Goal: Information Seeking & Learning: Learn about a topic

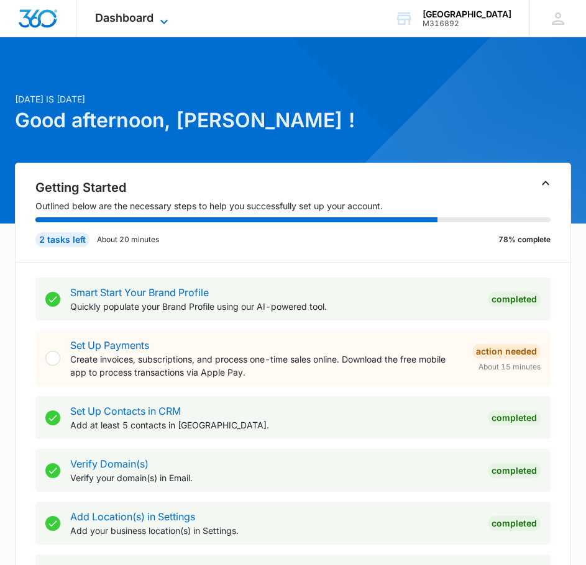
click at [160, 13] on div "Dashboard Apps Reputation Forms CRM Email Social Content Intelligence Files Bra…" at bounding box center [133, 18] width 114 height 37
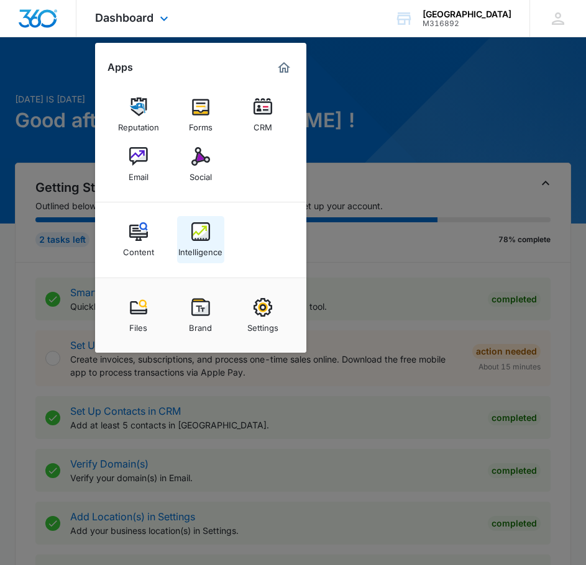
click at [194, 242] on div "Intelligence" at bounding box center [200, 249] width 44 height 16
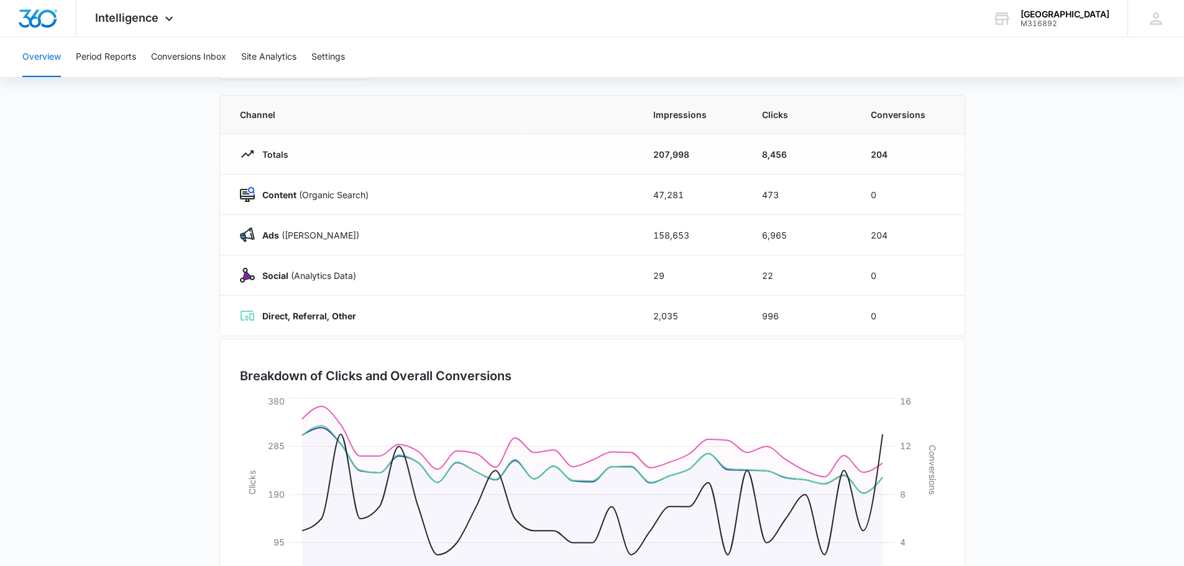
scroll to position [79, 0]
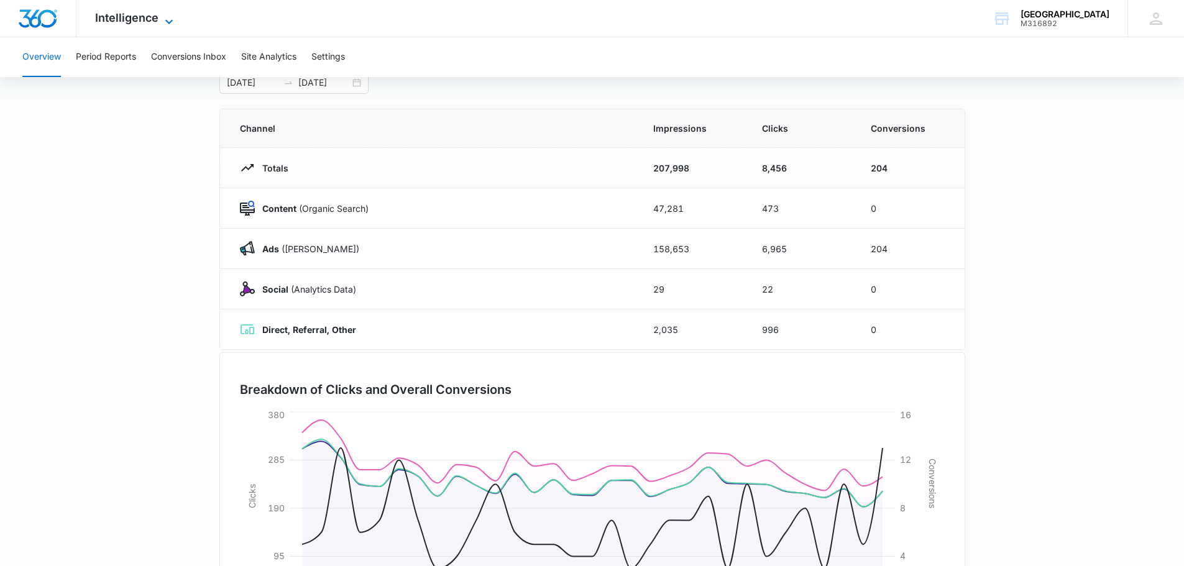
click at [157, 14] on span "Intelligence" at bounding box center [126, 17] width 63 height 13
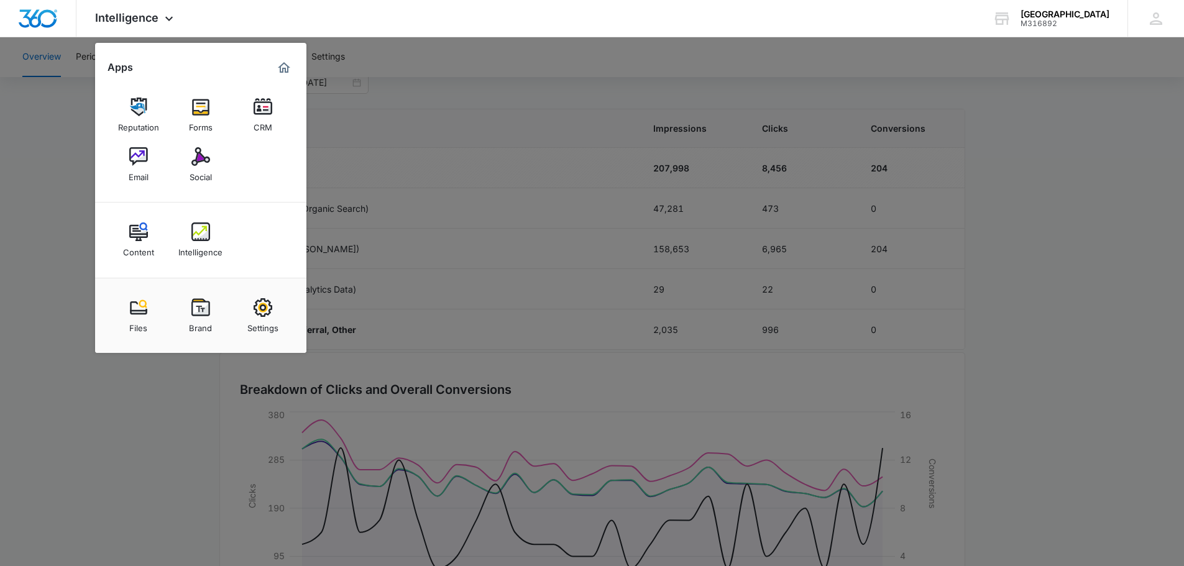
click at [677, 81] on div at bounding box center [592, 283] width 1184 height 566
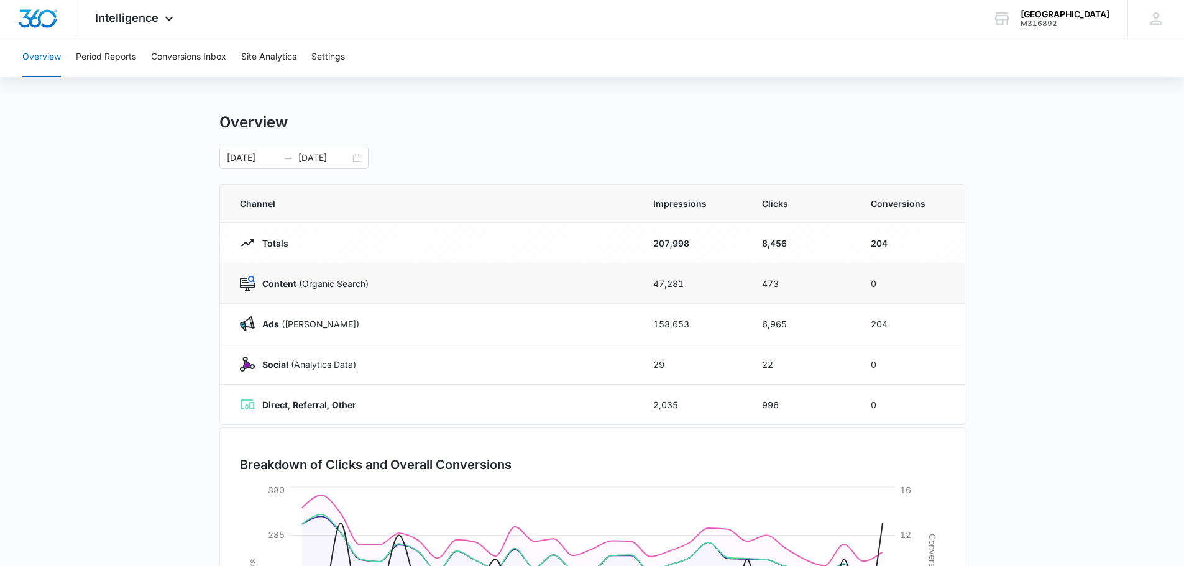
scroll to position [0, 0]
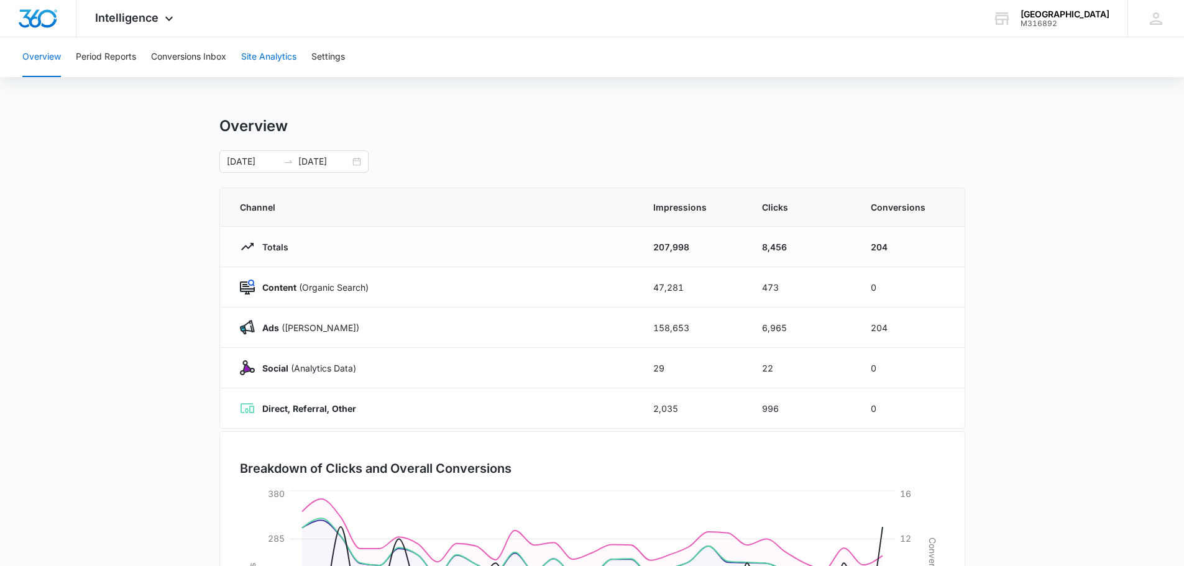
click at [266, 62] on button "Site Analytics" at bounding box center [268, 57] width 55 height 40
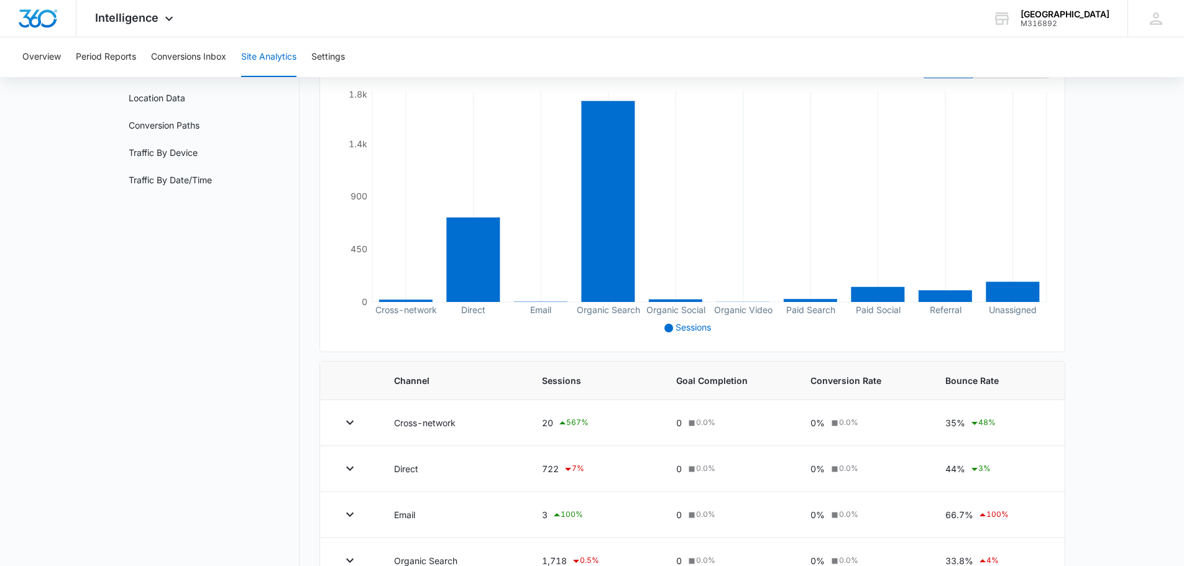
scroll to position [124, 0]
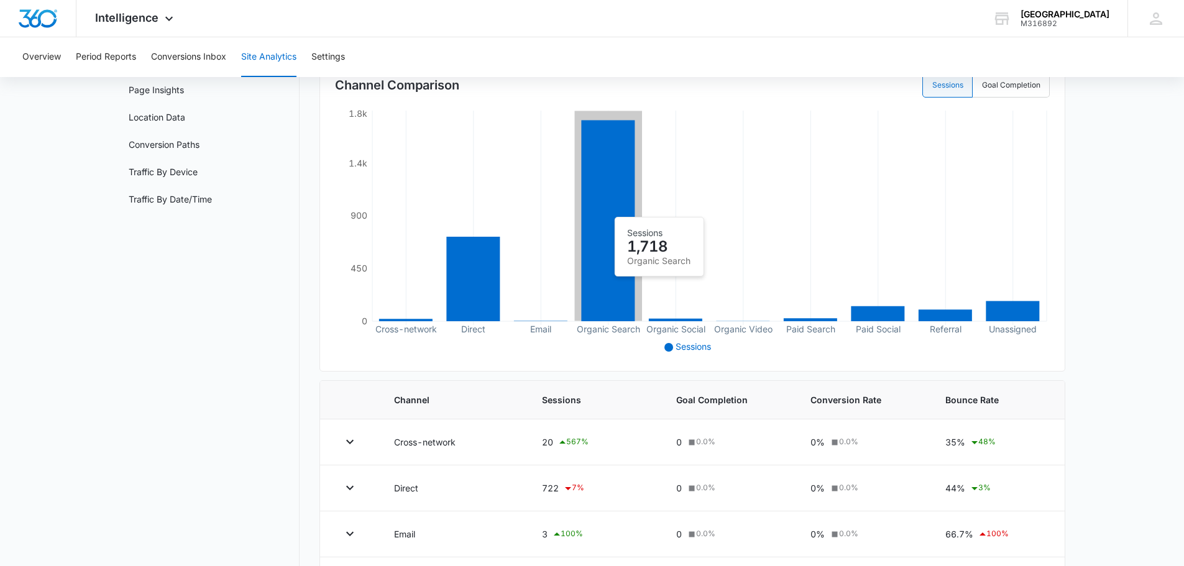
click at [604, 283] on icon at bounding box center [607, 220] width 53 height 201
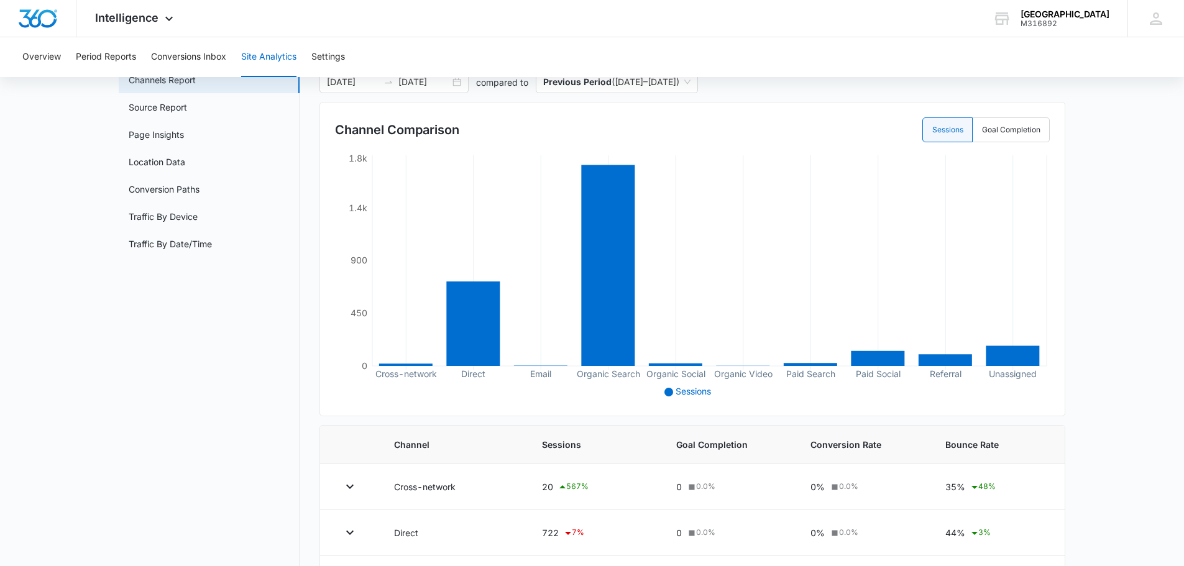
scroll to position [17, 0]
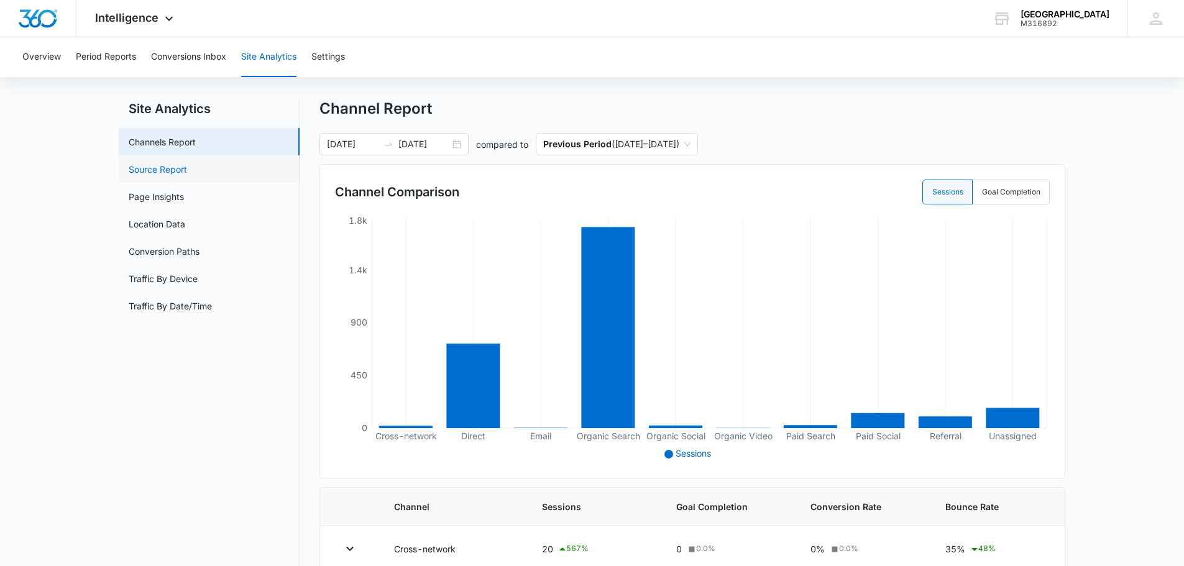
click at [153, 166] on link "Source Report" at bounding box center [158, 169] width 58 height 13
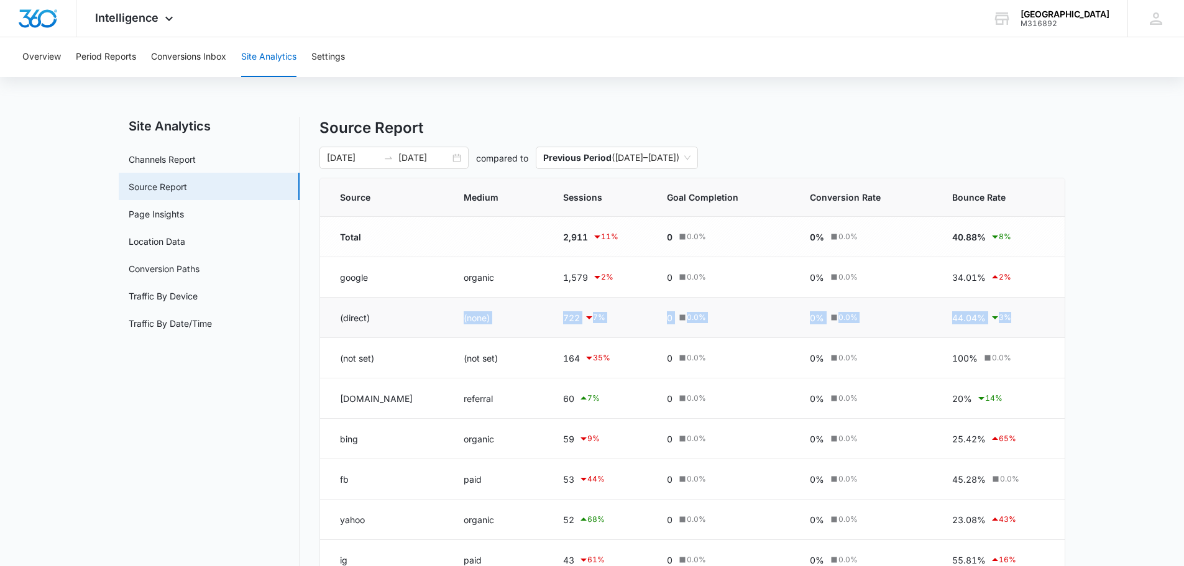
drag, startPoint x: 414, startPoint y: 323, endPoint x: 1025, endPoint y: 331, distance: 610.9
click at [1025, 331] on tr "(direct) (none) 722 7 % 0 0.0 % 0% 0.0 % 44.04% 3 %" at bounding box center [692, 318] width 744 height 40
click at [1087, 316] on main "Site Analytics Channels Report Source Report Page Insights Location Data Conver…" at bounding box center [592, 423] width 1184 height 613
drag, startPoint x: 529, startPoint y: 318, endPoint x: 1049, endPoint y: 313, distance: 520.1
click at [1049, 313] on tr "(direct) (none) 722 7 % 0 0.0 % 0% 0.0 % 44.04% 3 %" at bounding box center [692, 318] width 744 height 40
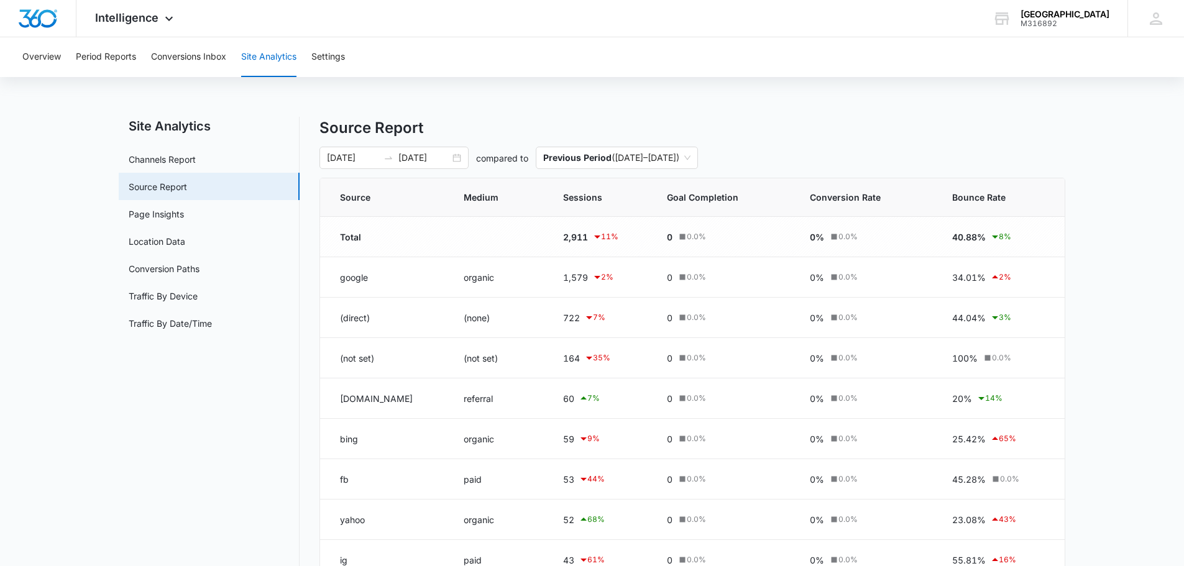
click at [1119, 314] on main "Site Analytics Channels Report Source Report Page Insights Location Data Conver…" at bounding box center [592, 423] width 1184 height 613
click at [150, 165] on link "Channels Report" at bounding box center [162, 159] width 67 height 13
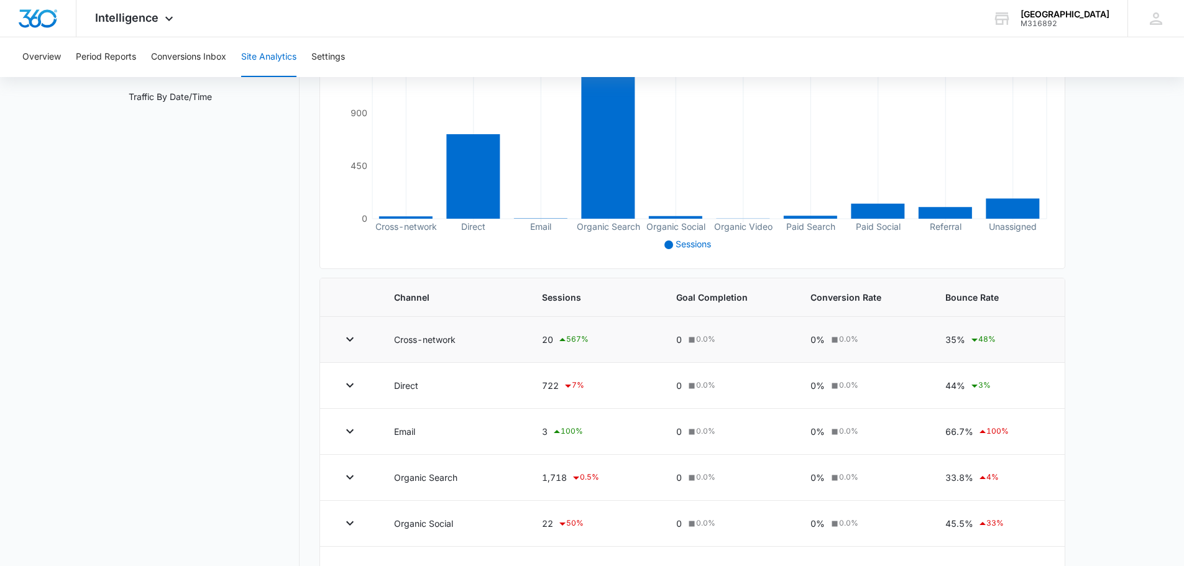
scroll to position [249, 0]
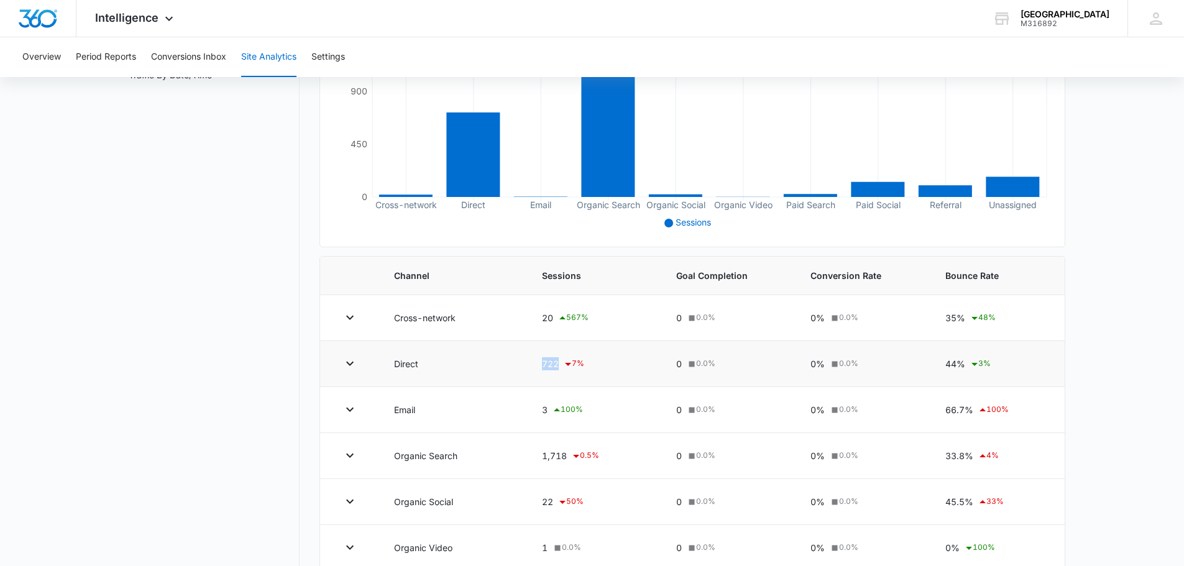
drag, startPoint x: 550, startPoint y: 368, endPoint x: 637, endPoint y: 368, distance: 87.0
click at [637, 368] on tr "Direct 722 7 % 0 0.0 % 0% 0.0 % 44% 3 %" at bounding box center [692, 364] width 744 height 46
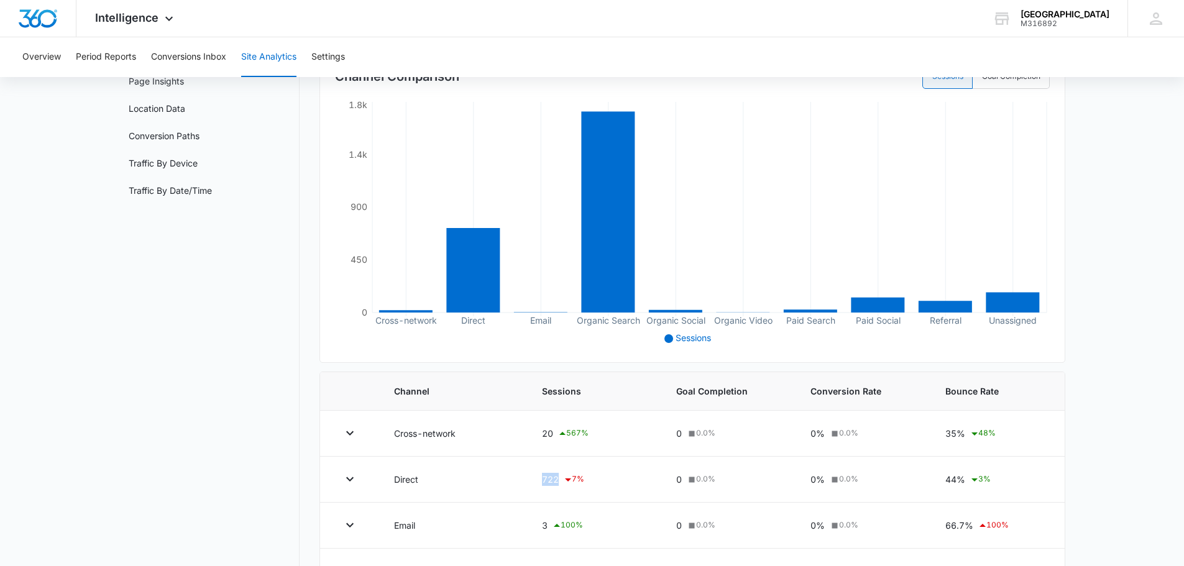
scroll to position [124, 0]
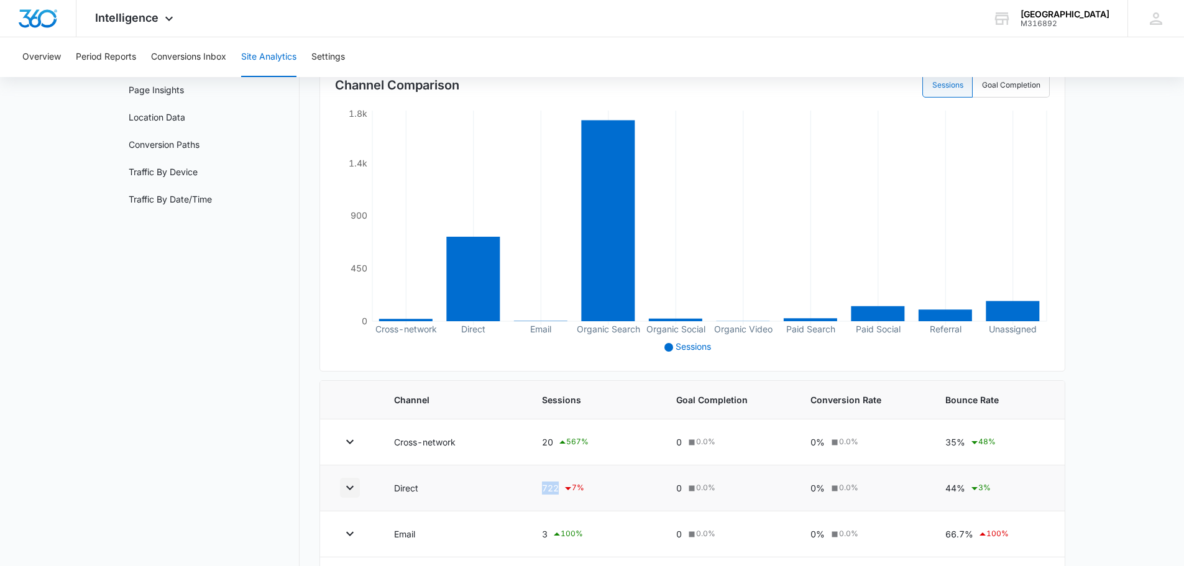
click at [359, 492] on button "button" at bounding box center [350, 488] width 20 height 20
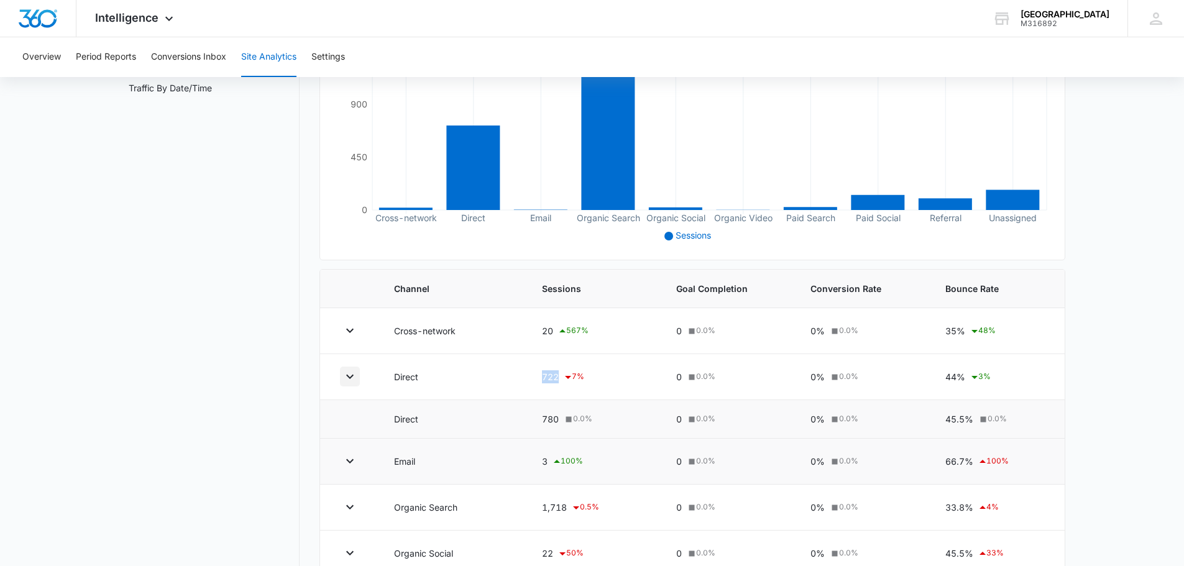
scroll to position [249, 0]
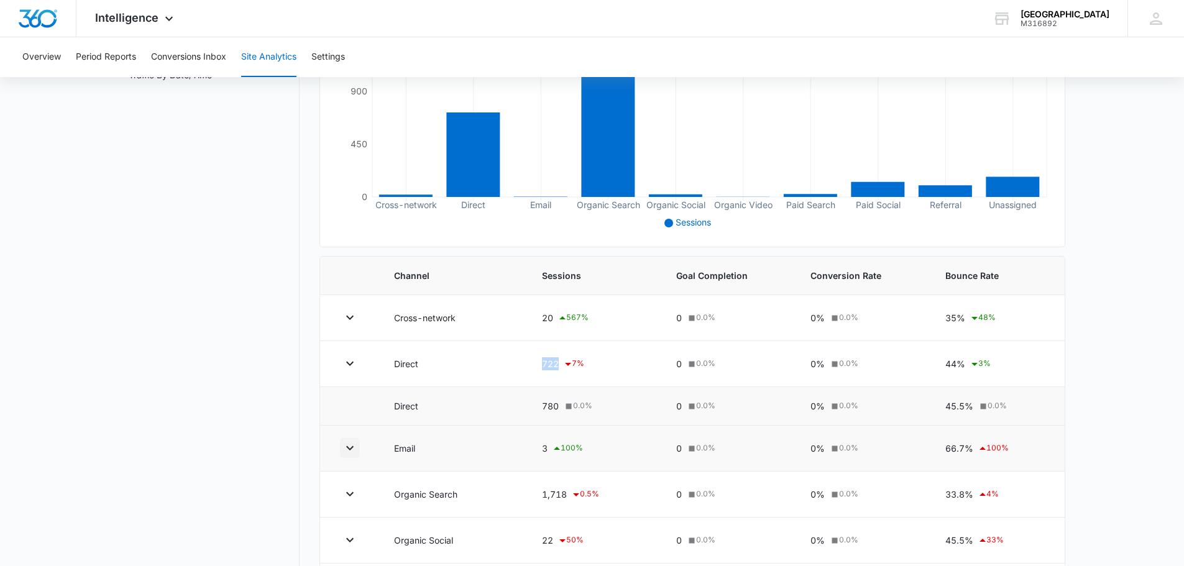
click at [345, 450] on icon "button" at bounding box center [349, 448] width 15 height 15
drag, startPoint x: 345, startPoint y: 450, endPoint x: 347, endPoint y: 415, distance: 34.8
click at [346, 451] on icon "button" at bounding box center [349, 448] width 15 height 15
click at [355, 321] on icon "button" at bounding box center [349, 317] width 15 height 15
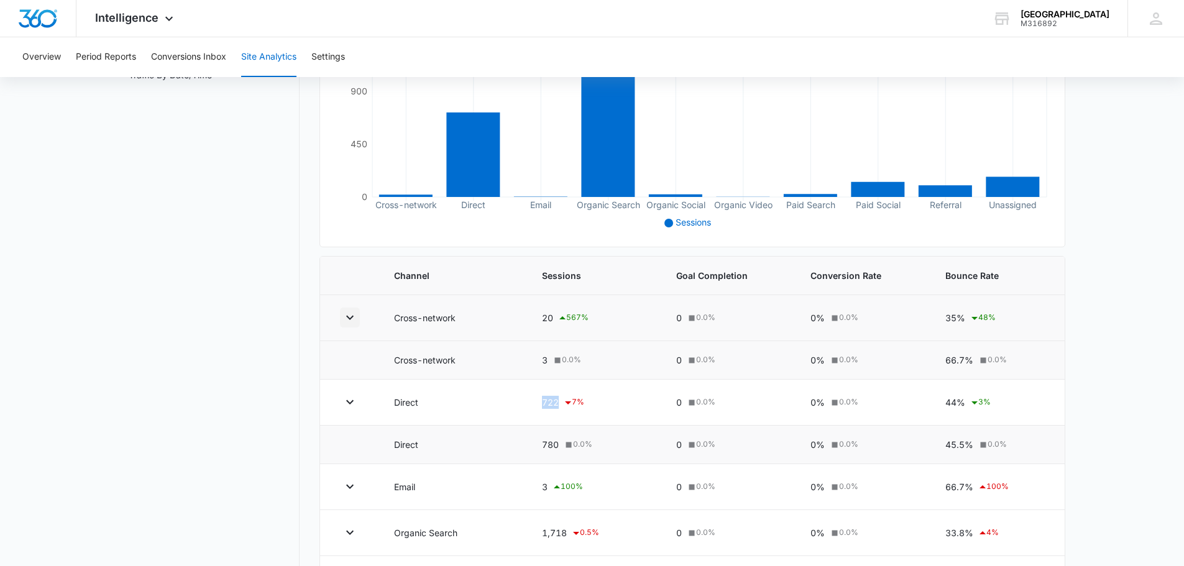
click at [355, 321] on icon "button" at bounding box center [349, 317] width 15 height 15
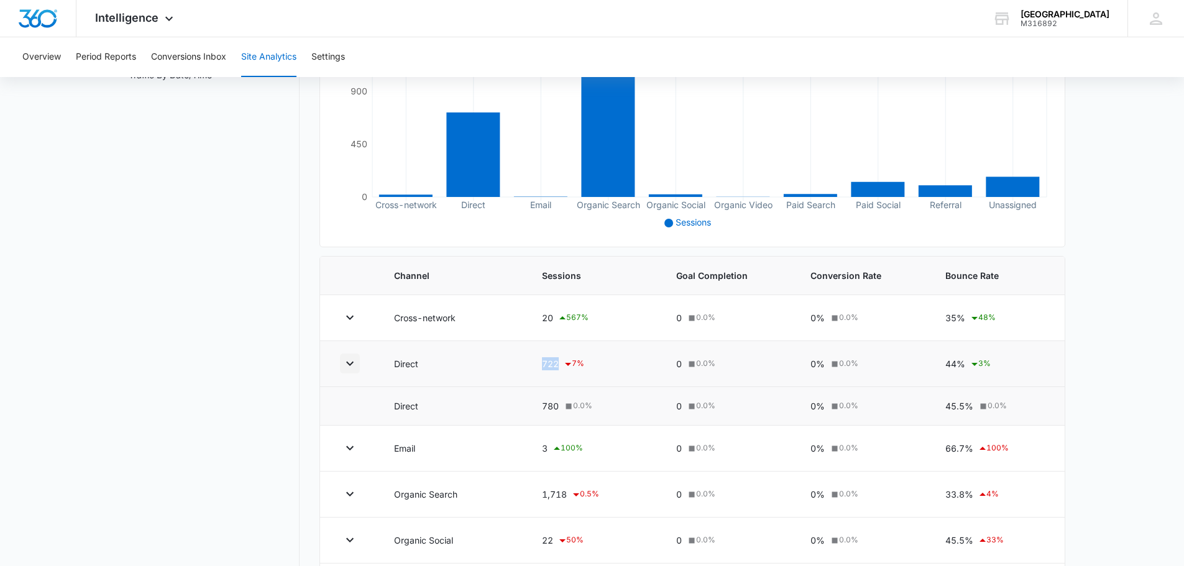
click at [354, 364] on icon "button" at bounding box center [349, 363] width 15 height 15
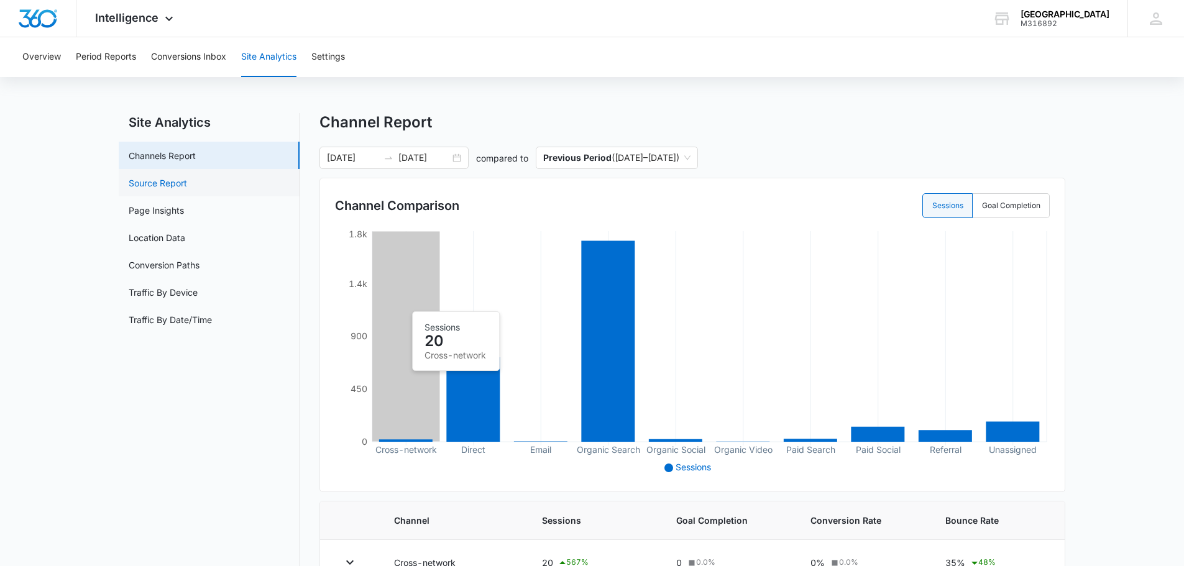
scroll to position [0, 0]
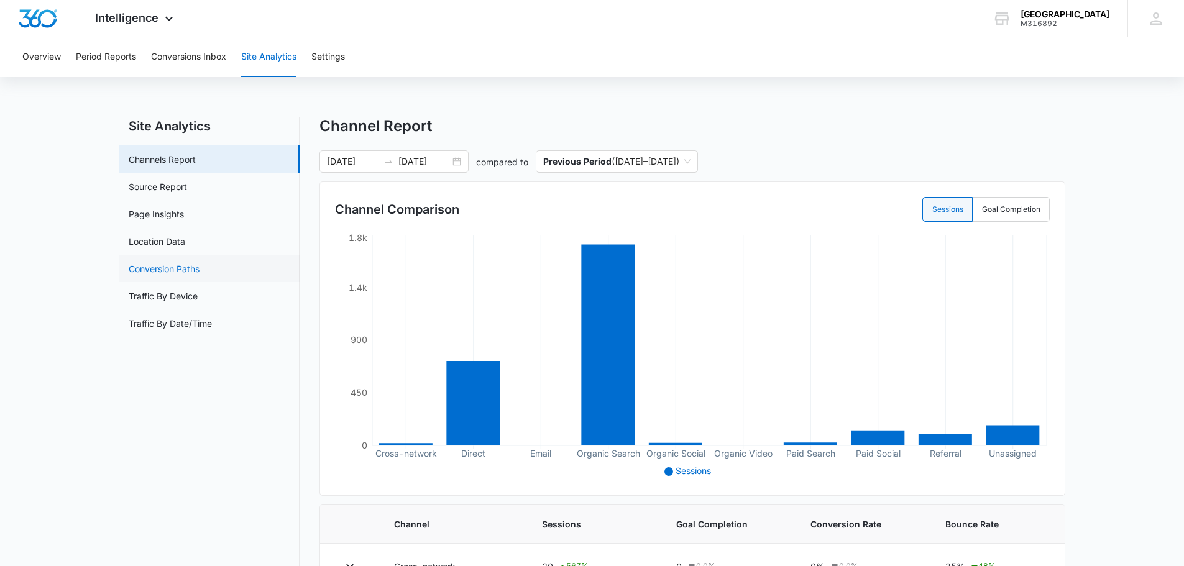
click at [165, 273] on link "Conversion Paths" at bounding box center [164, 268] width 71 height 13
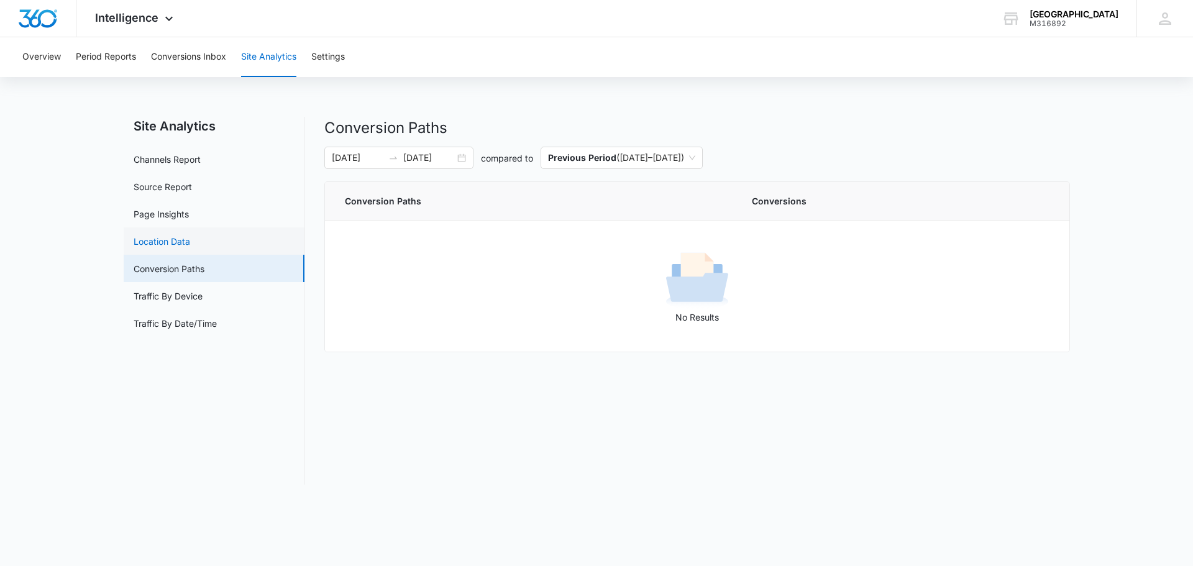
click at [190, 241] on link "Location Data" at bounding box center [162, 241] width 57 height 13
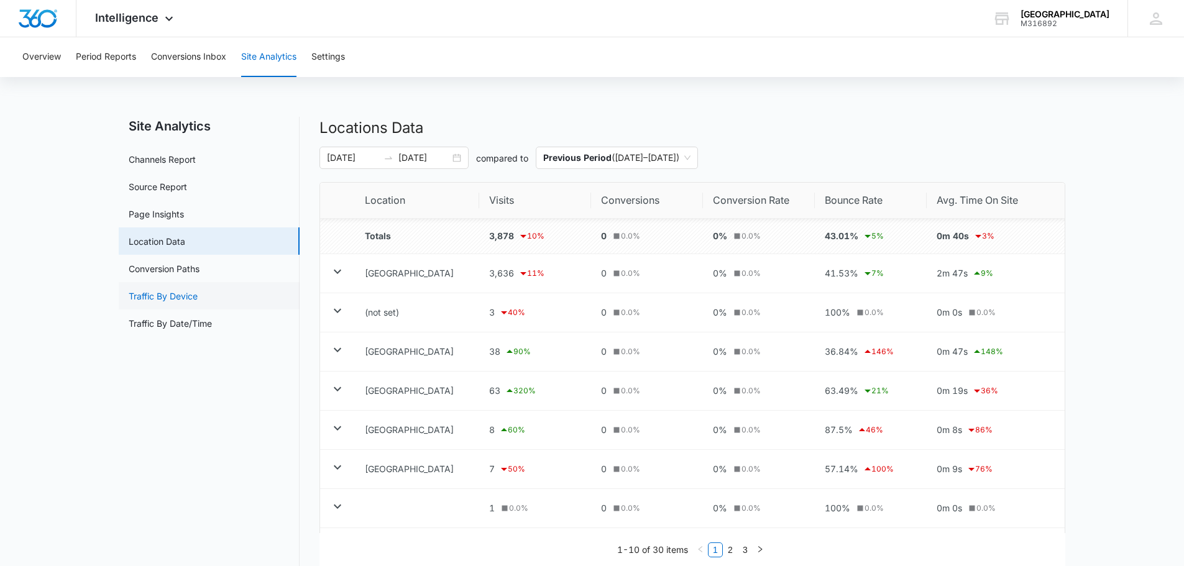
click at [181, 293] on link "Traffic By Device" at bounding box center [163, 296] width 69 height 13
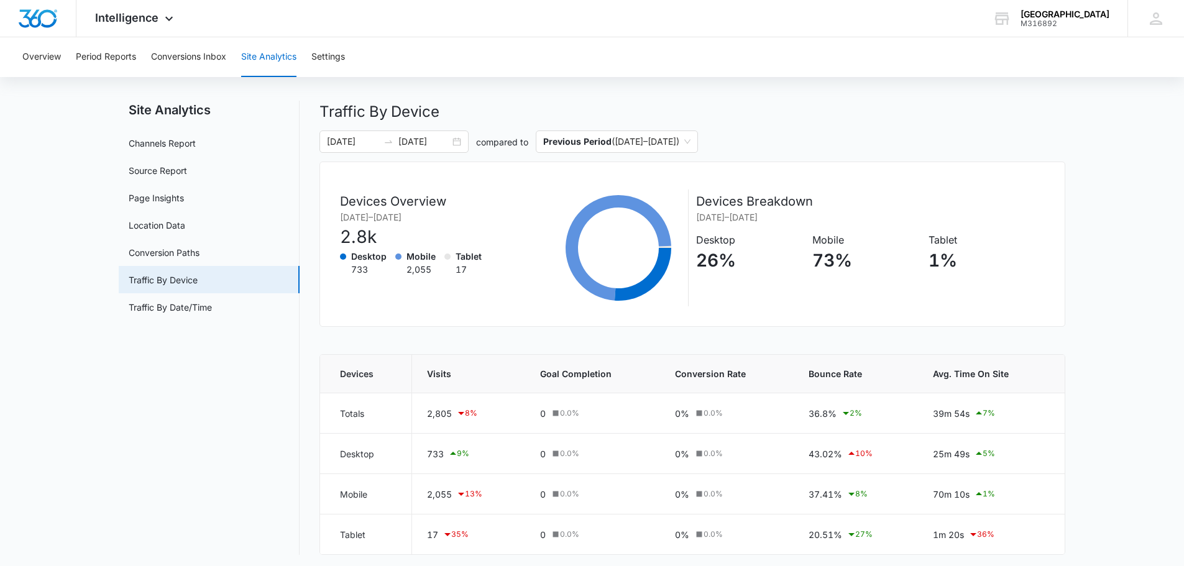
scroll to position [20, 0]
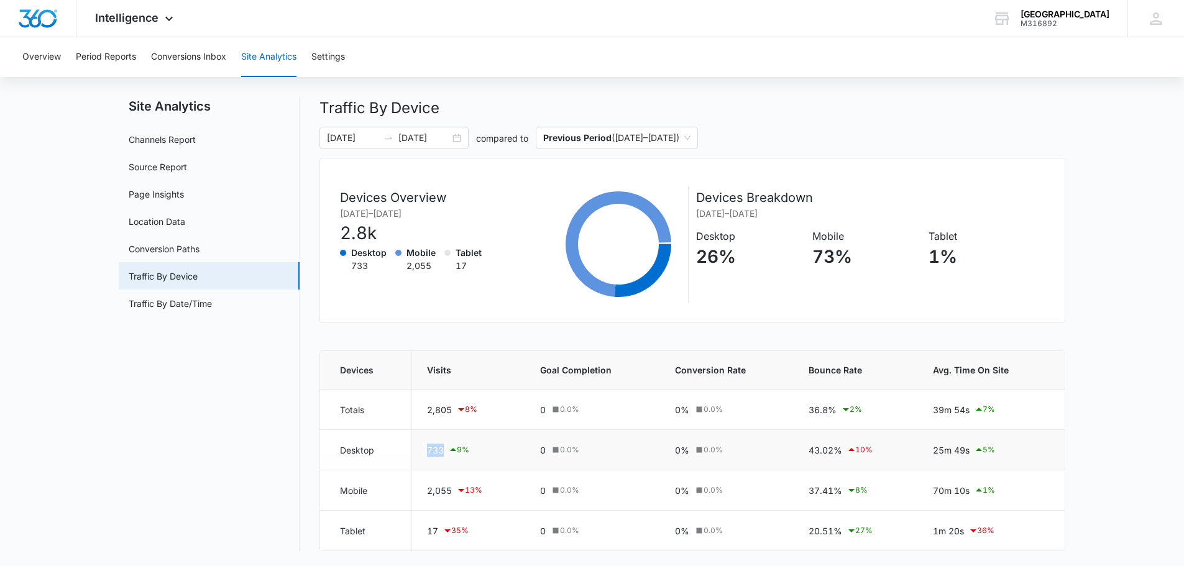
drag, startPoint x: 426, startPoint y: 453, endPoint x: 482, endPoint y: 455, distance: 56.6
click at [478, 455] on td "733 9 %" at bounding box center [468, 450] width 113 height 40
drag, startPoint x: 798, startPoint y: 452, endPoint x: 845, endPoint y: 454, distance: 46.6
click at [845, 454] on td "43.02% 10 %" at bounding box center [856, 450] width 124 height 40
drag, startPoint x: 429, startPoint y: 448, endPoint x: 454, endPoint y: 448, distance: 24.2
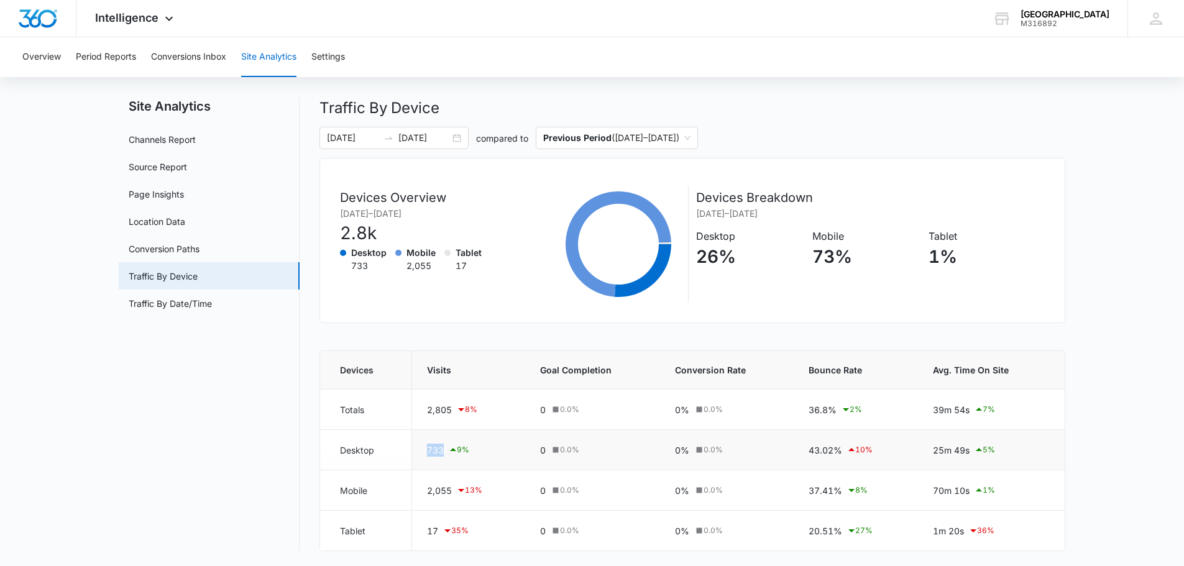
click at [454, 448] on div "733 9 %" at bounding box center [468, 449] width 83 height 15
click at [185, 173] on link "Source Report" at bounding box center [158, 166] width 58 height 13
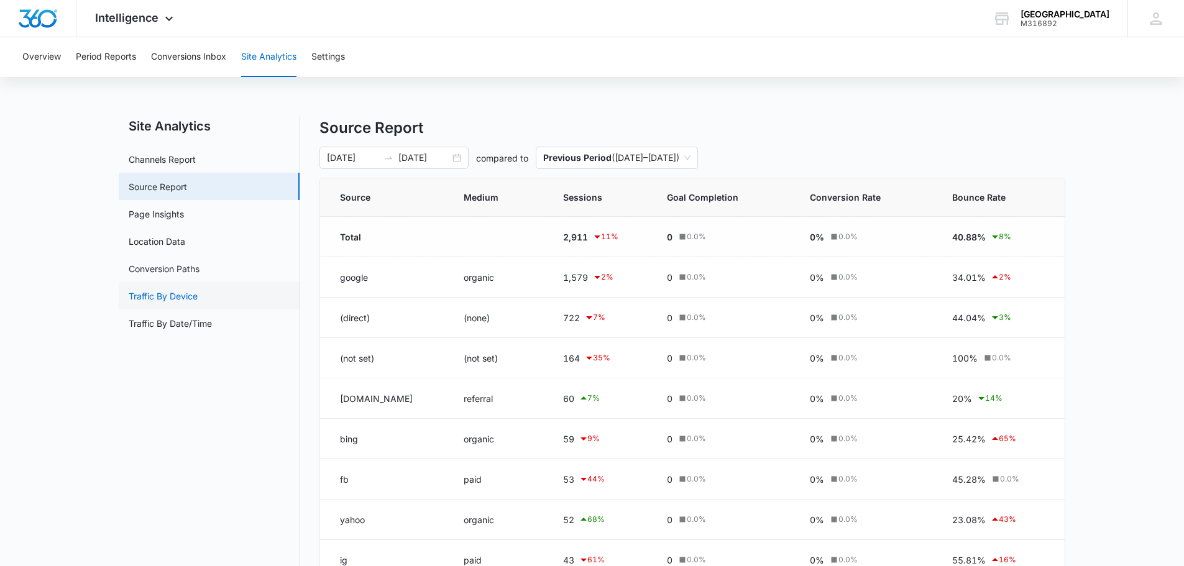
click at [187, 295] on link "Traffic By Device" at bounding box center [163, 296] width 69 height 13
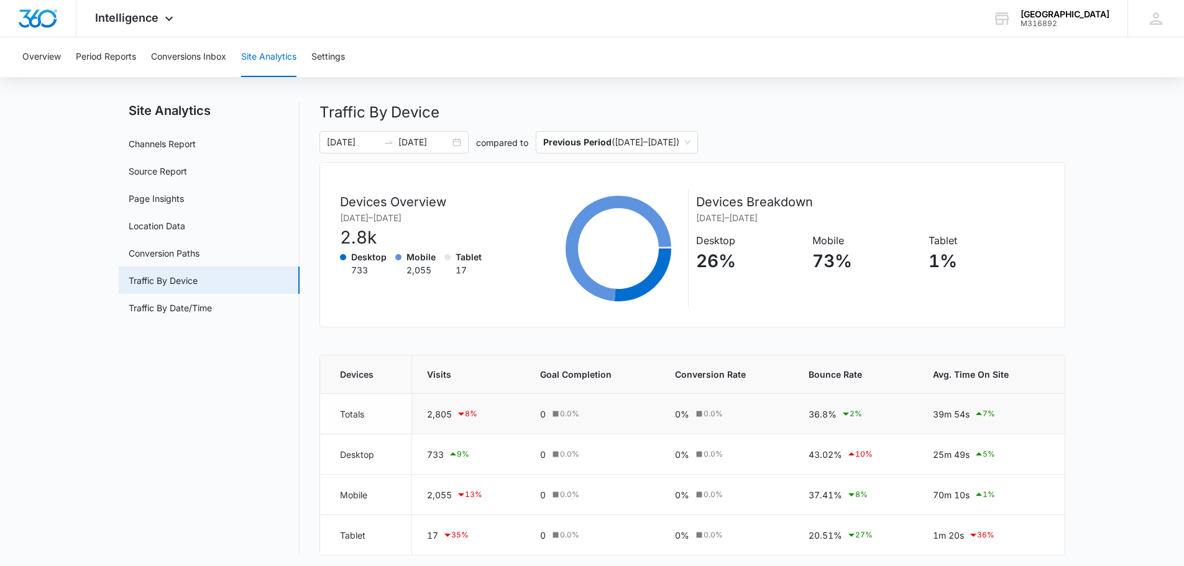
scroll to position [20, 0]
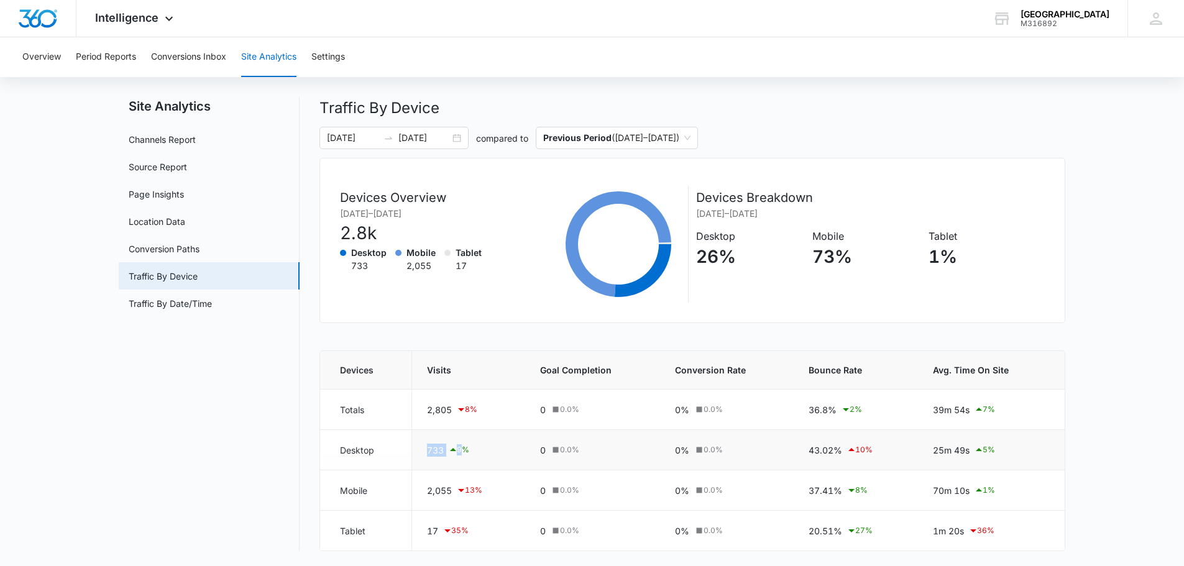
drag, startPoint x: 444, startPoint y: 451, endPoint x: 463, endPoint y: 452, distance: 18.7
click at [463, 452] on div "733 9 %" at bounding box center [468, 449] width 83 height 15
click at [1049, 451] on td "25m 49s 5 %" at bounding box center [991, 450] width 147 height 40
click at [203, 300] on link "Traffic By Date/Time" at bounding box center [170, 303] width 83 height 13
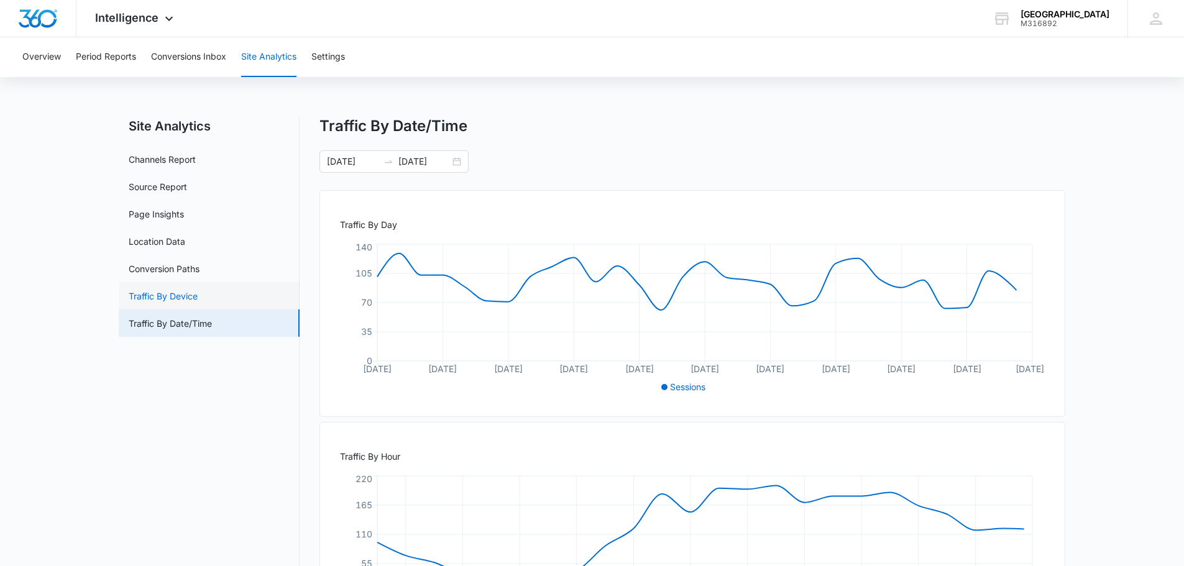
click at [192, 301] on link "Traffic By Device" at bounding box center [163, 296] width 69 height 13
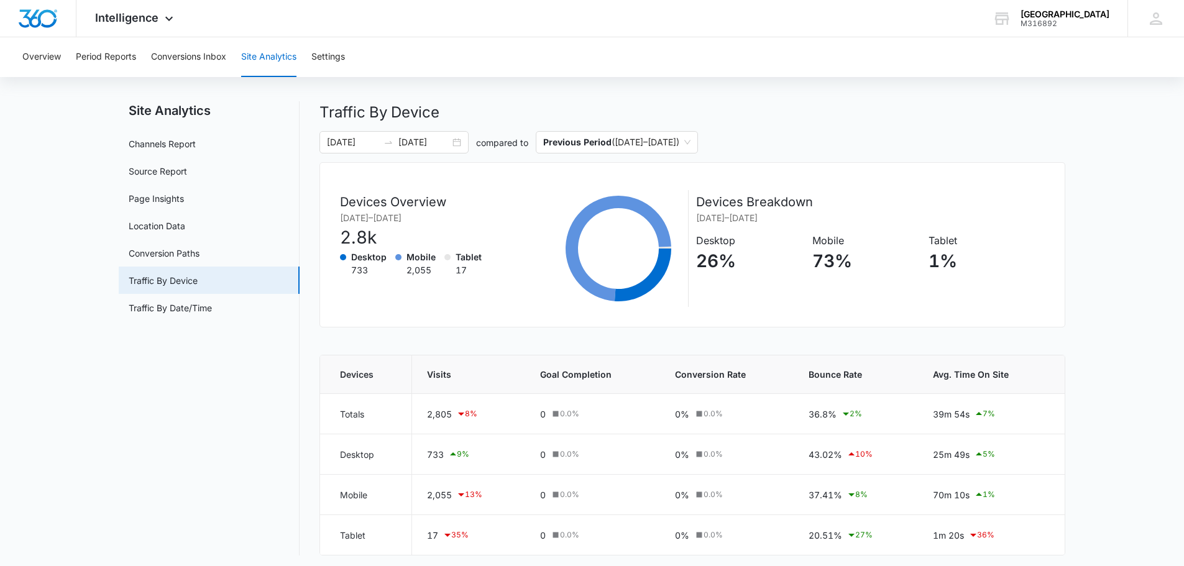
scroll to position [20, 0]
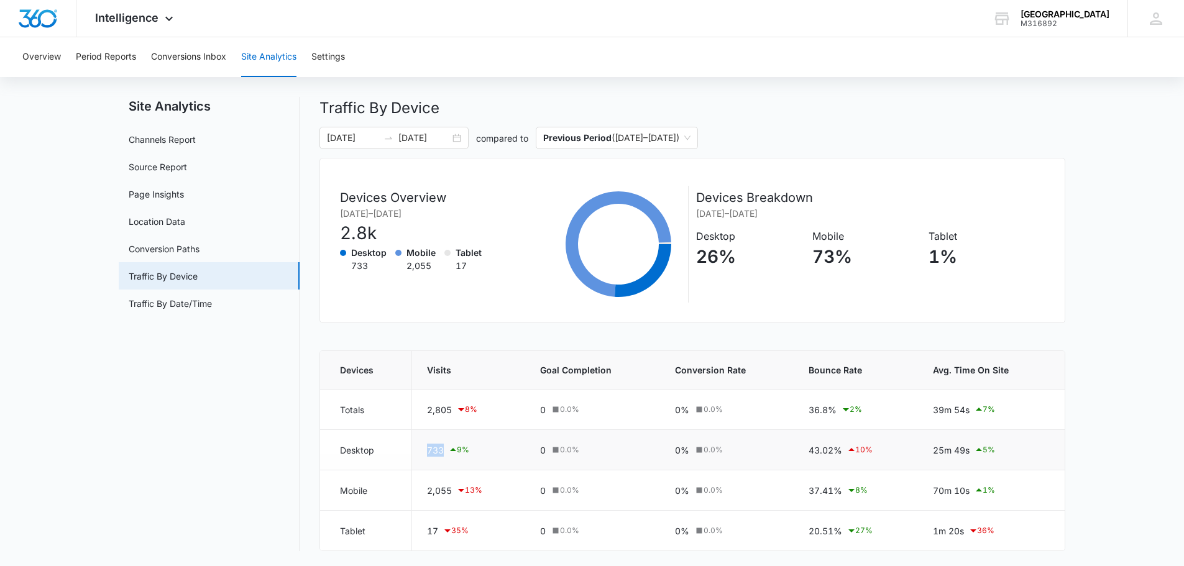
drag, startPoint x: 426, startPoint y: 450, endPoint x: 451, endPoint y: 450, distance: 25.5
click at [451, 450] on td "733 9 %" at bounding box center [468, 450] width 113 height 40
drag, startPoint x: 374, startPoint y: 450, endPoint x: 334, endPoint y: 449, distance: 40.4
click at [334, 449] on td "Desktop" at bounding box center [366, 450] width 92 height 40
click at [378, 449] on td "Desktop" at bounding box center [366, 450] width 92 height 40
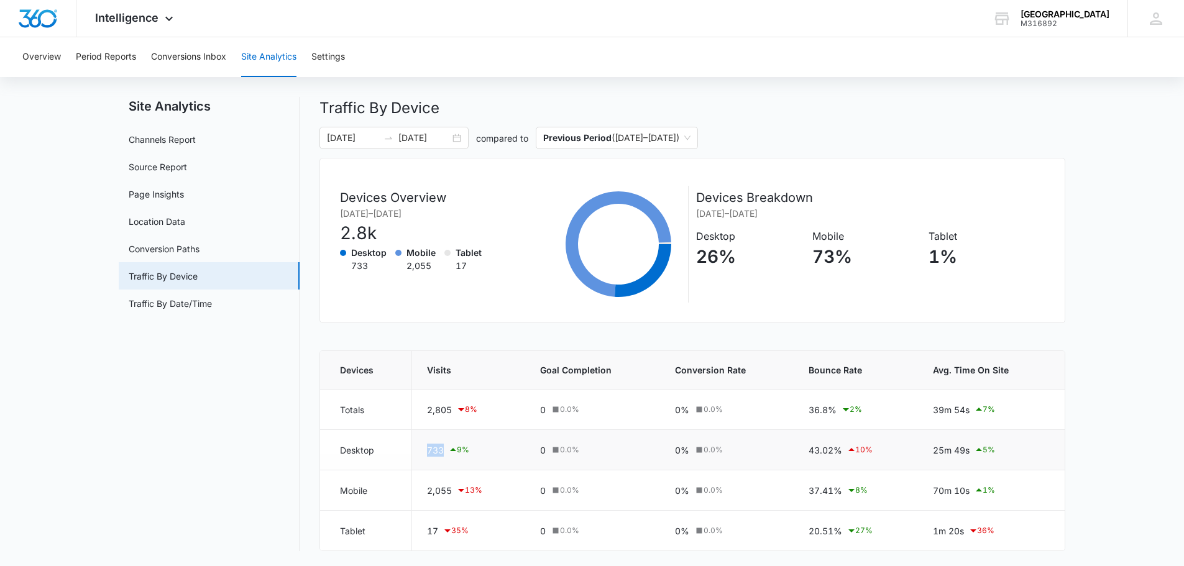
drag, startPoint x: 427, startPoint y: 453, endPoint x: 444, endPoint y: 454, distance: 16.8
click at [444, 454] on td "733 9 %" at bounding box center [468, 450] width 113 height 40
click at [159, 188] on link "Page Insights" at bounding box center [156, 194] width 55 height 13
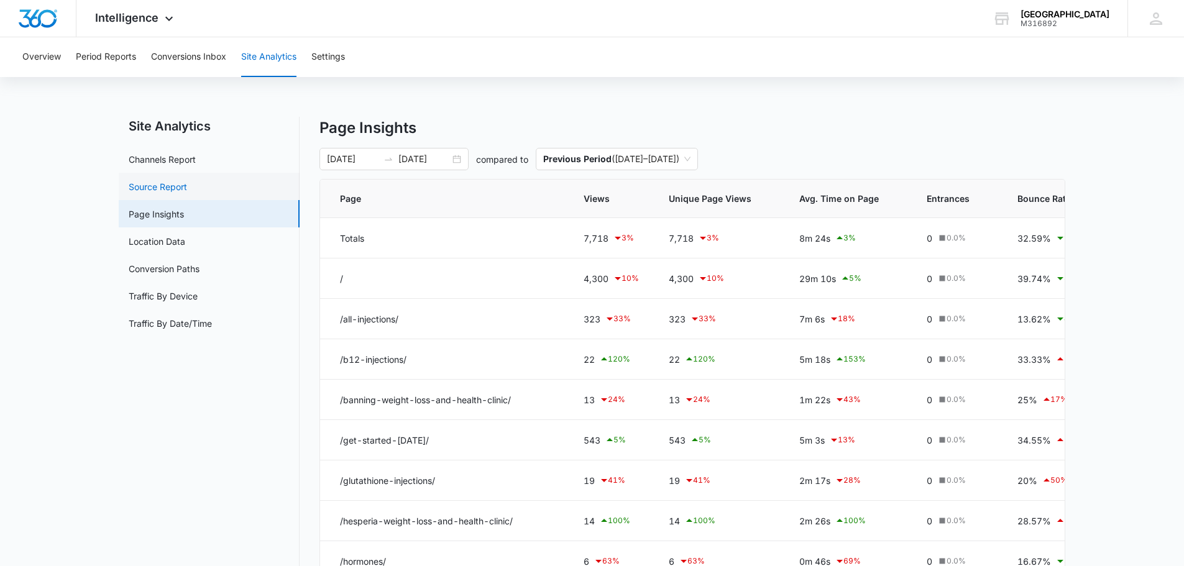
click at [169, 184] on link "Source Report" at bounding box center [158, 186] width 58 height 13
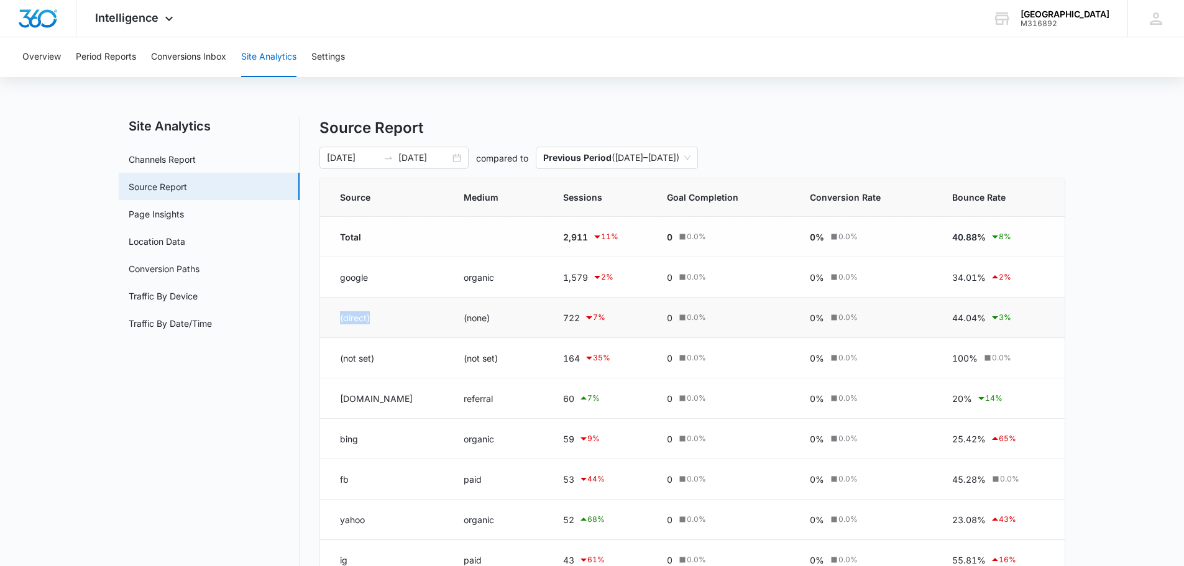
drag, startPoint x: 341, startPoint y: 316, endPoint x: 377, endPoint y: 319, distance: 35.6
click at [377, 319] on td "(direct)" at bounding box center [384, 318] width 129 height 40
click at [1112, 329] on main "Site Analytics Channels Report Source Report Page Insights Location Data Conver…" at bounding box center [592, 423] width 1184 height 613
drag, startPoint x: 546, startPoint y: 316, endPoint x: 1038, endPoint y: 322, distance: 492.8
click at [1038, 322] on tr "(direct) (none) 722 7 % 0 0.0 % 0% 0.0 % 44.04% 3 %" at bounding box center [692, 318] width 744 height 40
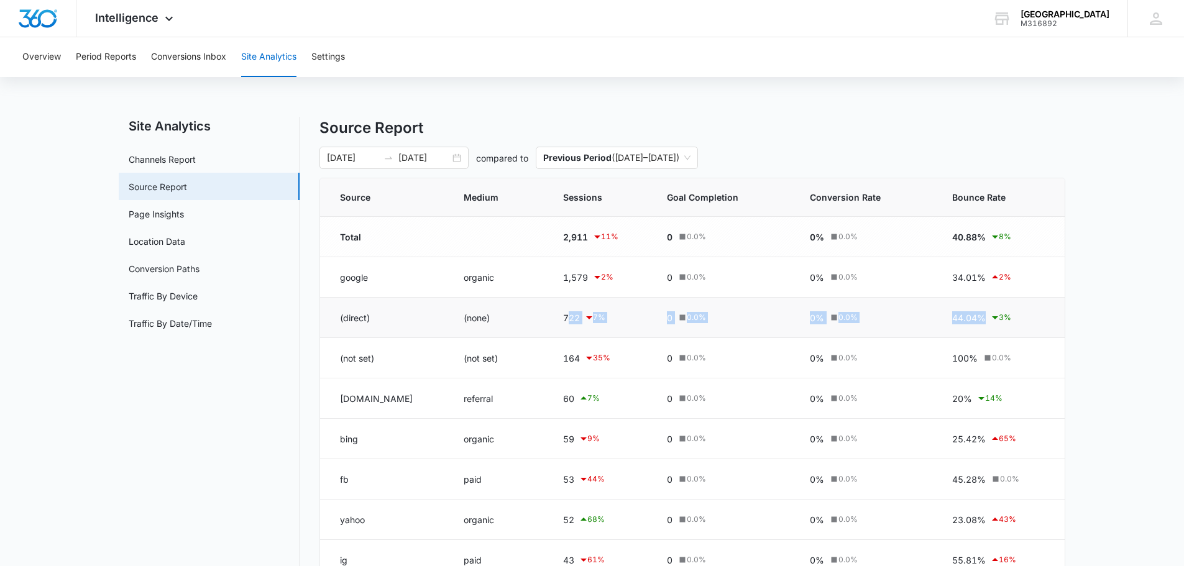
click at [1038, 321] on div "44.04% 3 %" at bounding box center [998, 317] width 93 height 15
click at [1136, 314] on main "Site Analytics Channels Report Source Report Page Insights Location Data Conver…" at bounding box center [592, 423] width 1184 height 613
drag, startPoint x: 336, startPoint y: 320, endPoint x: 1055, endPoint y: 316, distance: 719.0
click at [1055, 316] on tr "(direct) (none) 722 7 % 0 0.0 % 0% 0.0 % 44.04% 3 %" at bounding box center [692, 318] width 744 height 40
click at [189, 145] on nav "Site Analytics Channels Report Source Report Page Insights Location Data Conver…" at bounding box center [209, 416] width 181 height 598
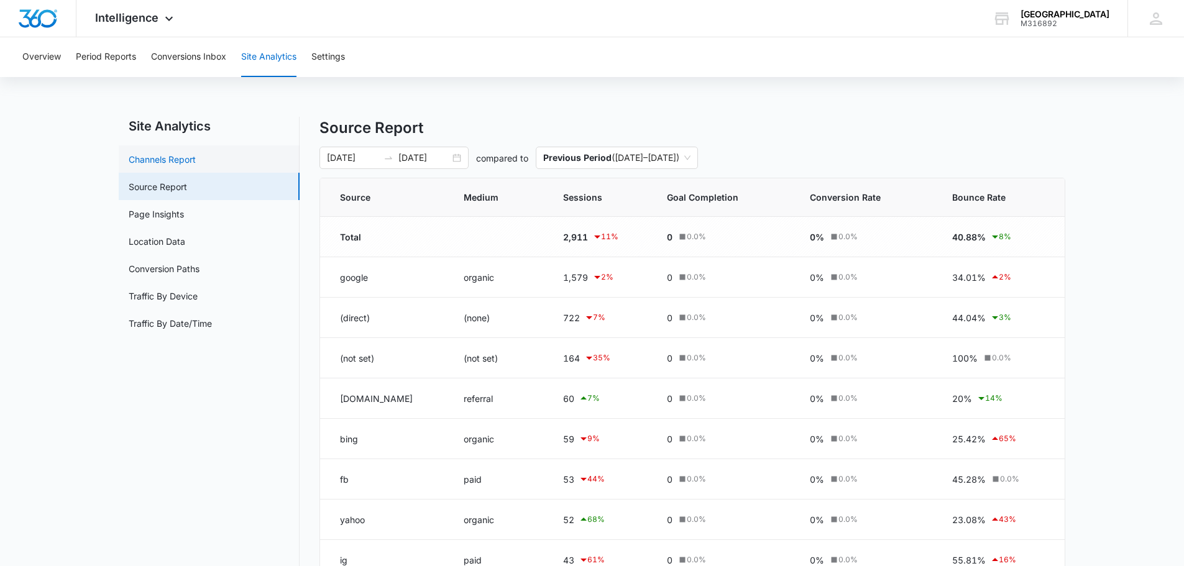
click at [186, 153] on link "Channels Report" at bounding box center [162, 159] width 67 height 13
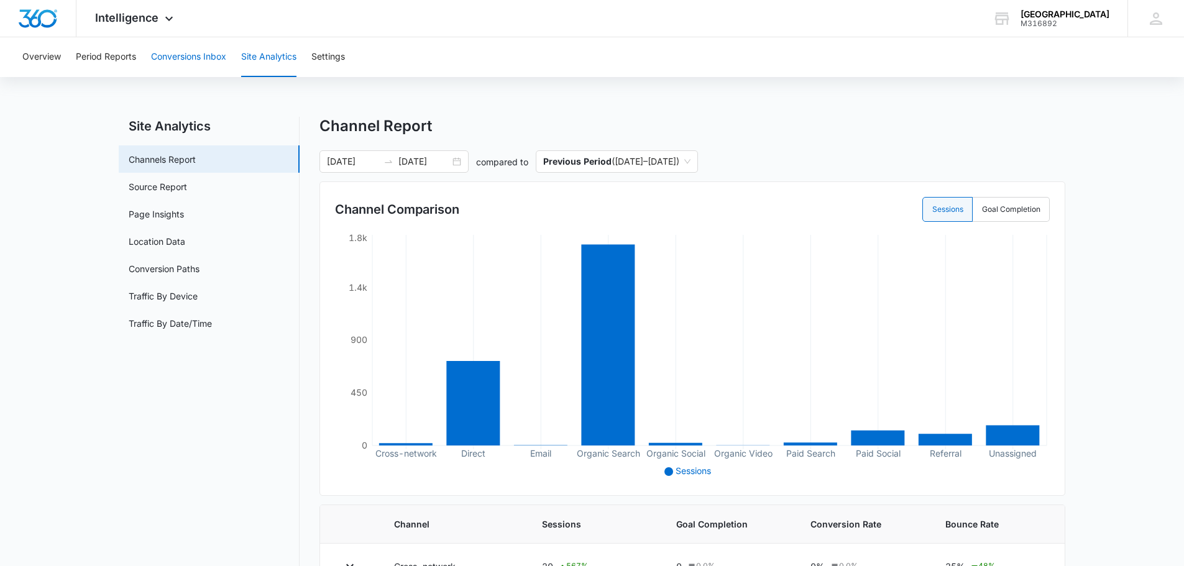
click at [197, 63] on button "Conversions Inbox" at bounding box center [188, 57] width 75 height 40
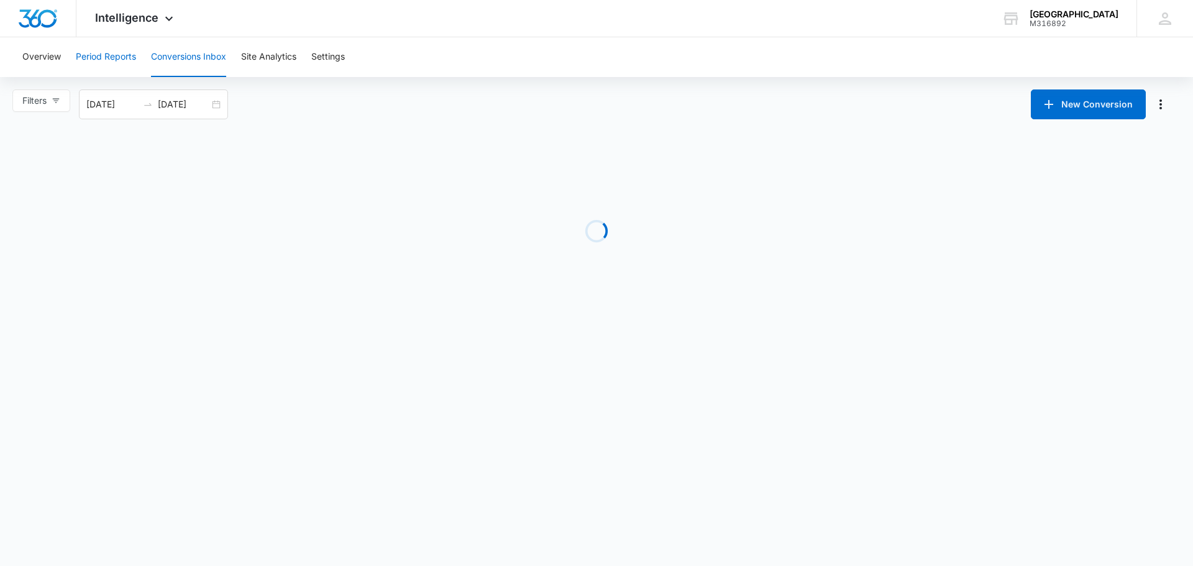
click at [104, 62] on button "Period Reports" at bounding box center [106, 57] width 60 height 40
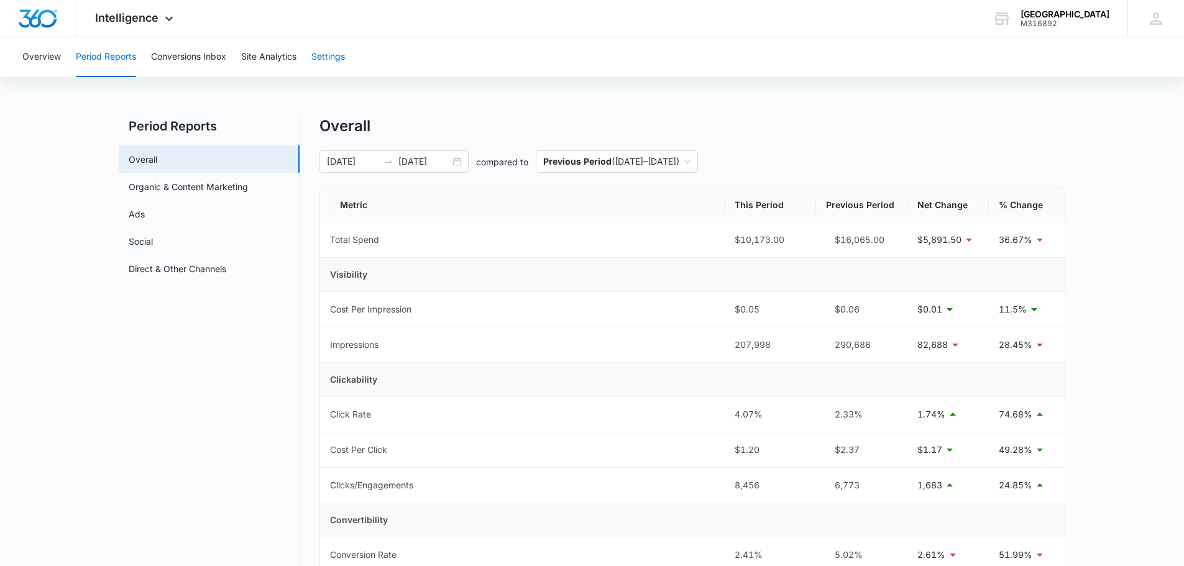
click at [325, 58] on button "Settings" at bounding box center [328, 57] width 34 height 40
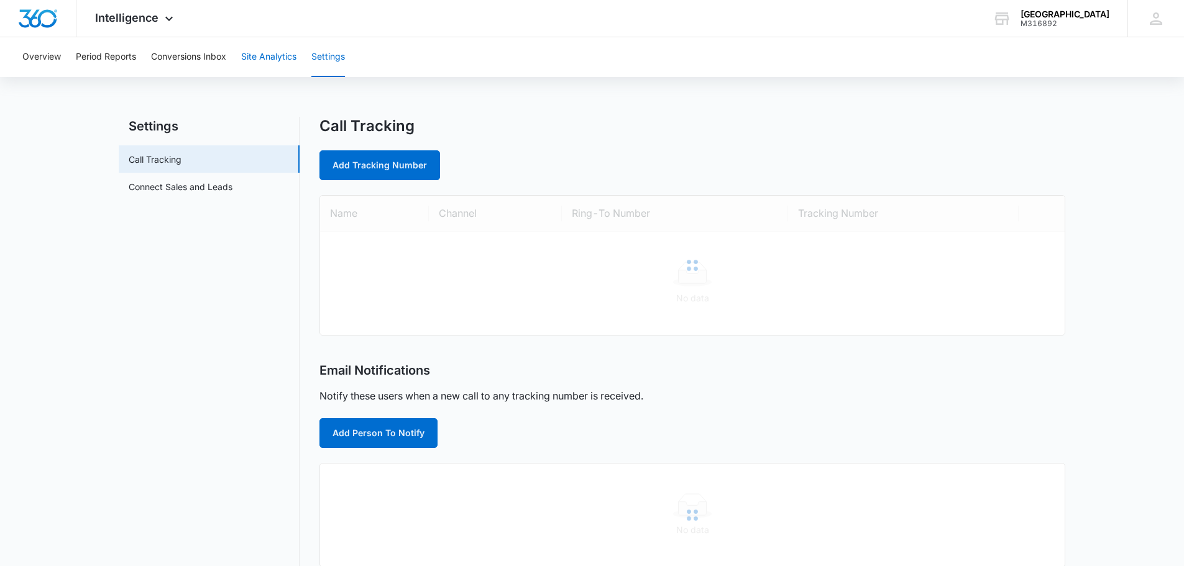
click at [273, 52] on button "Site Analytics" at bounding box center [268, 57] width 55 height 40
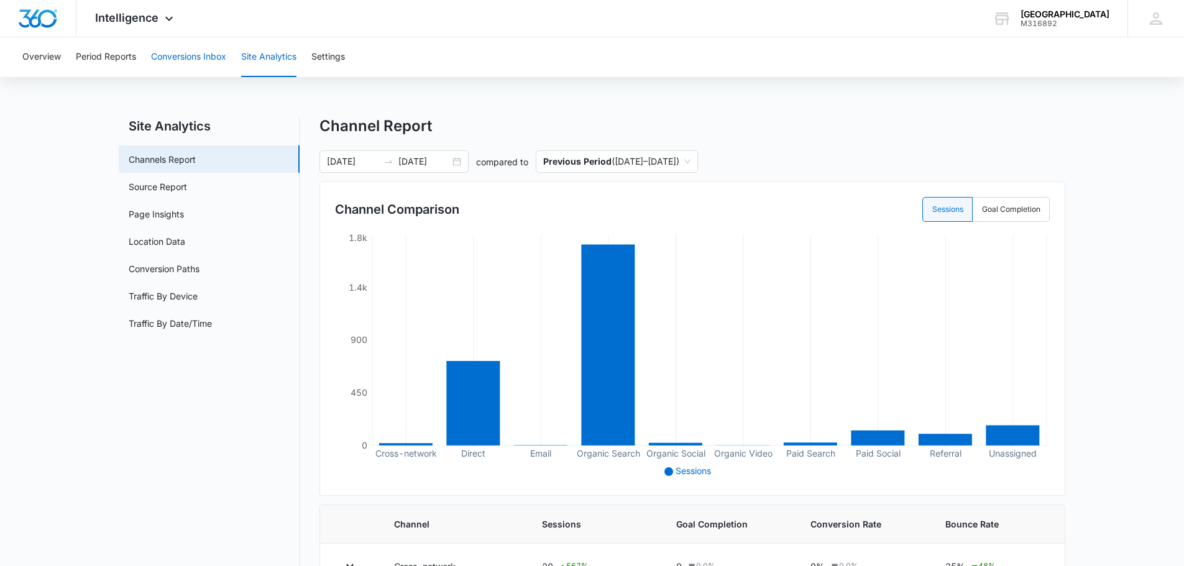
click at [203, 53] on button "Conversions Inbox" at bounding box center [188, 57] width 75 height 40
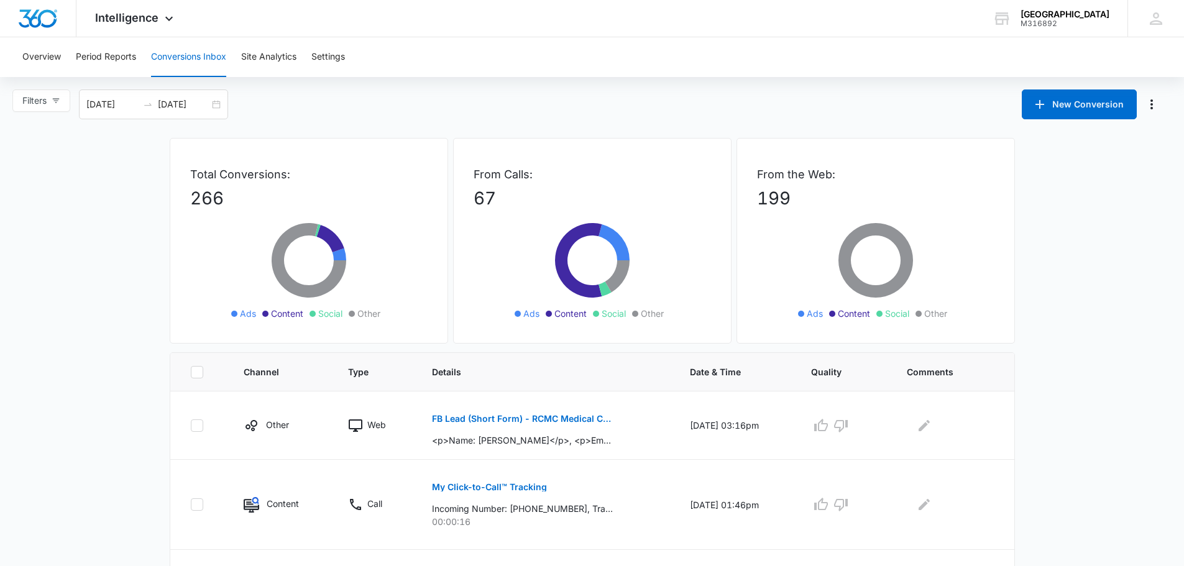
click at [489, 104] on div "Filters [DATE] [DATE] New Conversion" at bounding box center [592, 104] width 1184 height 30
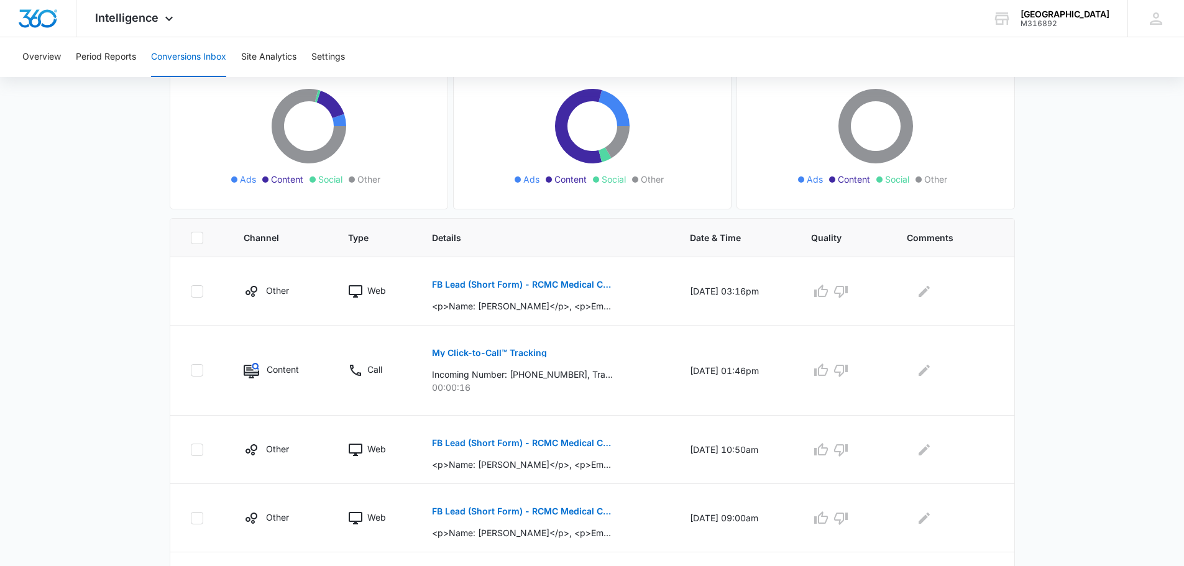
scroll to position [10, 0]
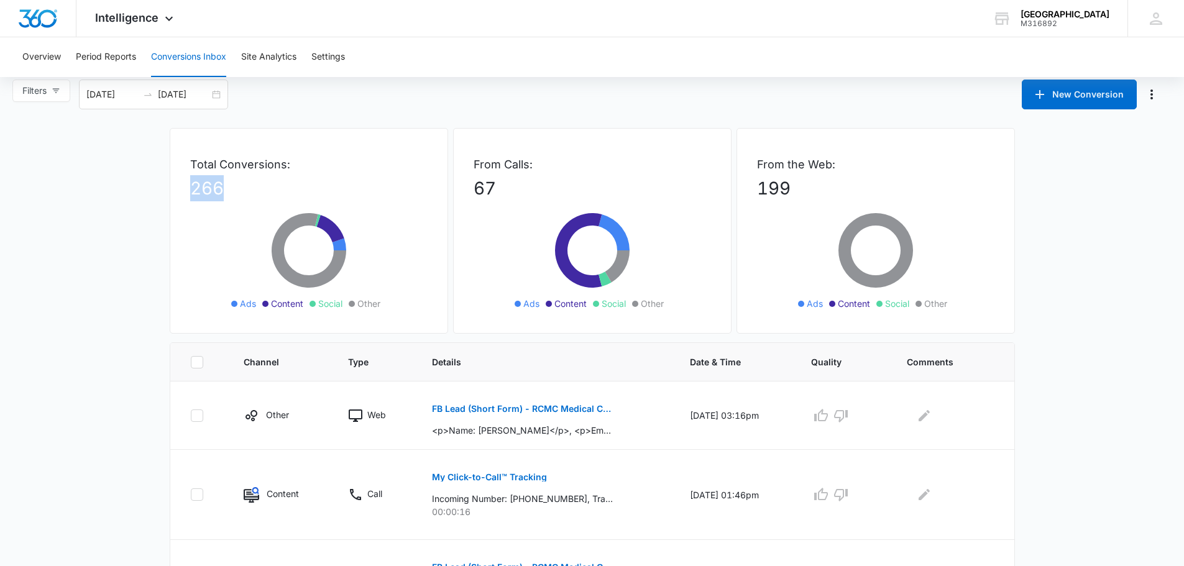
drag, startPoint x: 269, startPoint y: 181, endPoint x: 84, endPoint y: 198, distance: 186.0
click at [327, 224] on icon at bounding box center [329, 228] width 27 height 27
click at [290, 304] on span "Content" at bounding box center [287, 303] width 32 height 13
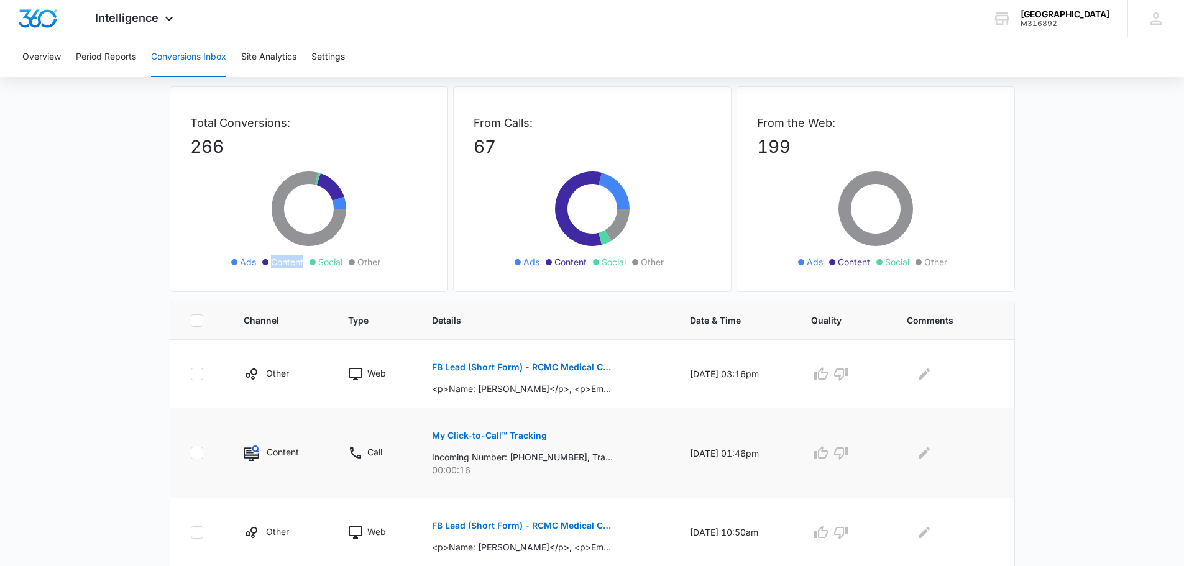
scroll to position [0, 0]
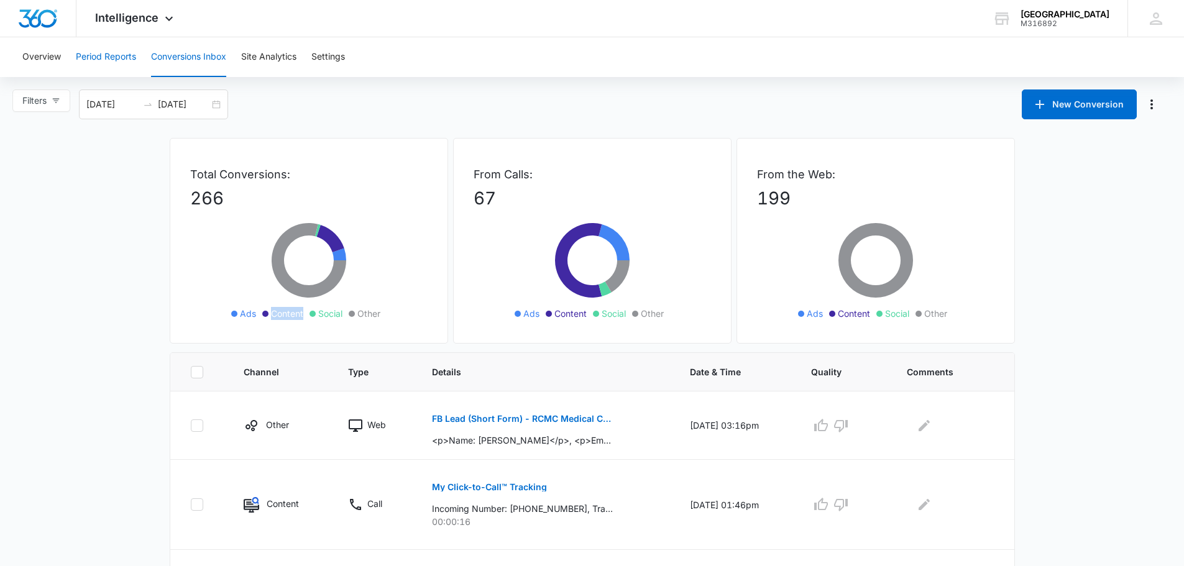
click at [116, 53] on button "Period Reports" at bounding box center [106, 57] width 60 height 40
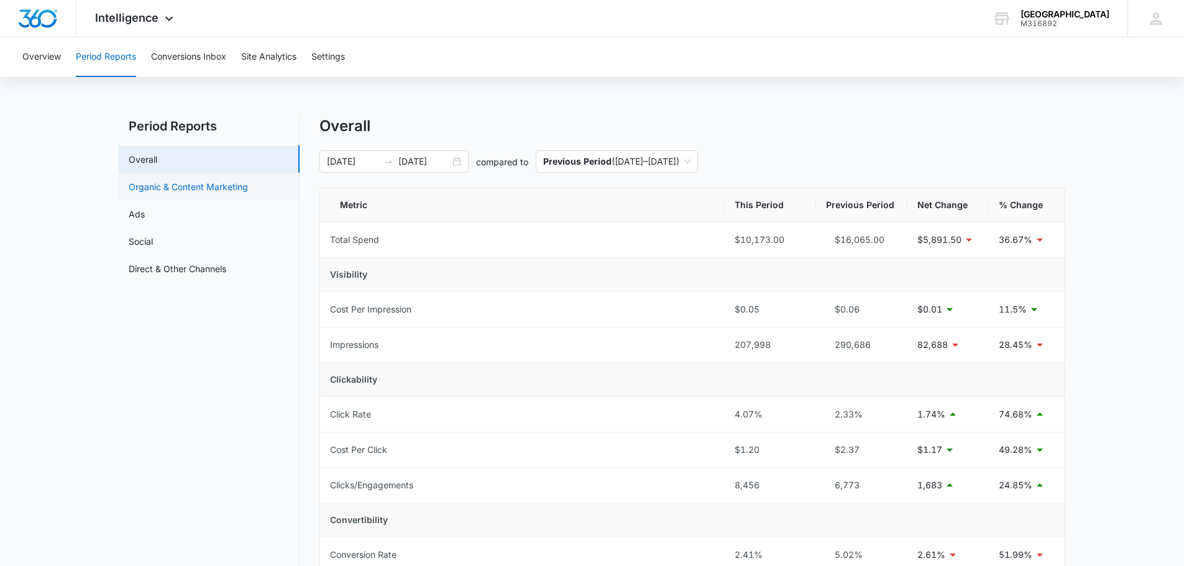
click at [163, 190] on link "Organic & Content Marketing" at bounding box center [188, 186] width 119 height 13
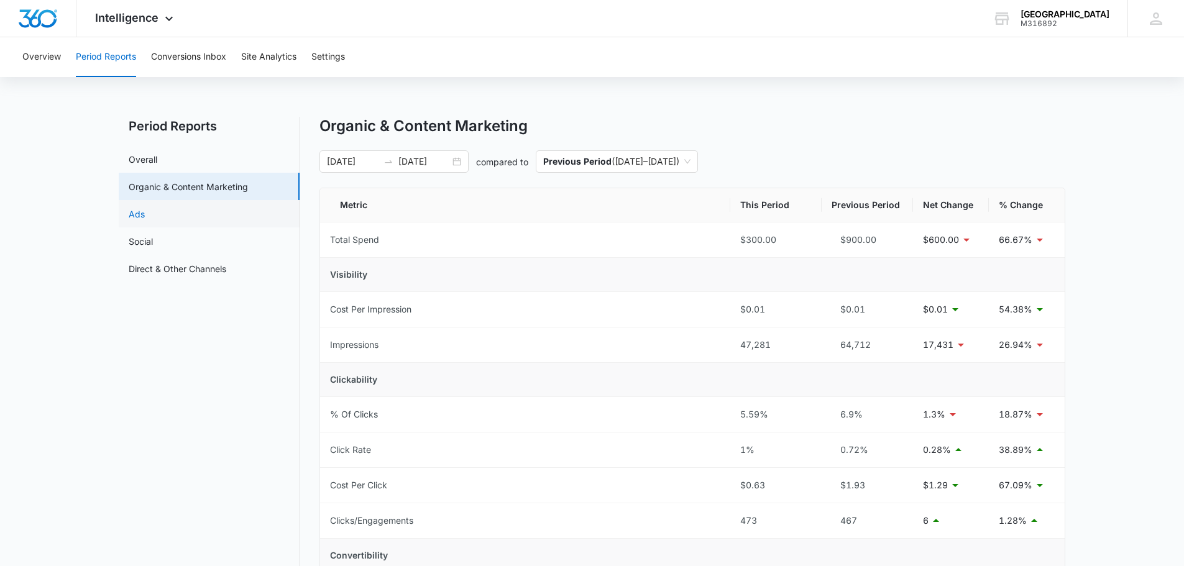
click at [145, 221] on link "Ads" at bounding box center [137, 214] width 16 height 13
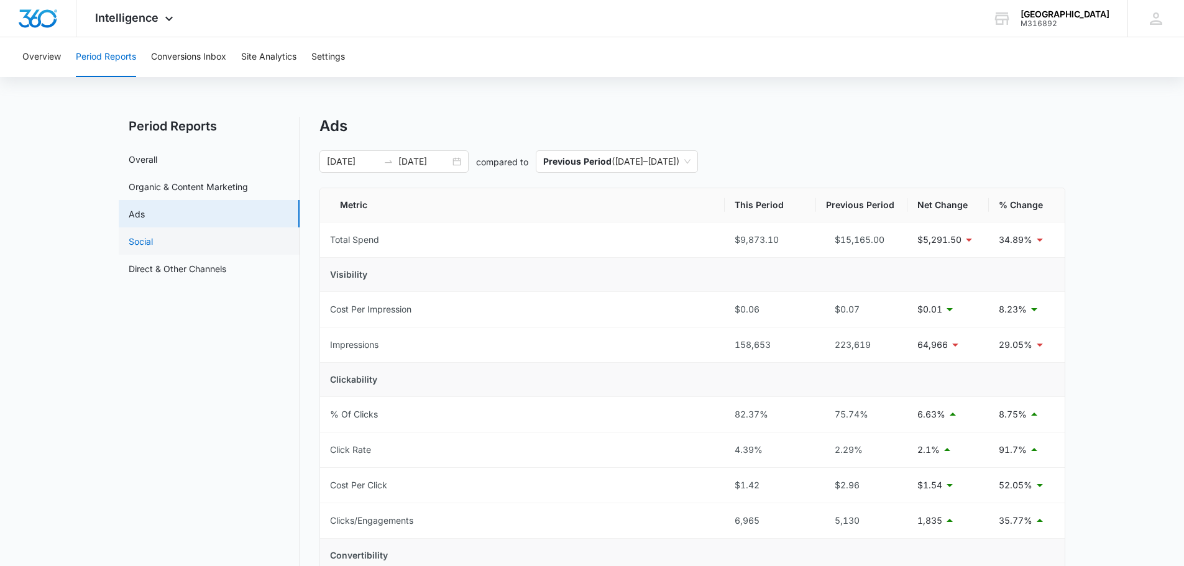
click at [153, 242] on link "Social" at bounding box center [141, 241] width 24 height 13
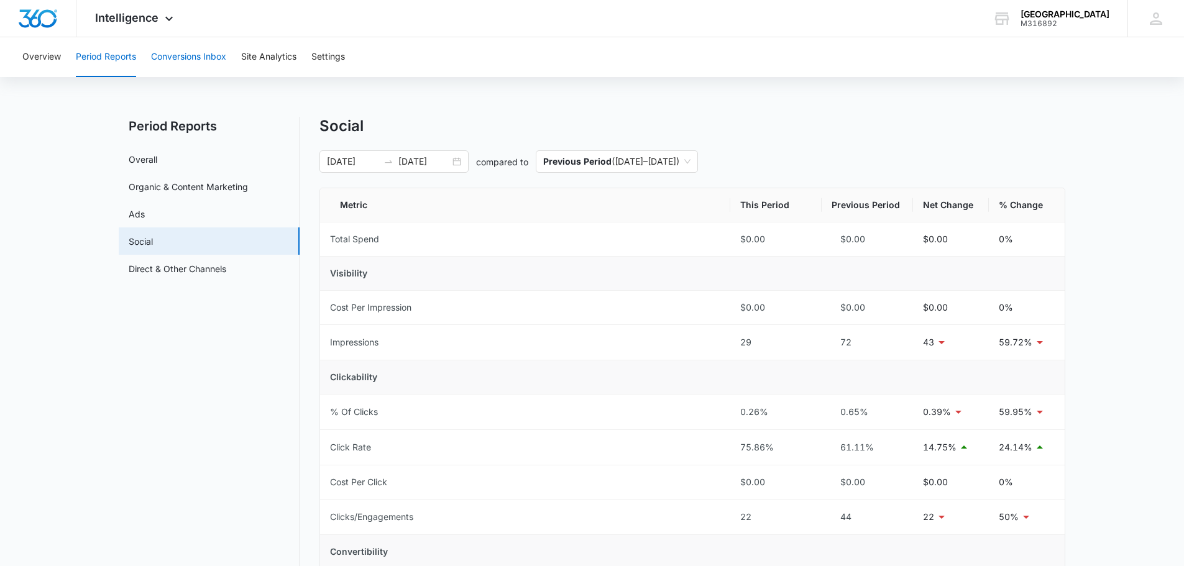
click at [178, 57] on button "Conversions Inbox" at bounding box center [188, 57] width 75 height 40
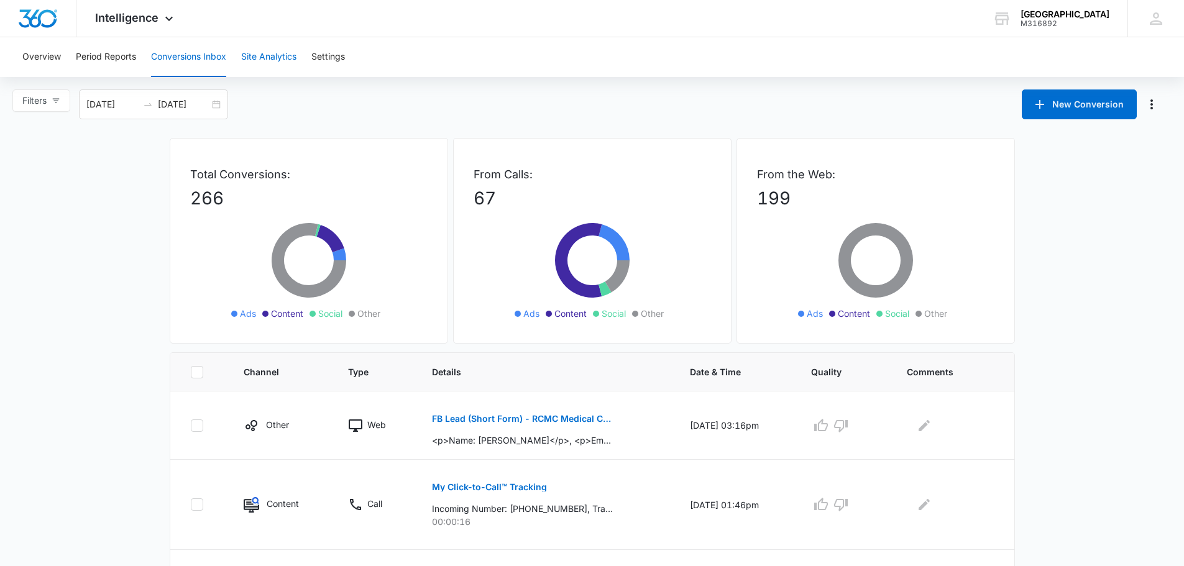
click at [285, 68] on button "Site Analytics" at bounding box center [268, 57] width 55 height 40
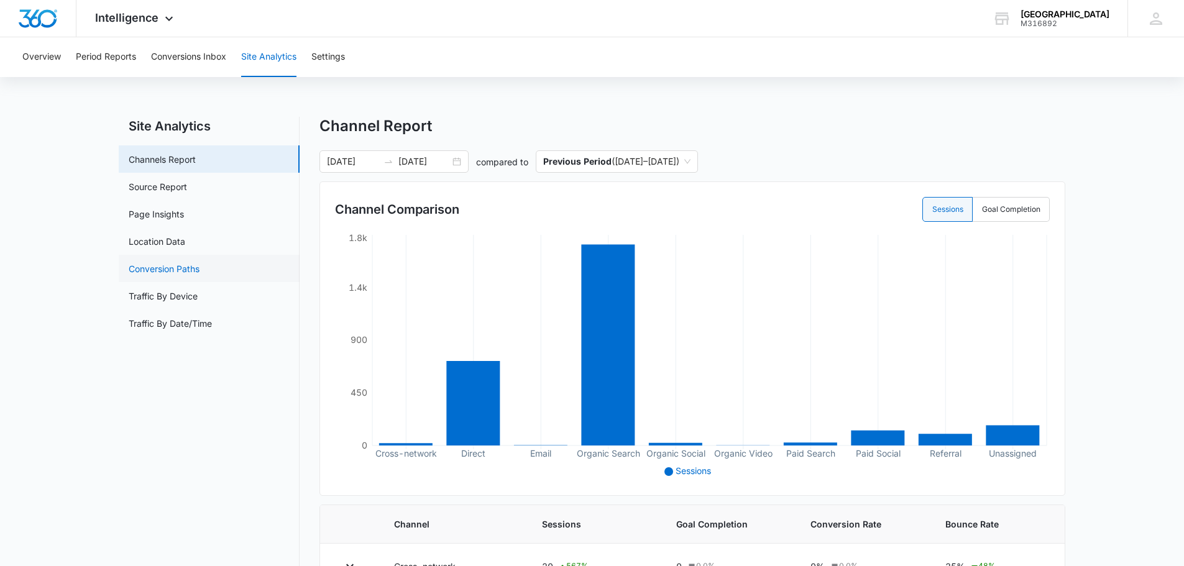
click at [199, 265] on link "Conversion Paths" at bounding box center [164, 268] width 71 height 13
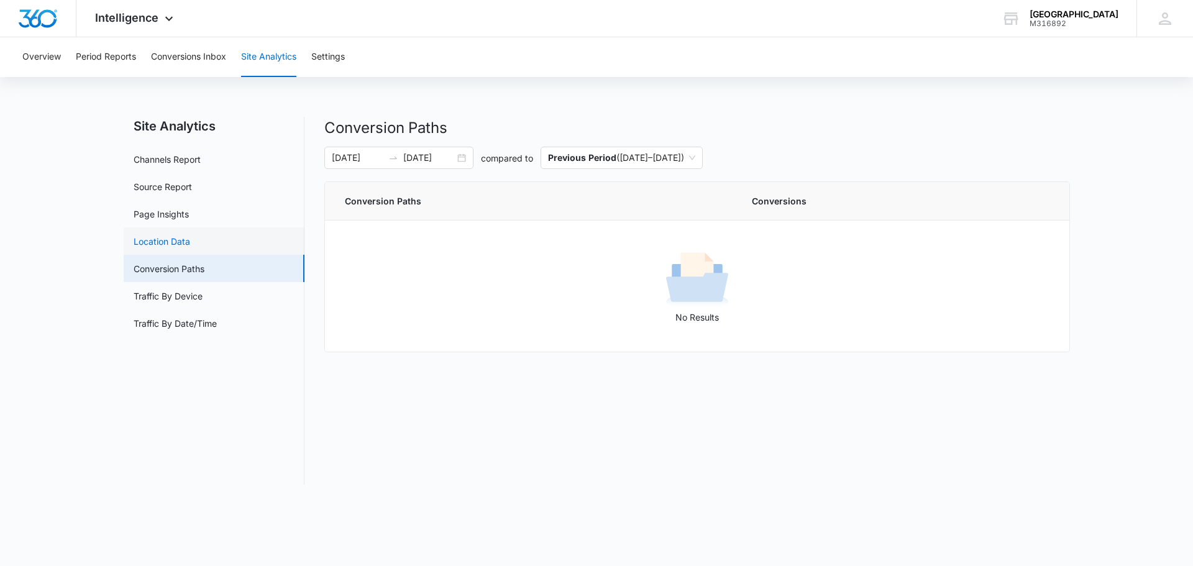
click at [190, 244] on link "Location Data" at bounding box center [162, 241] width 57 height 13
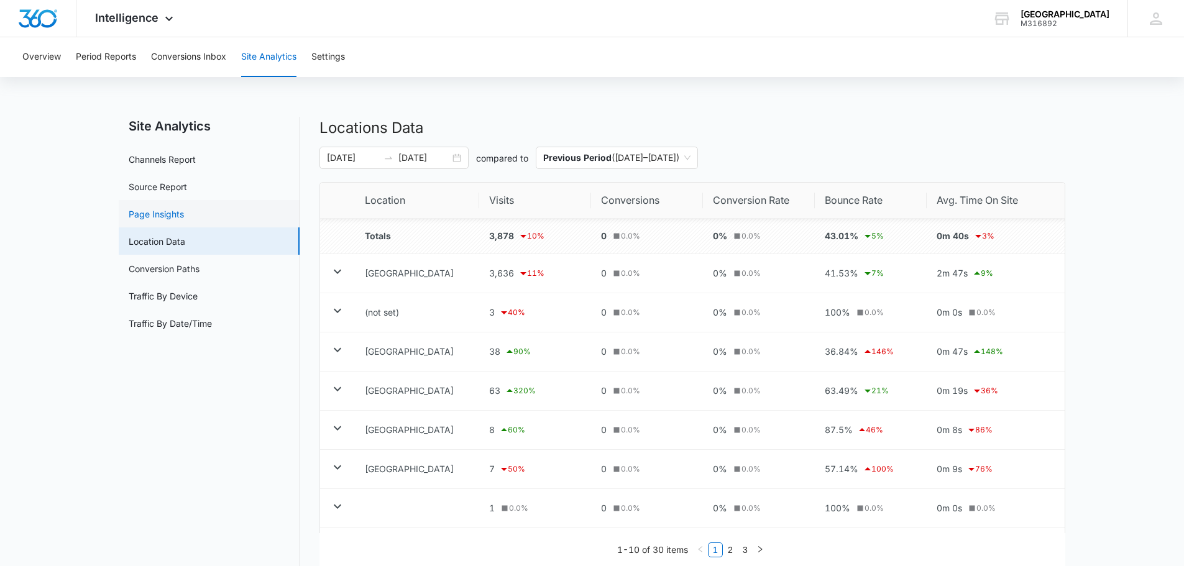
click at [184, 215] on link "Page Insights" at bounding box center [156, 214] width 55 height 13
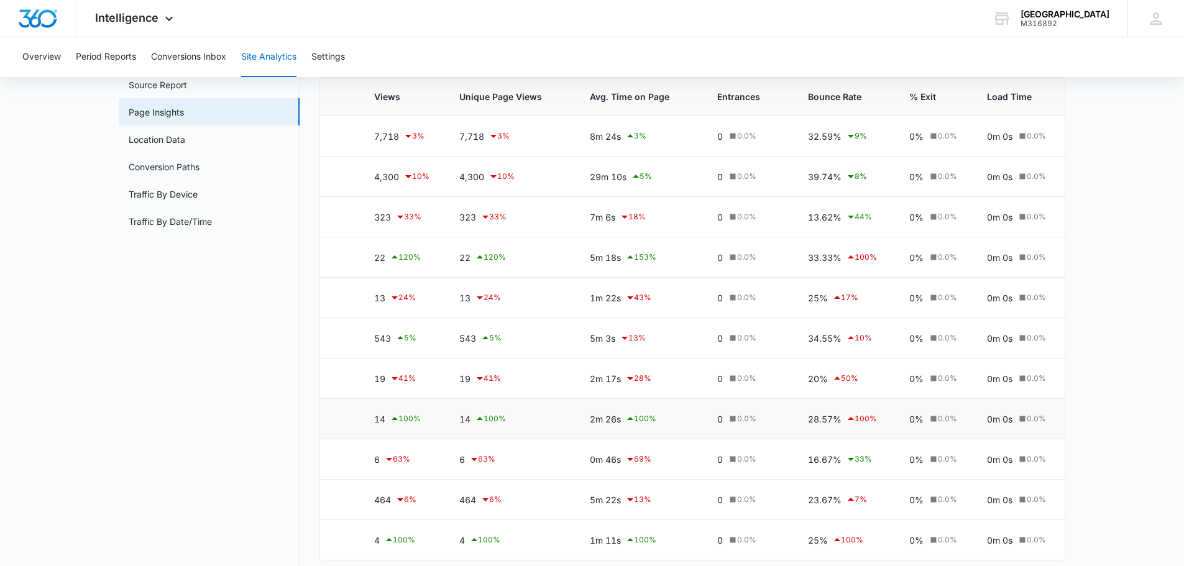
scroll to position [124, 0]
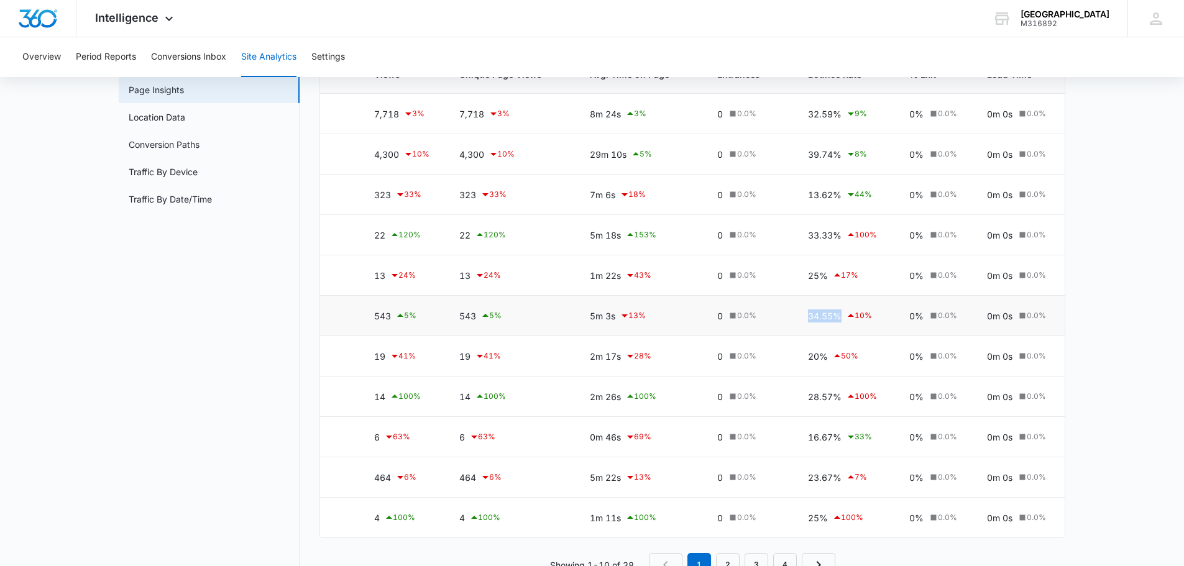
drag, startPoint x: 852, startPoint y: 326, endPoint x: 796, endPoint y: 306, distance: 59.2
click at [796, 306] on td "34.55% 10 %" at bounding box center [843, 316] width 101 height 40
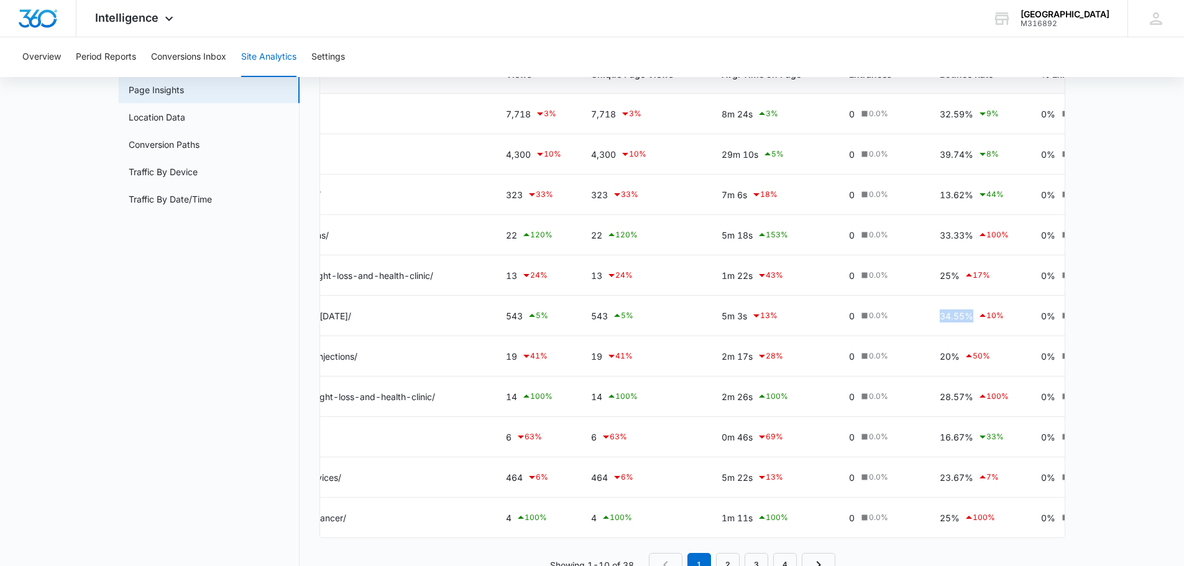
scroll to position [0, 65]
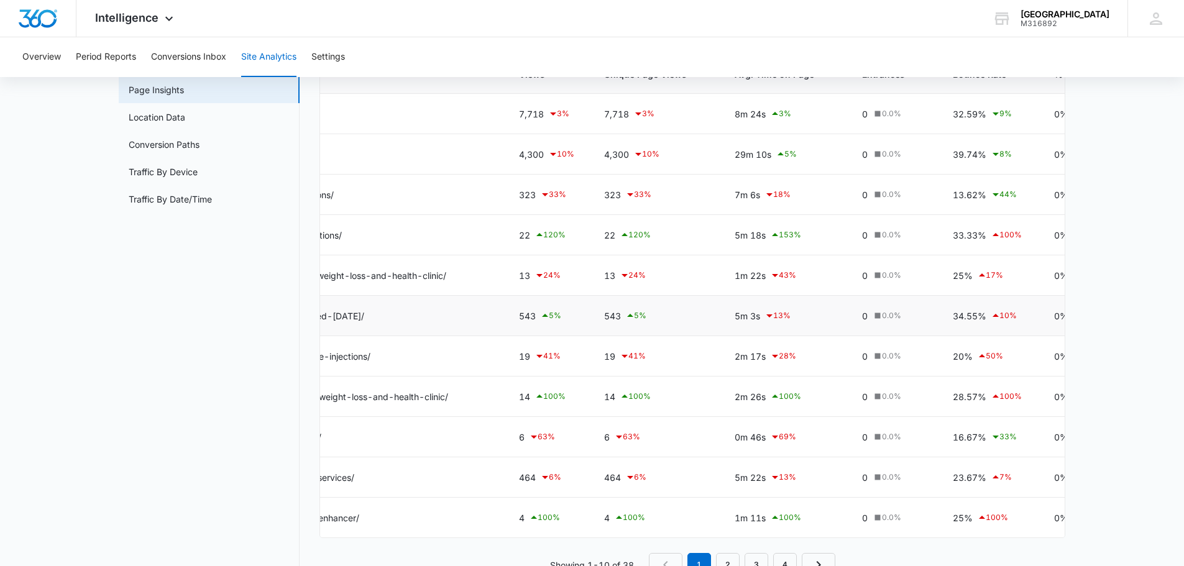
click at [773, 329] on td "5m 3s 13 %" at bounding box center [783, 316] width 127 height 40
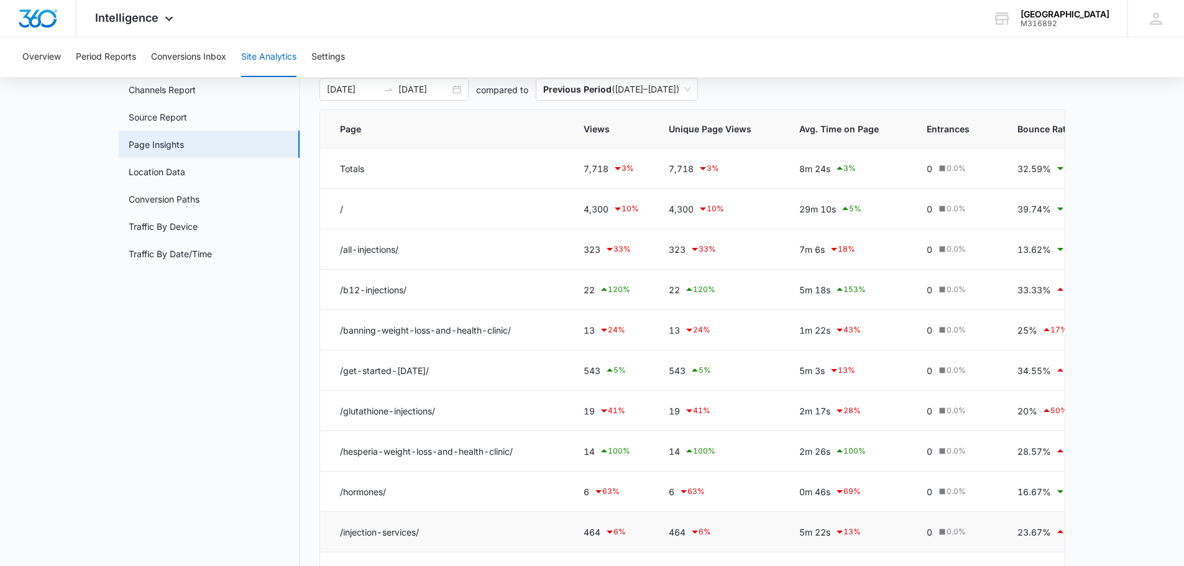
scroll to position [50, 0]
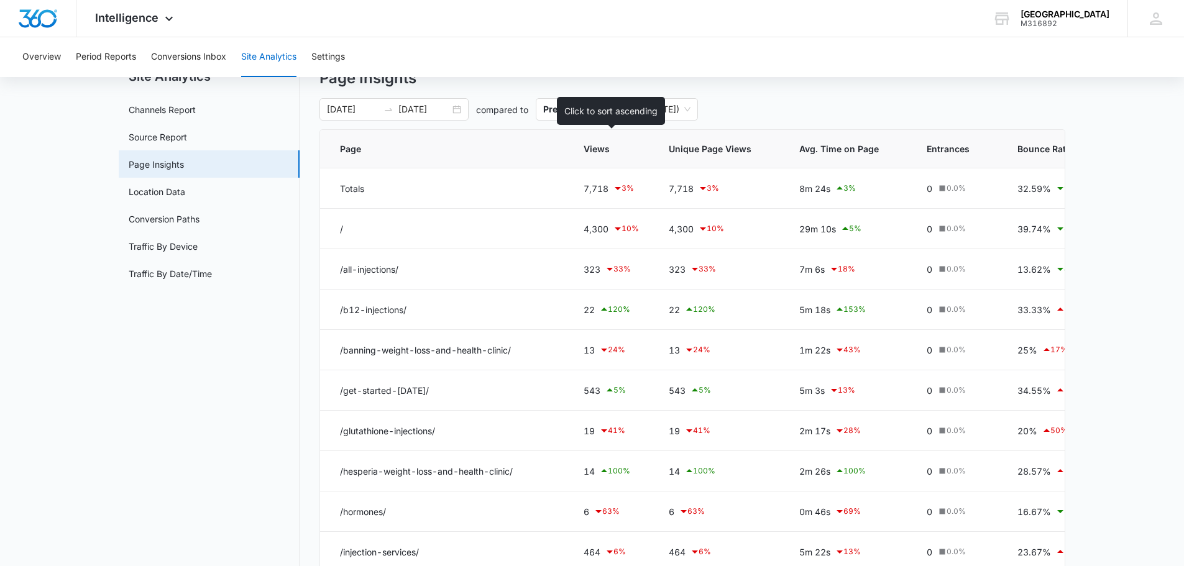
click at [603, 162] on th "Views" at bounding box center [611, 149] width 85 height 39
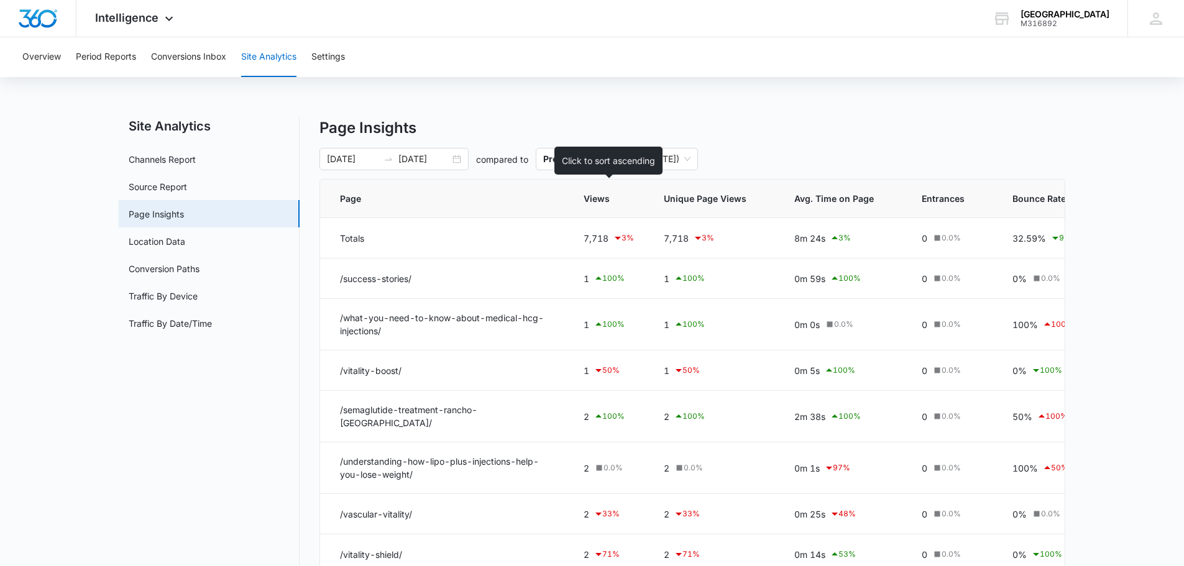
click at [612, 196] on span "Views" at bounding box center [599, 198] width 32 height 13
click at [620, 216] on th "Views" at bounding box center [609, 199] width 80 height 39
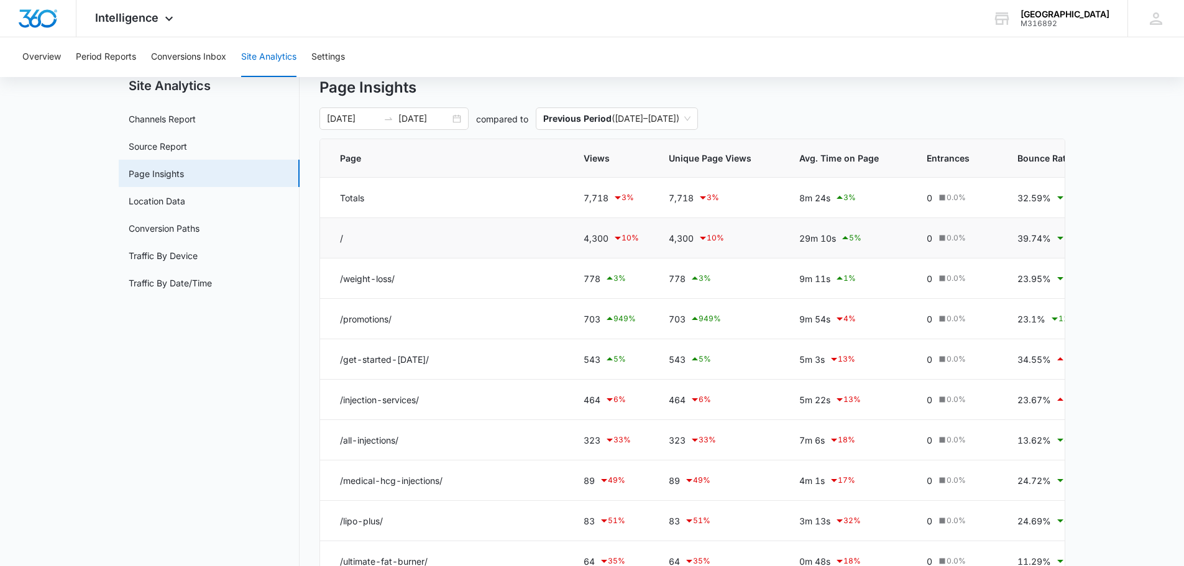
scroll to position [62, 0]
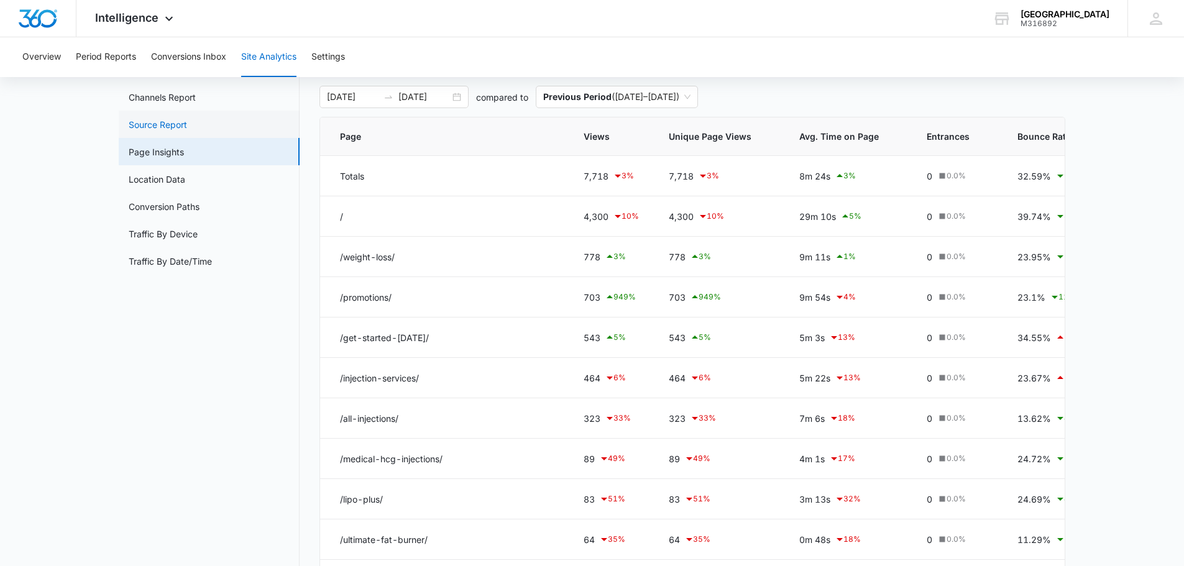
click at [187, 118] on link "Source Report" at bounding box center [158, 124] width 58 height 13
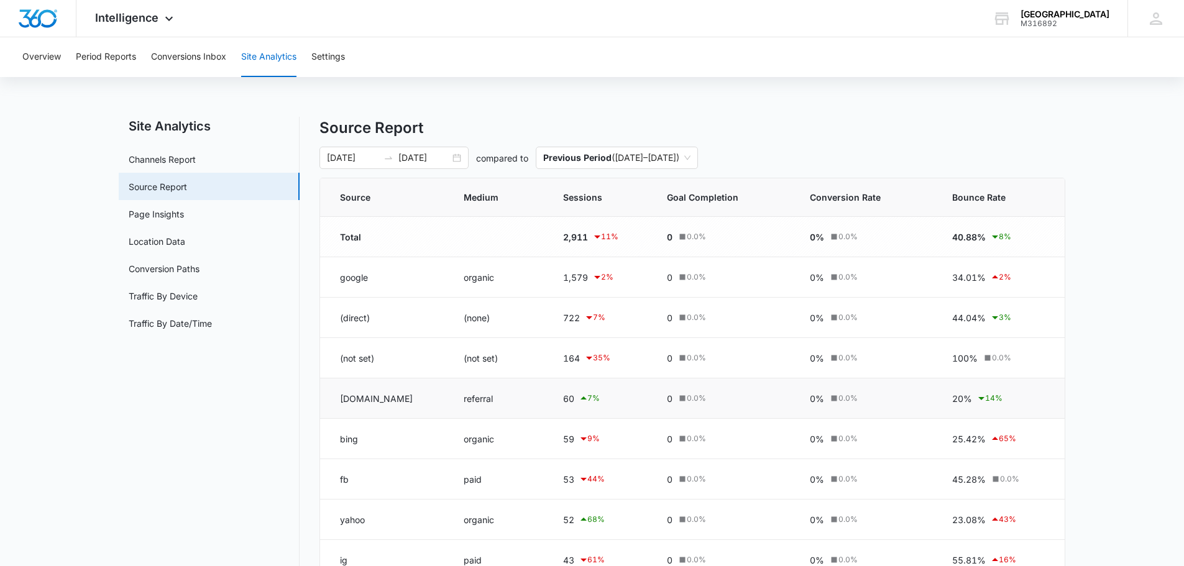
click at [453, 396] on td "referral" at bounding box center [498, 398] width 99 height 40
drag, startPoint x: 441, startPoint y: 399, endPoint x: 492, endPoint y: 401, distance: 51.0
click at [492, 401] on td "referral" at bounding box center [498, 398] width 99 height 40
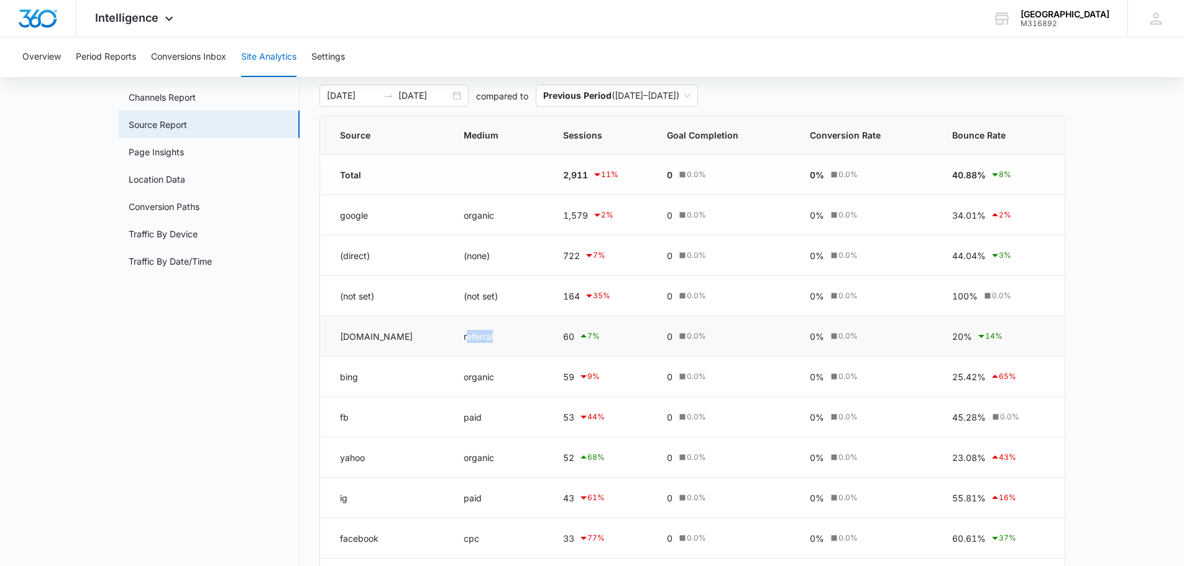
scroll to position [124, 0]
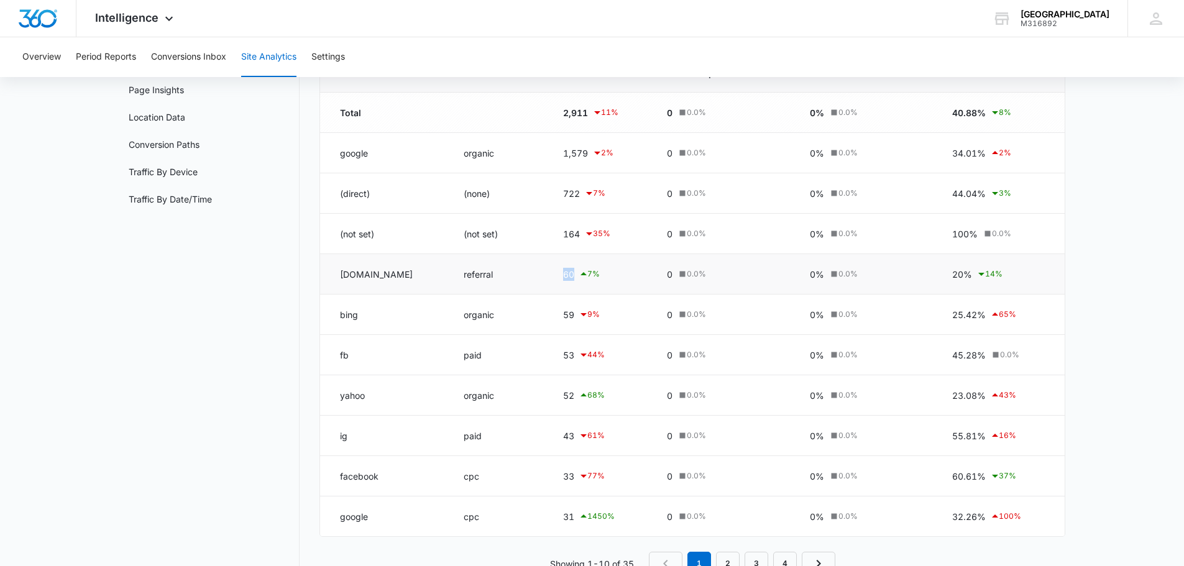
drag, startPoint x: 547, startPoint y: 269, endPoint x: 603, endPoint y: 277, distance: 57.0
click at [603, 277] on div "60 7 %" at bounding box center [600, 274] width 75 height 15
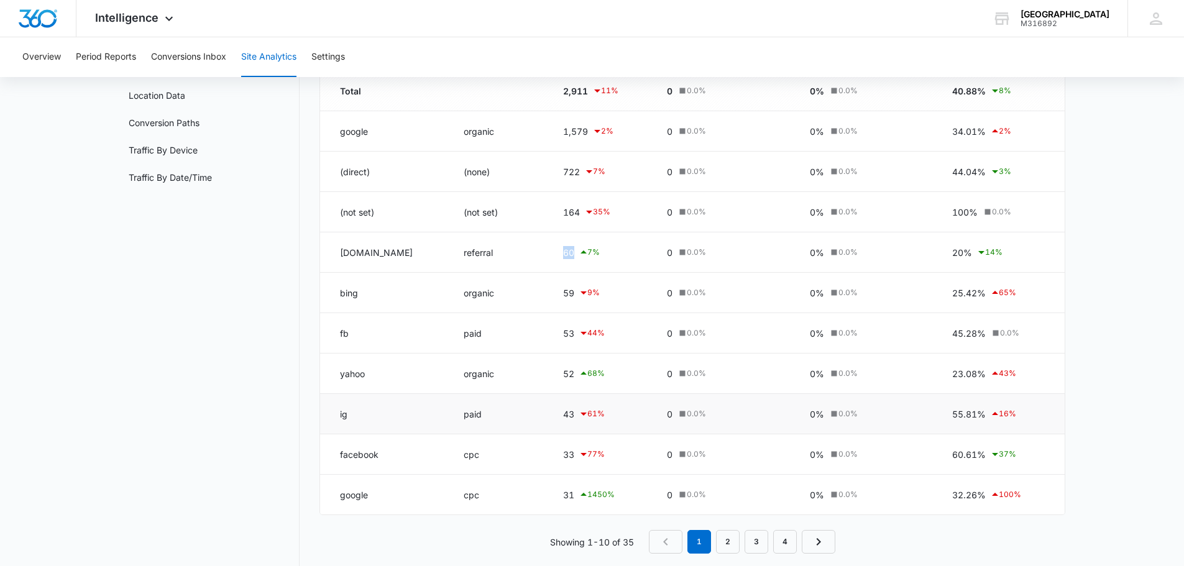
scroll to position [163, 0]
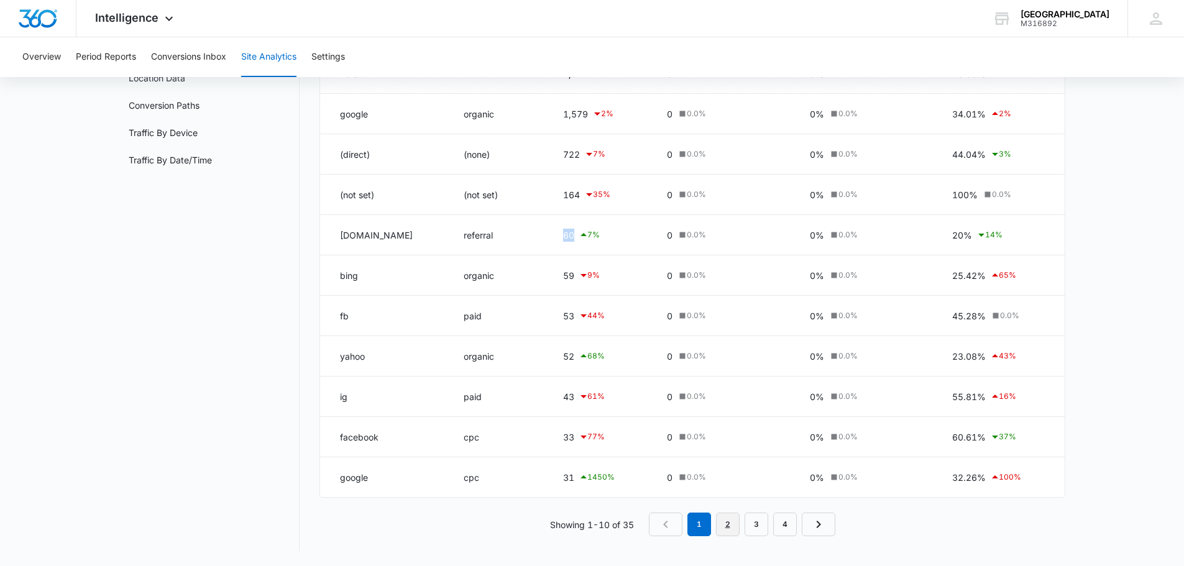
click at [728, 524] on link "2" at bounding box center [728, 525] width 24 height 24
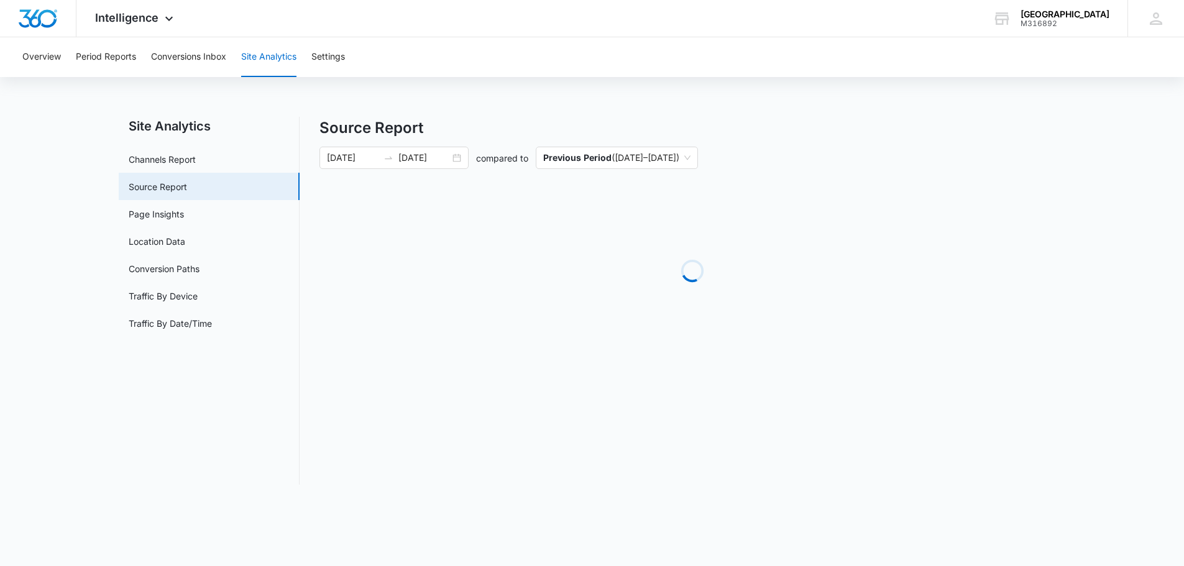
scroll to position [0, 0]
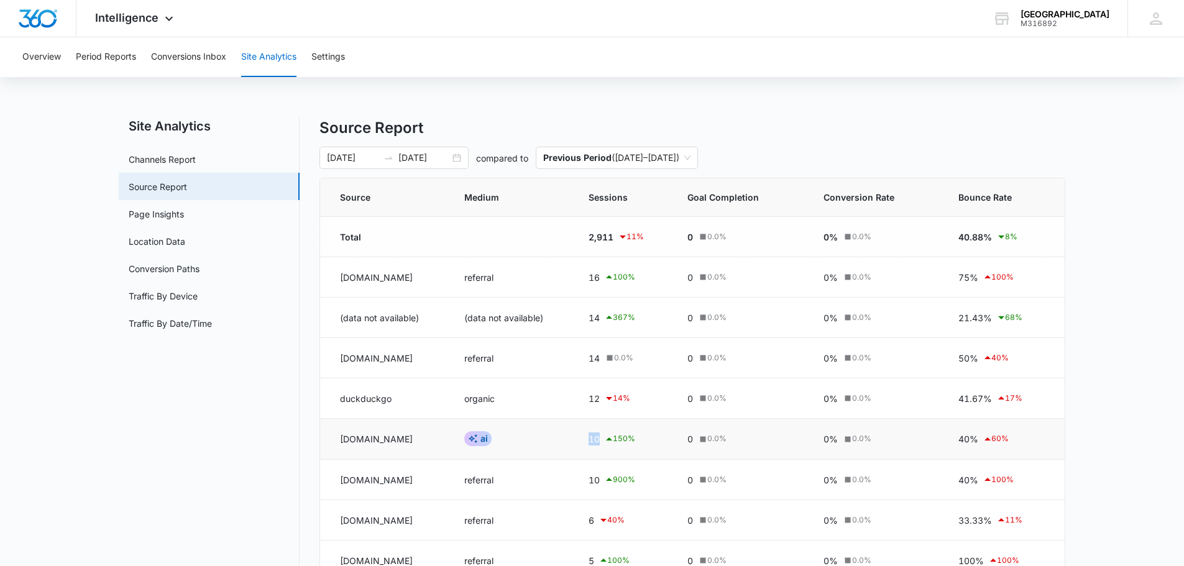
drag, startPoint x: 649, startPoint y: 441, endPoint x: 680, endPoint y: 446, distance: 32.1
click at [672, 446] on td "10 150 %" at bounding box center [623, 439] width 99 height 41
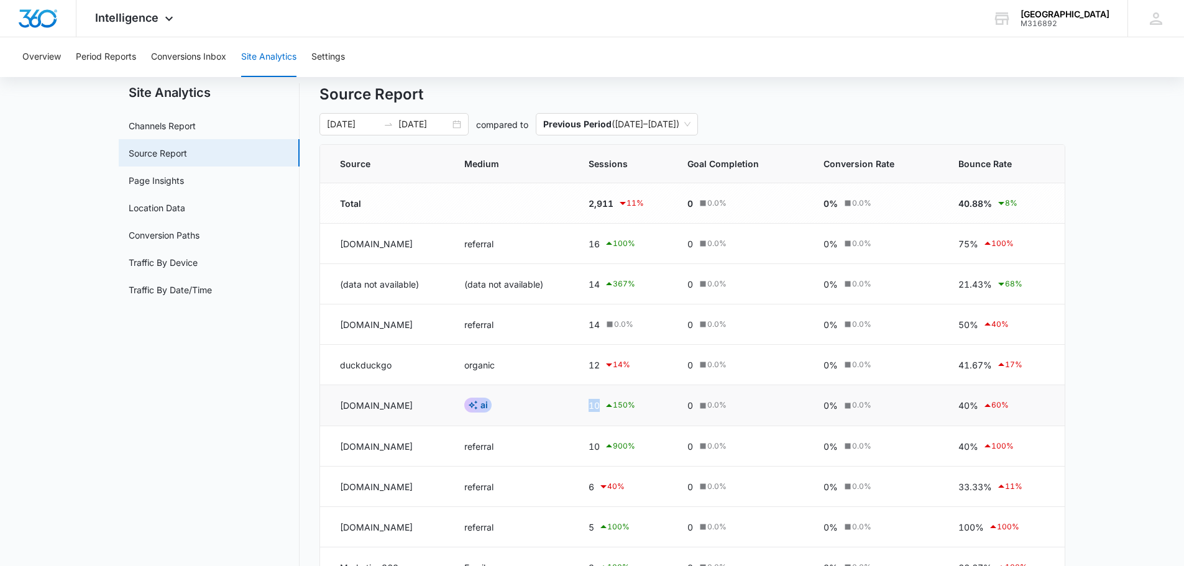
scroll to position [62, 0]
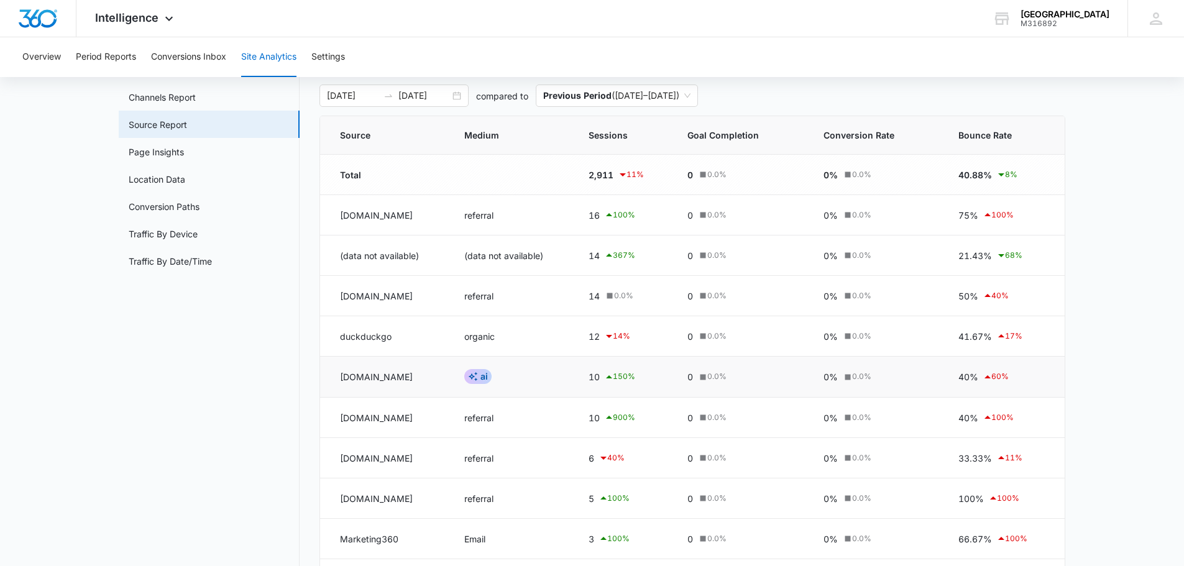
click at [492, 375] on div "AI" at bounding box center [477, 376] width 27 height 15
click at [573, 377] on td "AI" at bounding box center [511, 377] width 124 height 41
click at [573, 413] on td "referral" at bounding box center [511, 418] width 124 height 40
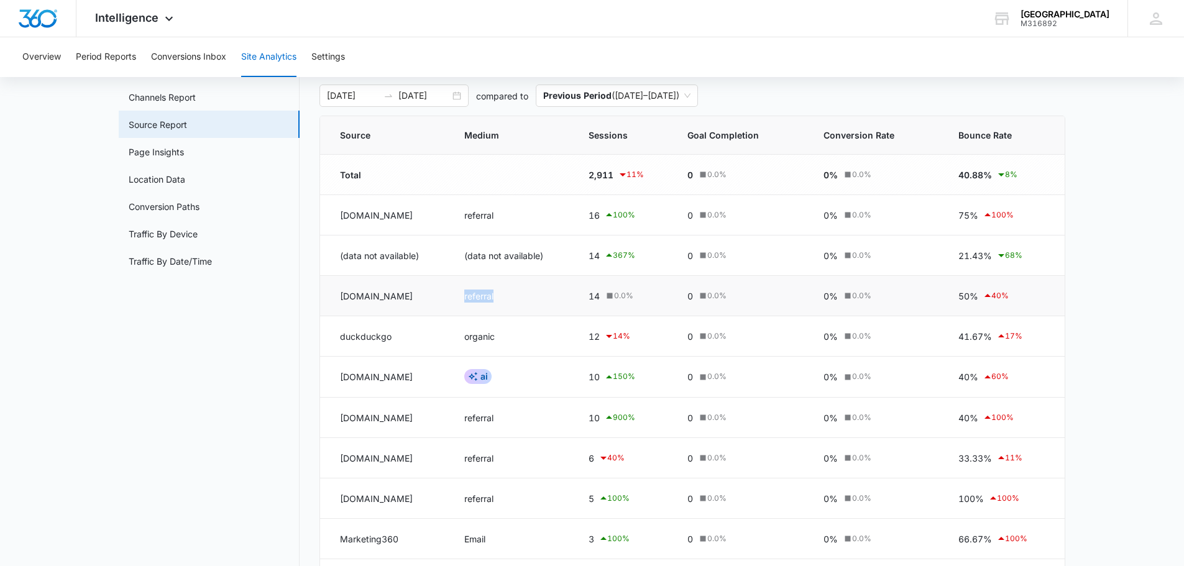
drag, startPoint x: 578, startPoint y: 307, endPoint x: 525, endPoint y: 298, distance: 53.5
click at [525, 298] on td "referral" at bounding box center [511, 296] width 124 height 40
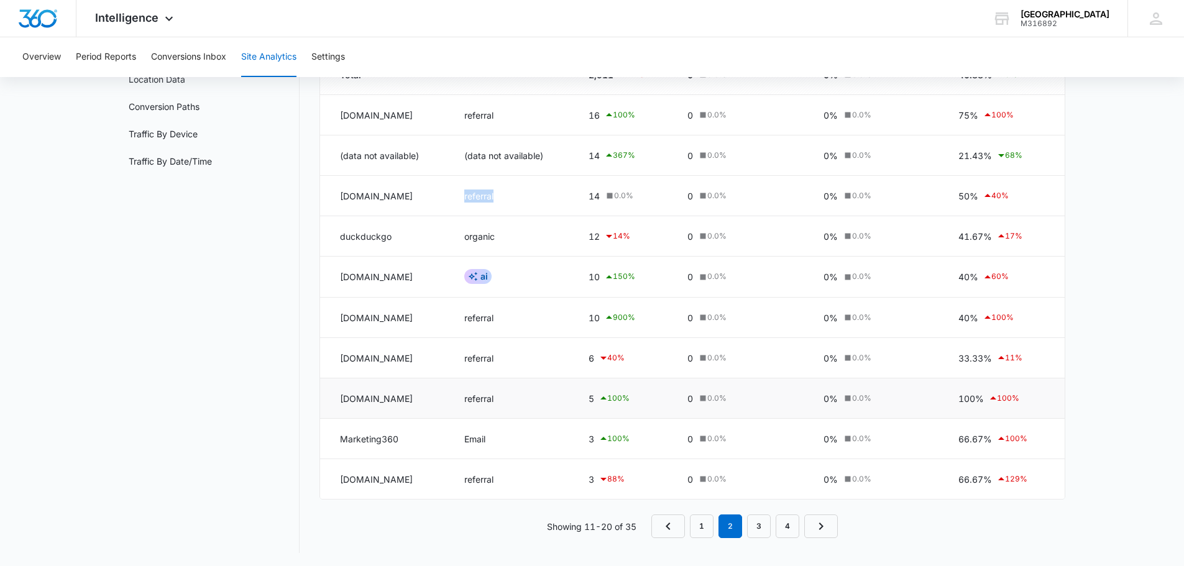
scroll to position [164, 0]
click at [712, 534] on link "1" at bounding box center [702, 525] width 24 height 24
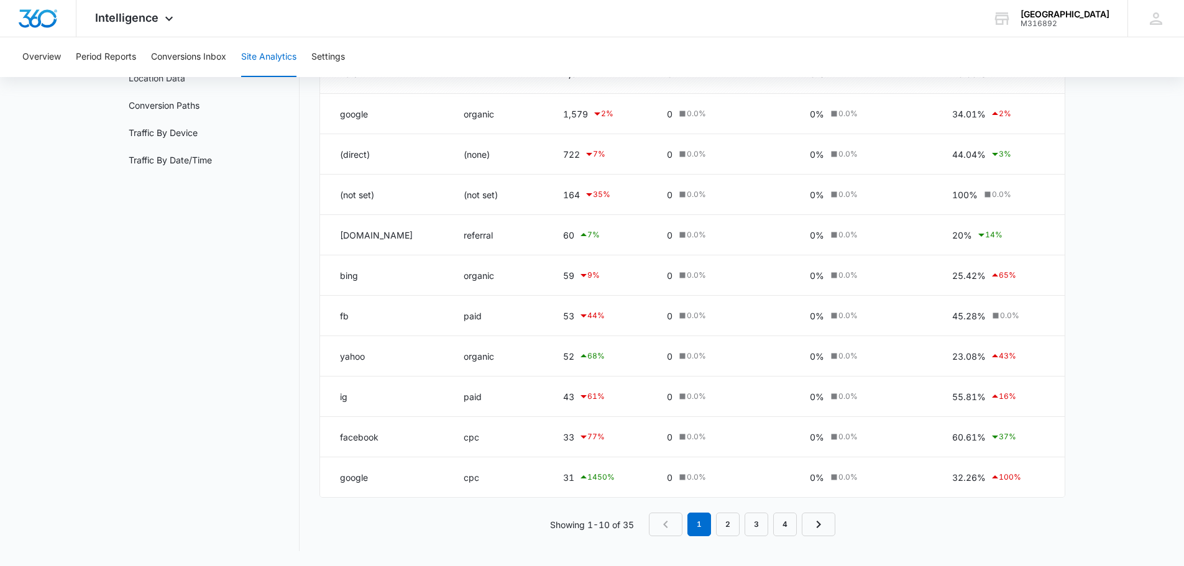
scroll to position [163, 0]
drag, startPoint x: 540, startPoint y: 400, endPoint x: 555, endPoint y: 403, distance: 15.2
click at [555, 403] on td "43 61 %" at bounding box center [600, 397] width 104 height 40
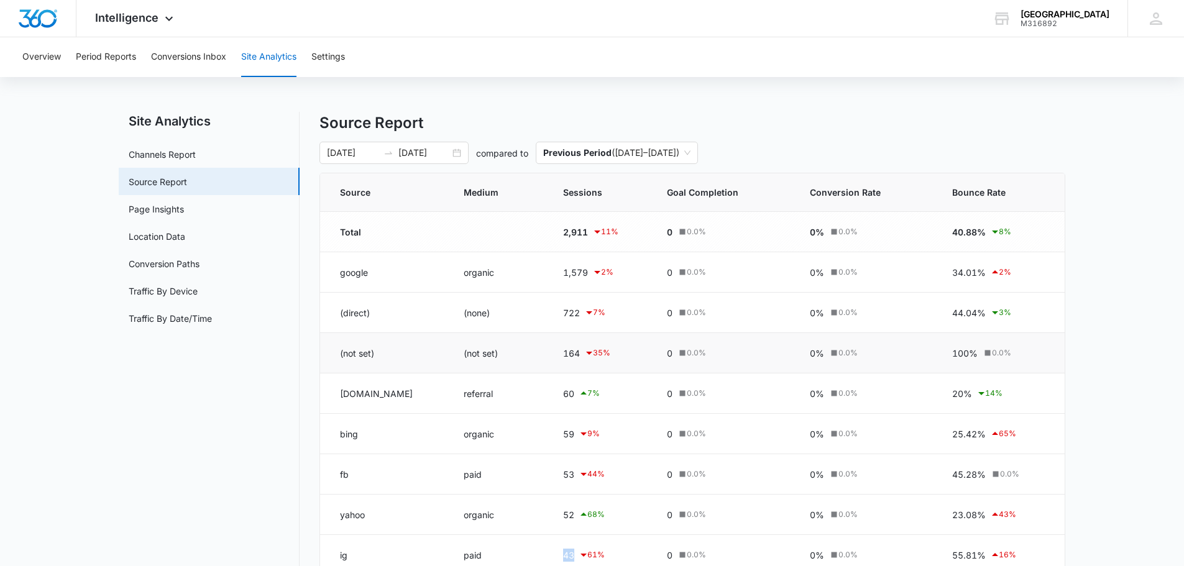
scroll to position [0, 0]
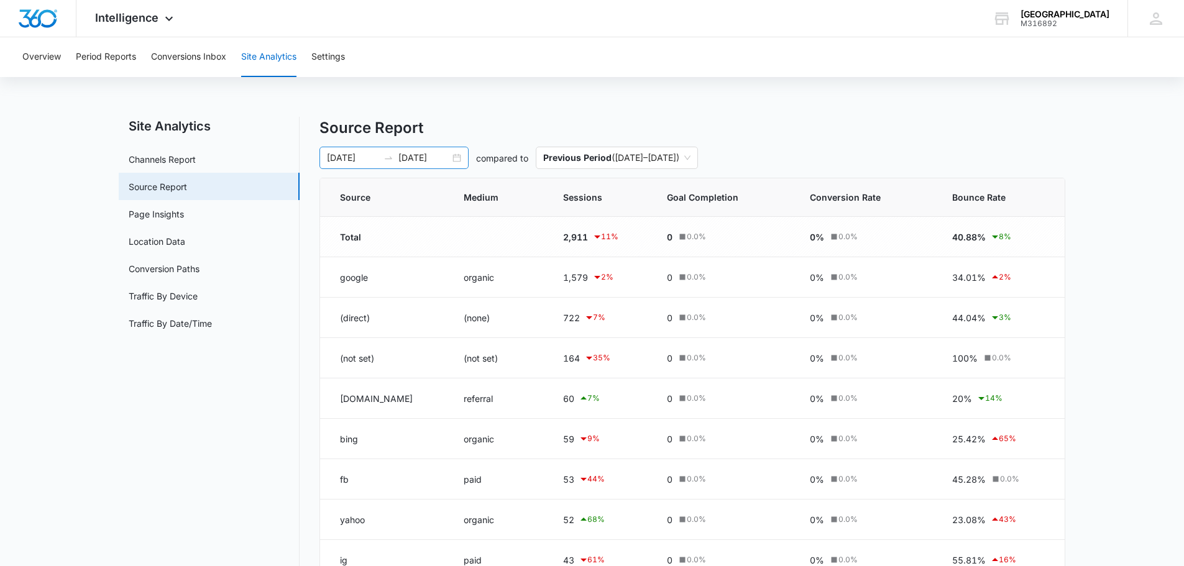
click at [458, 155] on div "[DATE] [DATE]" at bounding box center [393, 158] width 149 height 22
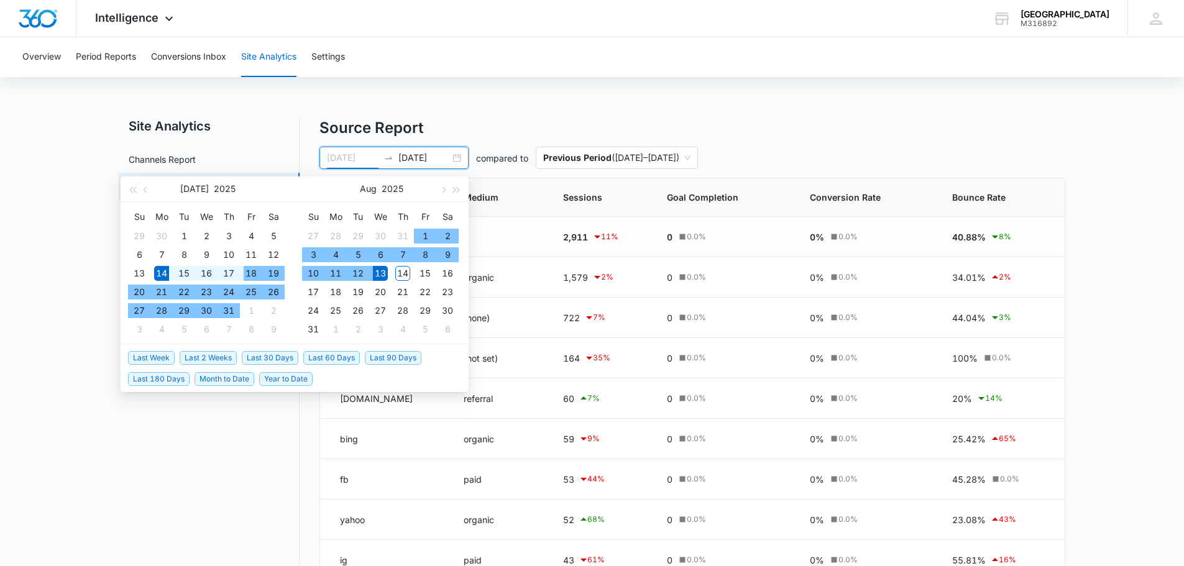
drag, startPoint x: 160, startPoint y: 270, endPoint x: 247, endPoint y: 272, distance: 87.0
click at [247, 272] on tr "13 14 15 16 17 18 19" at bounding box center [206, 273] width 157 height 19
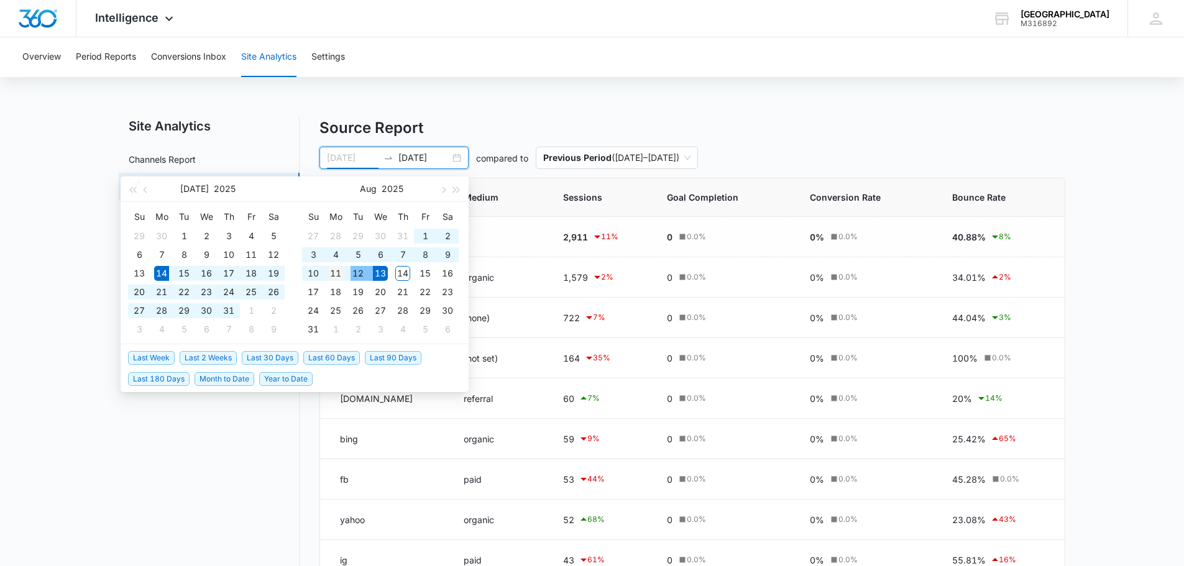
type input "[DATE]"
click at [339, 272] on div "11" at bounding box center [335, 273] width 15 height 15
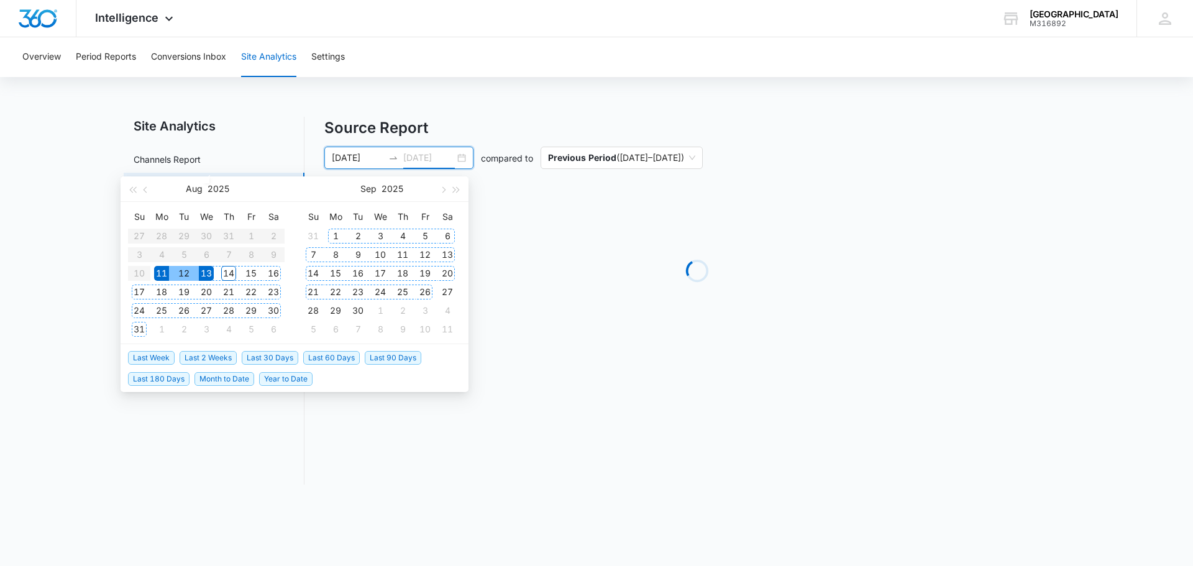
type input "[DATE]"
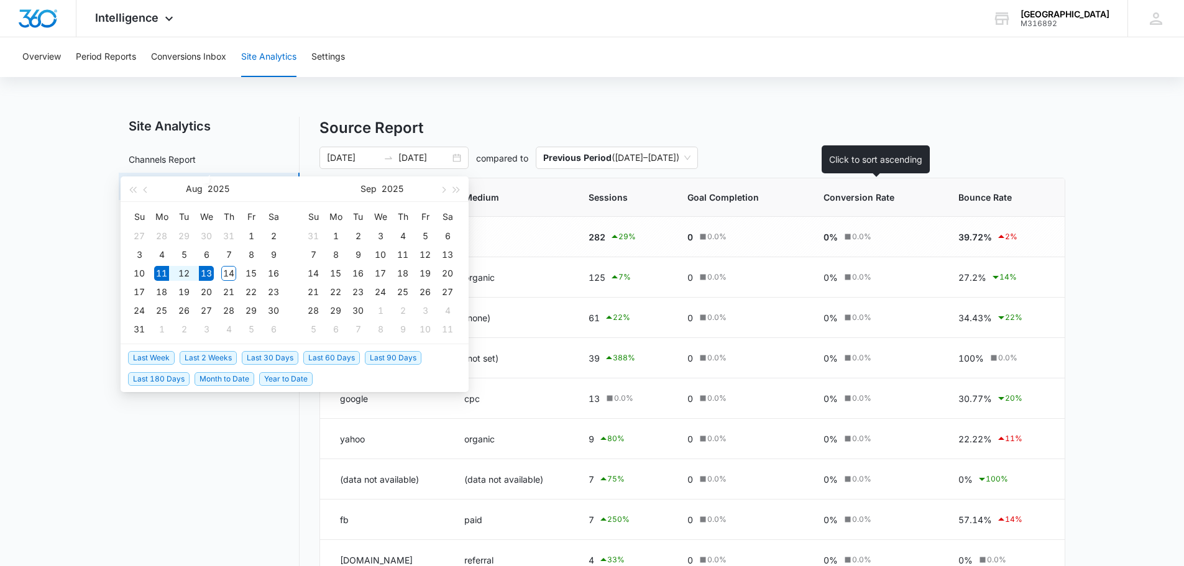
click at [826, 190] on th "Conversion Rate" at bounding box center [875, 197] width 135 height 39
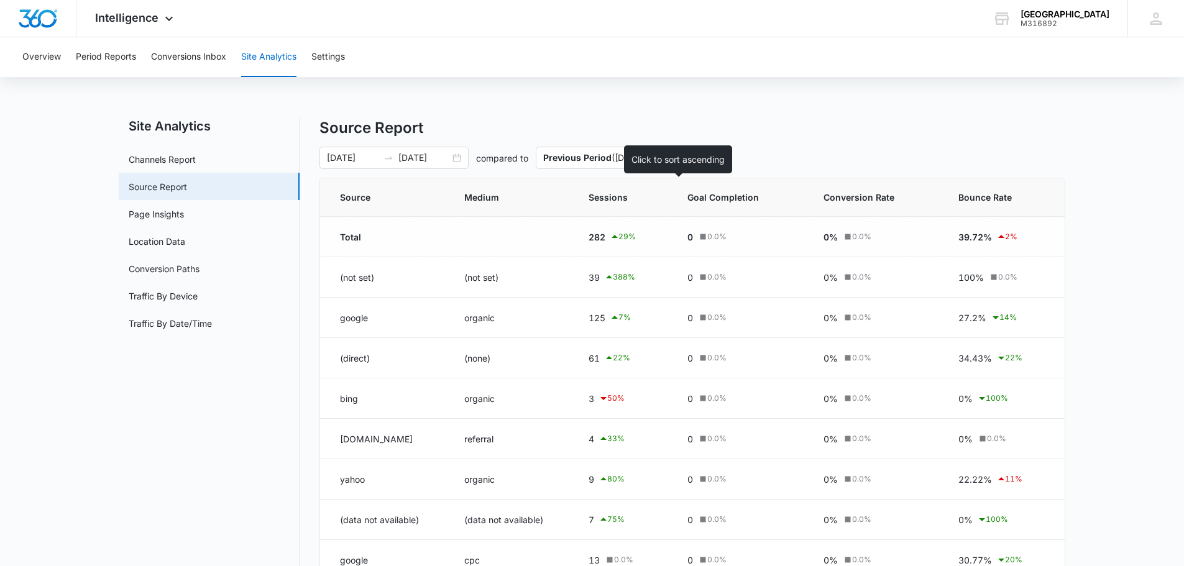
click at [639, 197] on span "Sessions" at bounding box center [613, 197] width 51 height 13
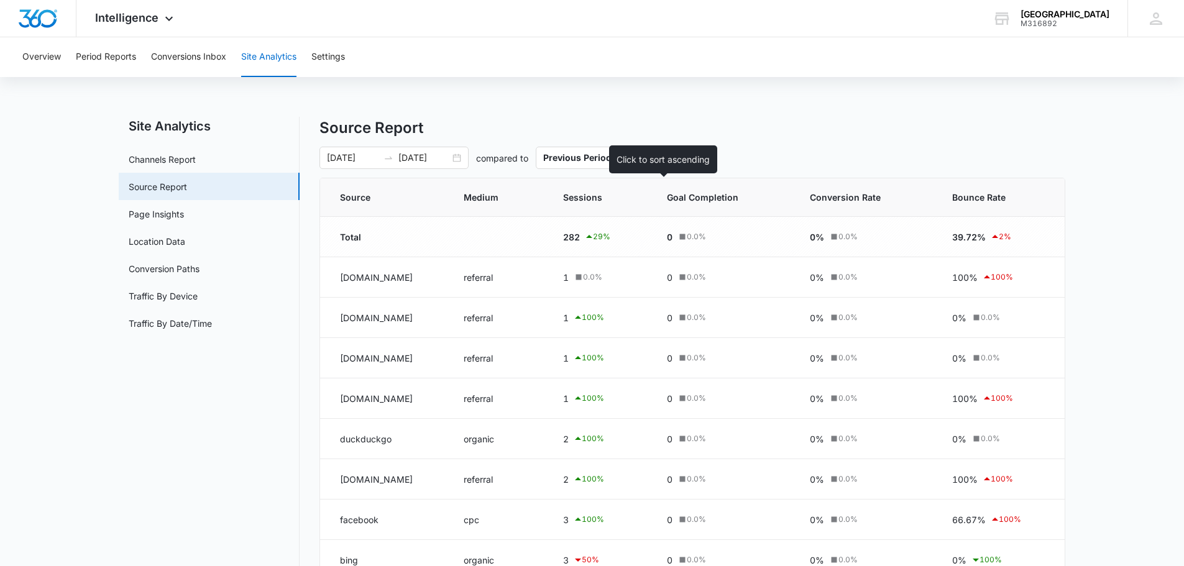
click at [637, 197] on div at bounding box center [630, 197] width 13 height 13
click at [637, 197] on icon at bounding box center [630, 197] width 13 height 13
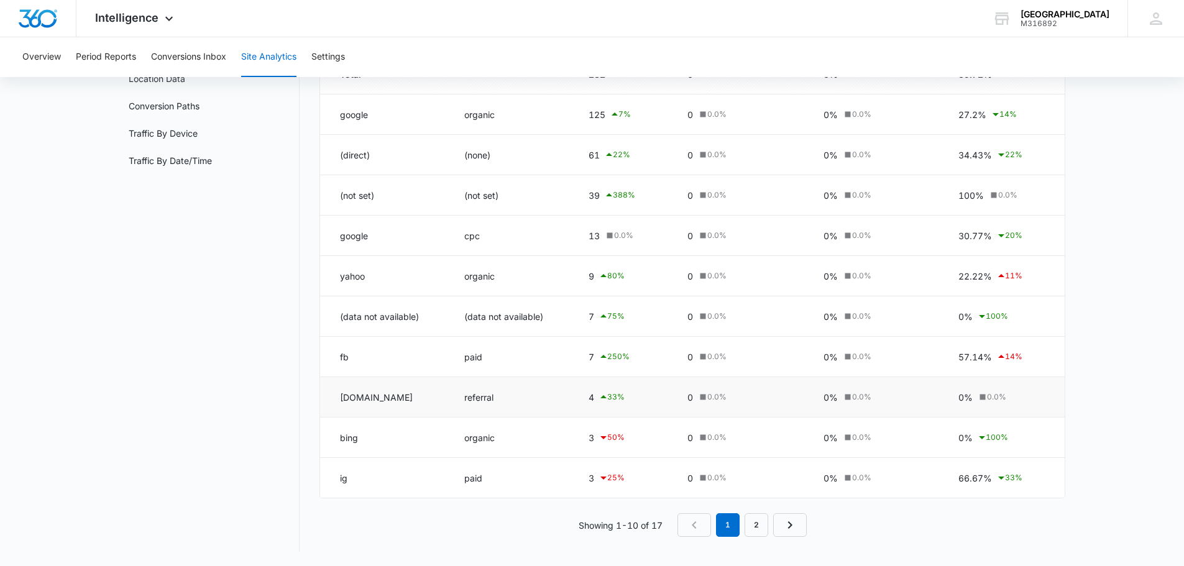
scroll to position [163, 0]
drag, startPoint x: 587, startPoint y: 480, endPoint x: 601, endPoint y: 481, distance: 14.3
click at [601, 481] on td "3 25 %" at bounding box center [623, 477] width 99 height 40
click at [758, 527] on link "2" at bounding box center [756, 525] width 24 height 24
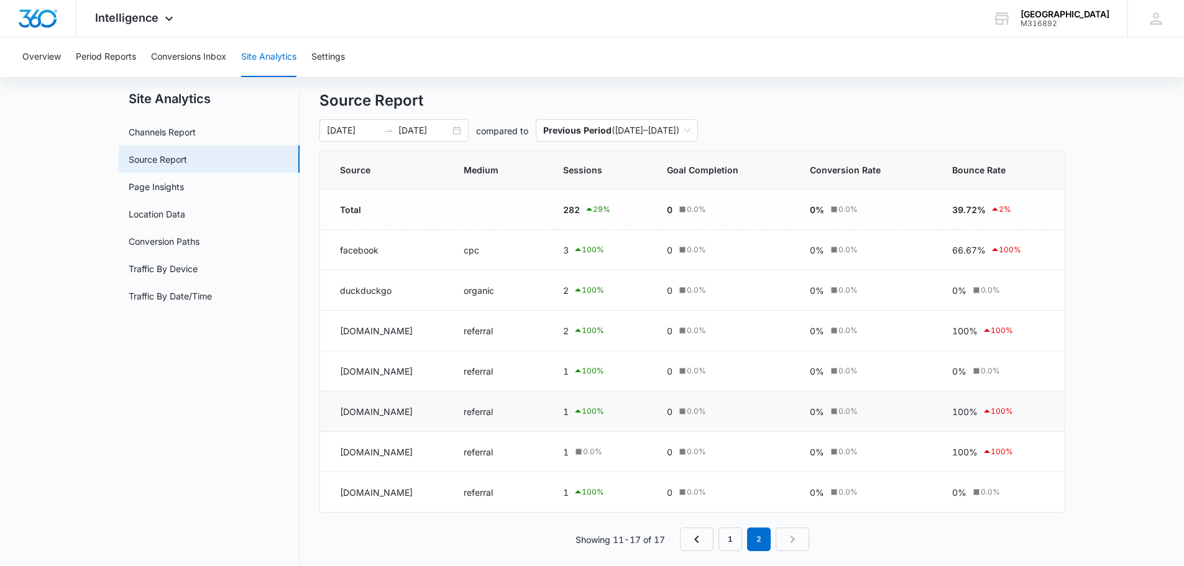
scroll to position [42, 0]
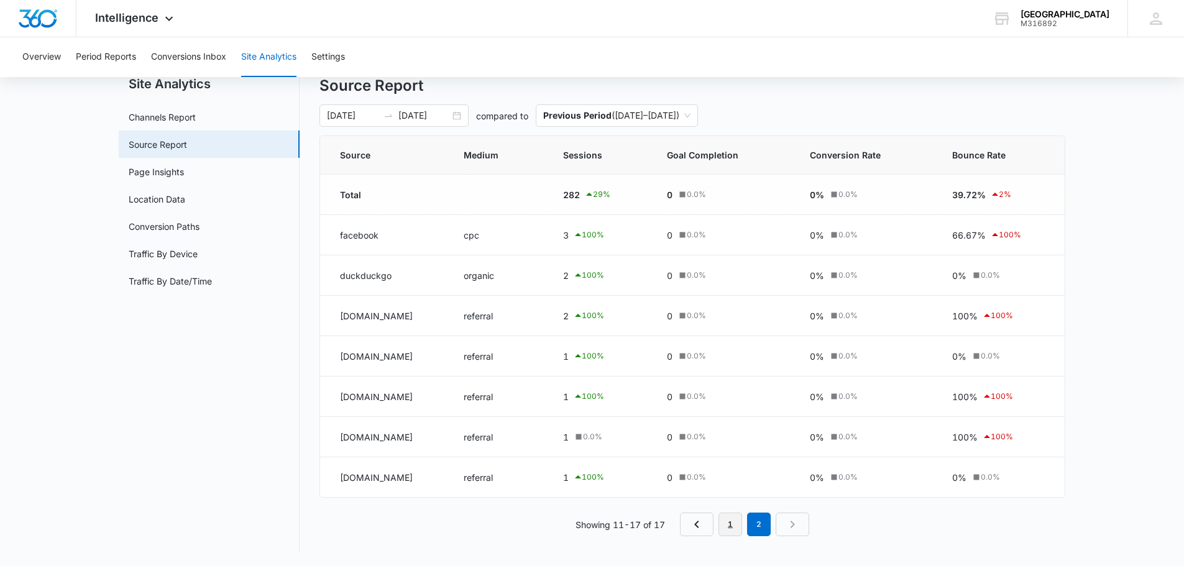
click at [732, 530] on link "1" at bounding box center [730, 525] width 24 height 24
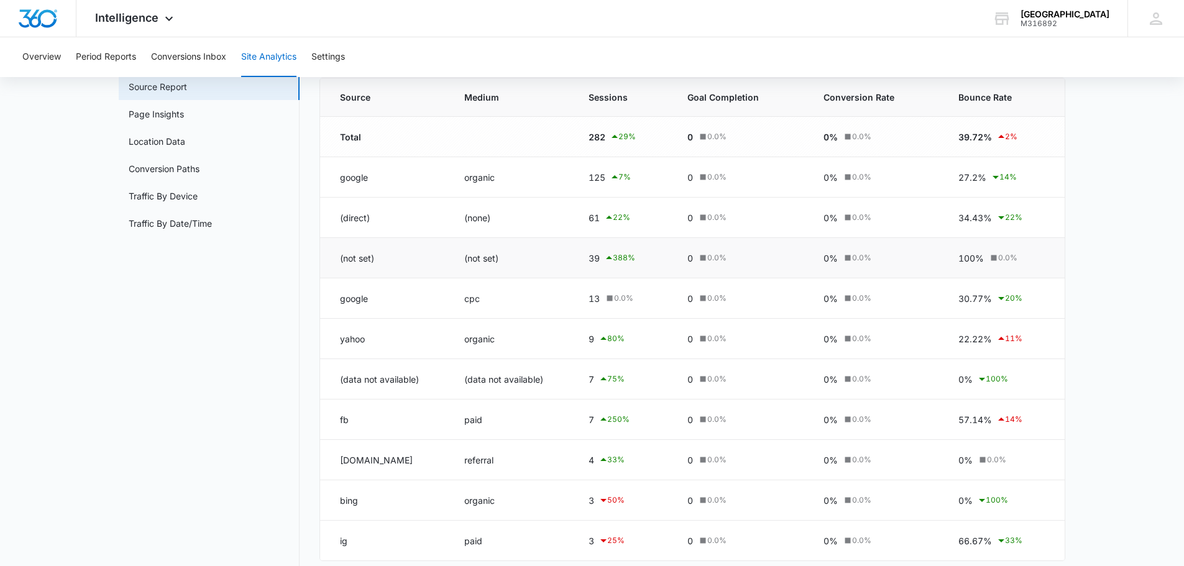
scroll to position [39, 0]
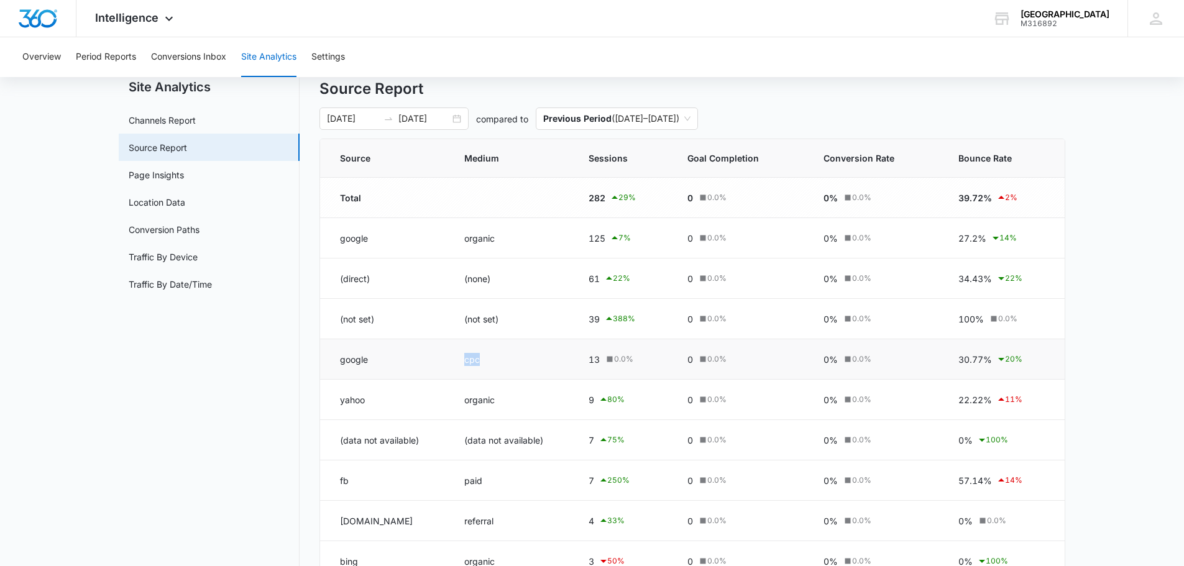
drag, startPoint x: 499, startPoint y: 362, endPoint x: 455, endPoint y: 367, distance: 43.8
click at [455, 367] on td "cpc" at bounding box center [511, 359] width 124 height 40
drag, startPoint x: 502, startPoint y: 239, endPoint x: 449, endPoint y: 244, distance: 53.1
click at [449, 244] on tr "google organic 125 7 % 0 0.0 % 0% 0.0 % 27.2% 14 %" at bounding box center [692, 238] width 744 height 40
drag, startPoint x: 591, startPoint y: 239, endPoint x: 1031, endPoint y: 254, distance: 440.2
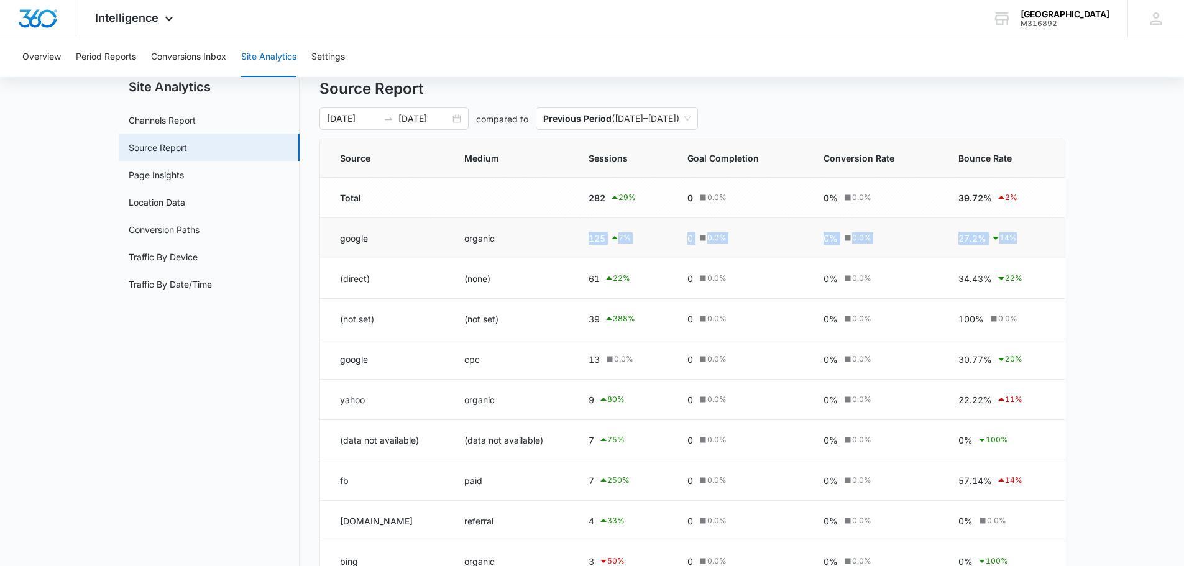
click at [1031, 254] on tr "google organic 125 7 % 0 0.0 % 0% 0.0 % 27.2% 14 %" at bounding box center [692, 238] width 744 height 40
drag, startPoint x: 1031, startPoint y: 254, endPoint x: 1033, endPoint y: 245, distance: 8.9
drag, startPoint x: 1033, startPoint y: 245, endPoint x: 1053, endPoint y: 233, distance: 23.7
click at [1053, 233] on td "27.2% 14 %" at bounding box center [1003, 238] width 121 height 40
click at [457, 116] on div "[DATE] [DATE]" at bounding box center [393, 119] width 149 height 22
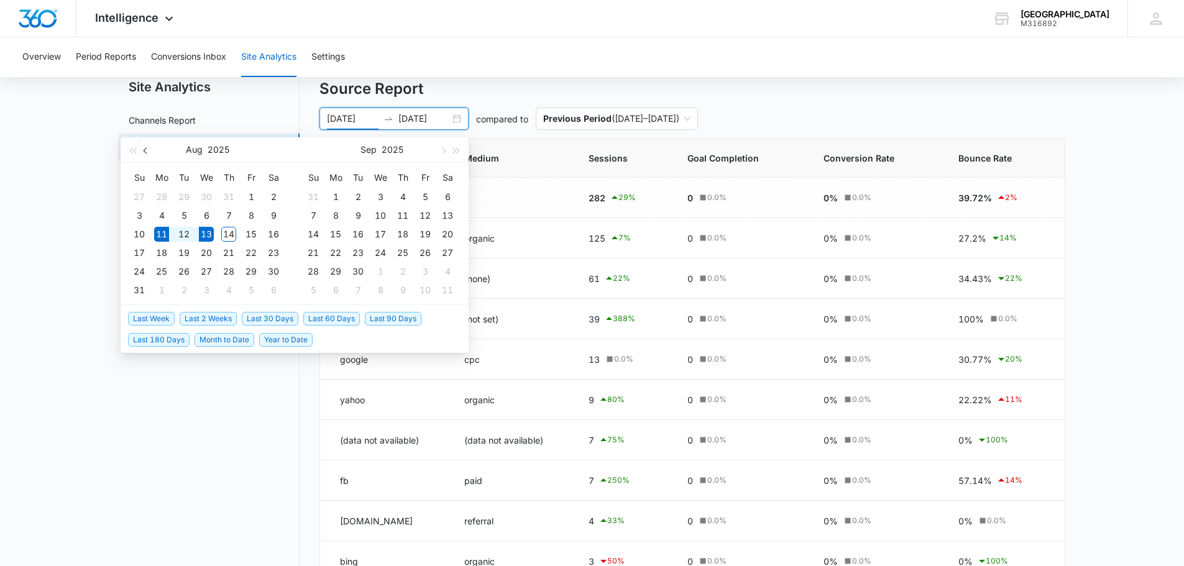
click at [145, 152] on span "button" at bounding box center [147, 150] width 6 height 6
type input "[DATE]"
click at [226, 234] on div "17" at bounding box center [228, 234] width 15 height 15
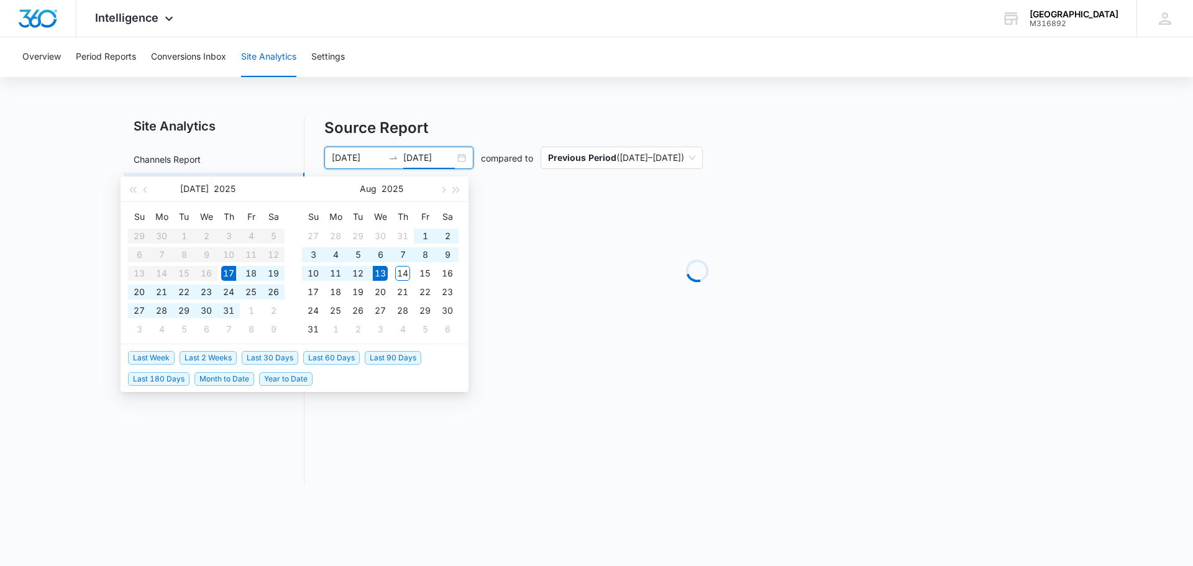
type input "[DATE]"
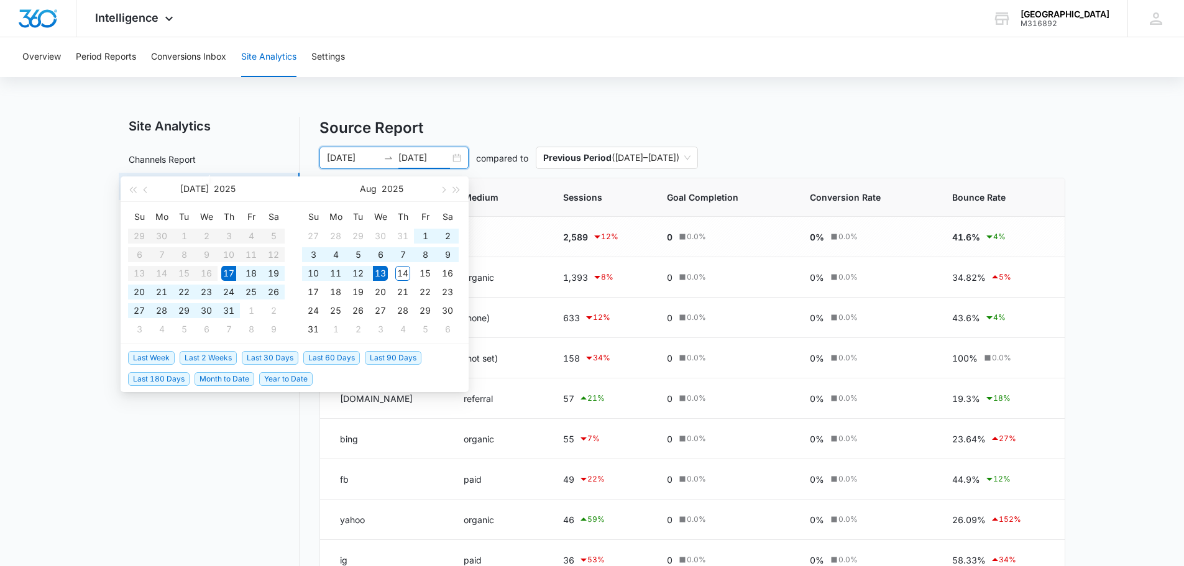
click at [990, 121] on h4 "Source Report" at bounding box center [692, 128] width 746 height 22
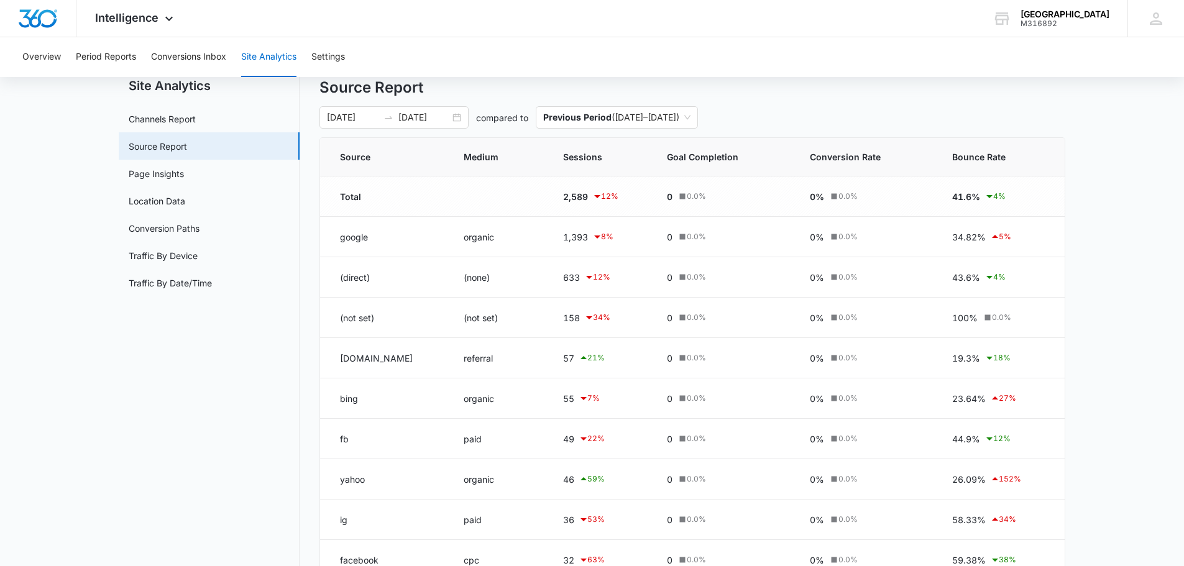
scroll to position [62, 0]
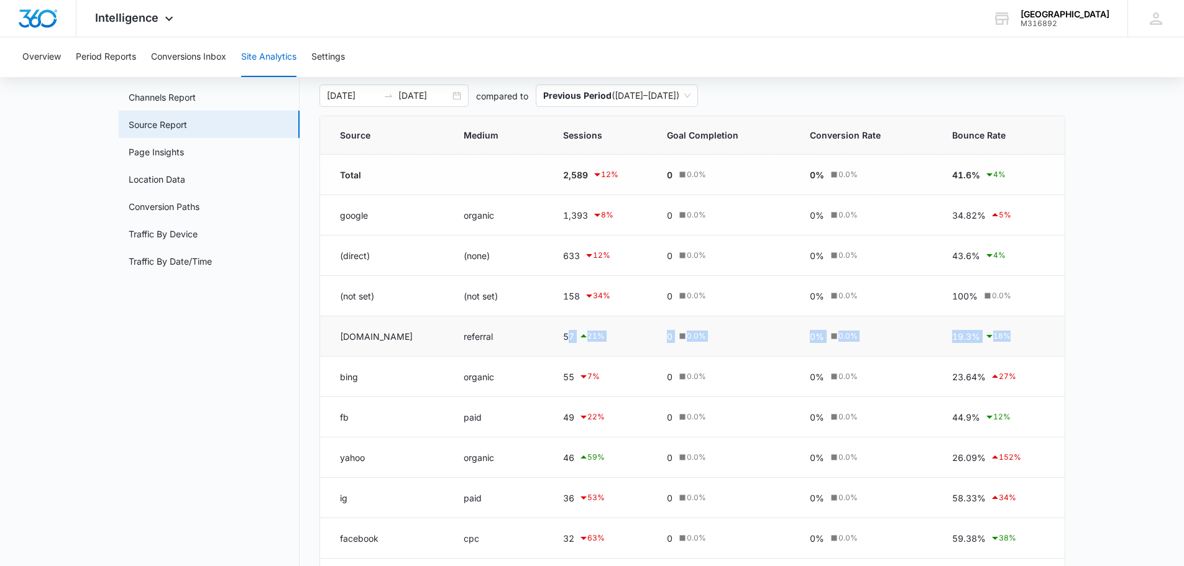
drag, startPoint x: 546, startPoint y: 337, endPoint x: 1056, endPoint y: 350, distance: 510.3
click at [1056, 350] on tr "[DOMAIN_NAME] referral 57 21 % 0 0.0 % 0% 0.0 % 19.3% 18 %" at bounding box center [692, 336] width 744 height 40
drag, startPoint x: 476, startPoint y: 336, endPoint x: 1043, endPoint y: 328, distance: 567.4
click at [1043, 328] on tr "[DOMAIN_NAME] referral 57 21 % 0 0.0 % 0% 0.0 % 19.3% 18 %" at bounding box center [692, 336] width 744 height 40
click at [1107, 319] on main "Site Analytics Channels Report Source Report Page Insights Location Data Conver…" at bounding box center [592, 361] width 1184 height 613
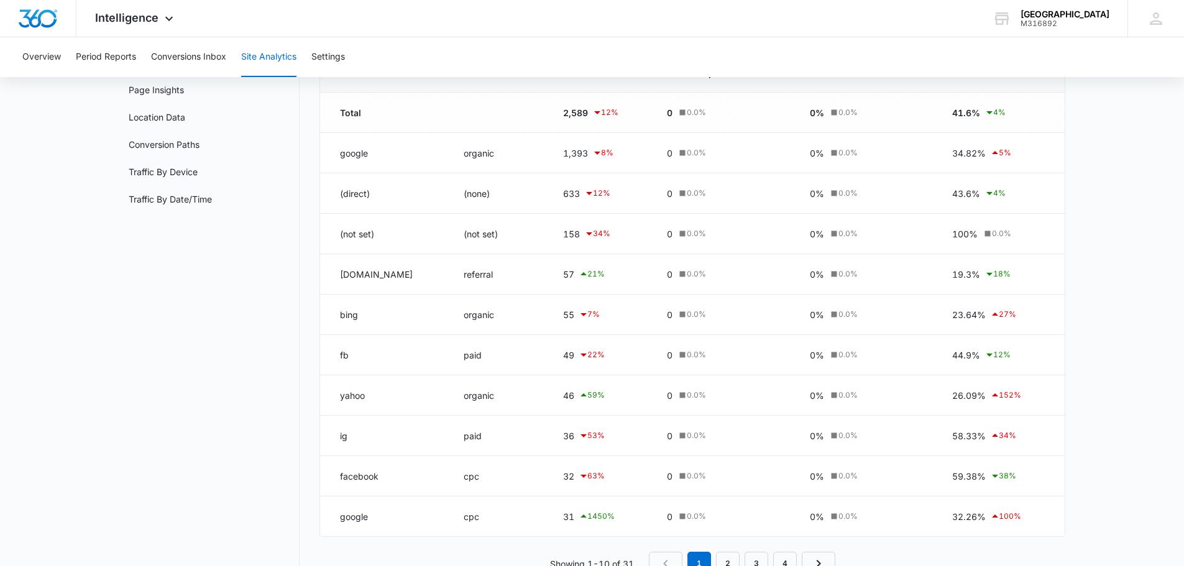
scroll to position [163, 0]
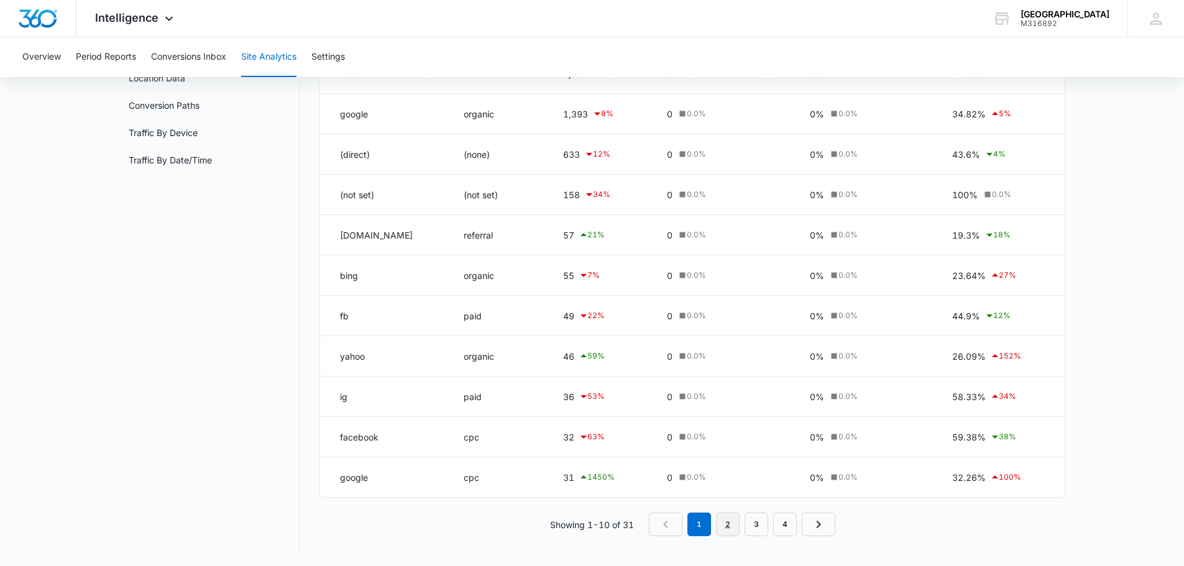
click at [735, 516] on link "2" at bounding box center [728, 525] width 24 height 24
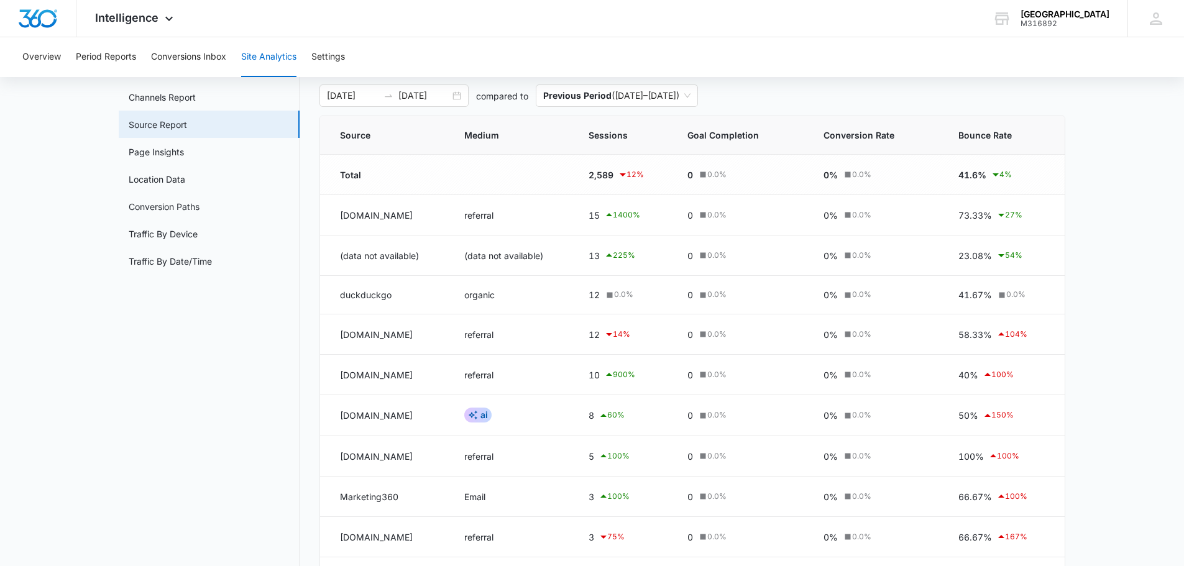
scroll to position [124, 0]
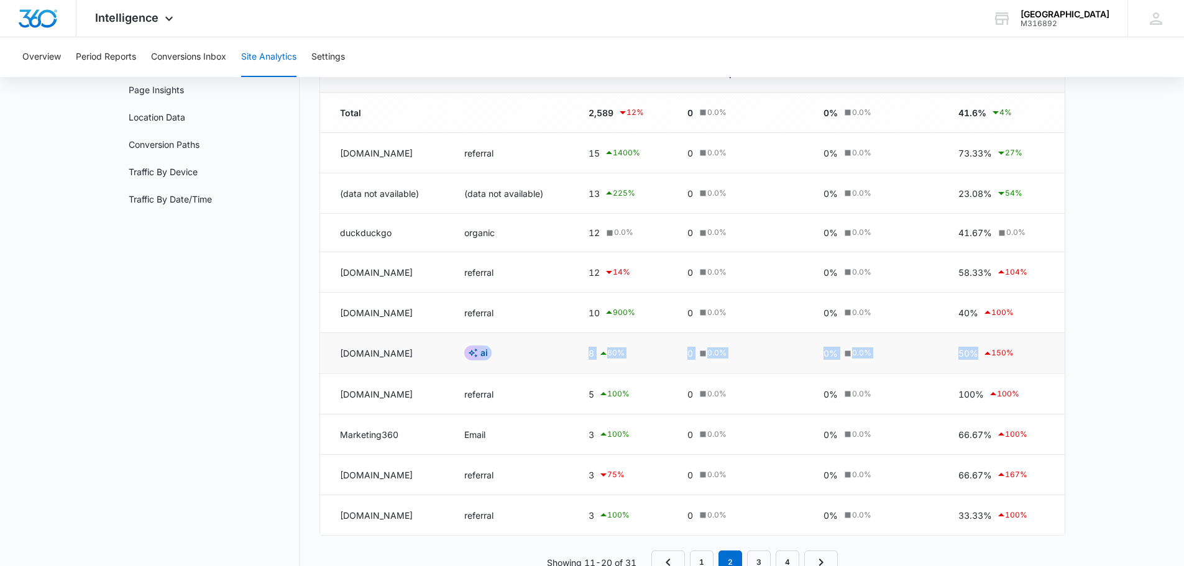
drag, startPoint x: 646, startPoint y: 356, endPoint x: 1048, endPoint y: 354, distance: 402.1
click at [1048, 354] on tr "[DOMAIN_NAME] AI 8 60 % 0 0.0 % 0% 0.0 % 50% 150 %" at bounding box center [692, 353] width 744 height 41
click at [1130, 335] on main "Site Analytics Channels Report Source Report Page Insights Location Data Conver…" at bounding box center [592, 298] width 1184 height 611
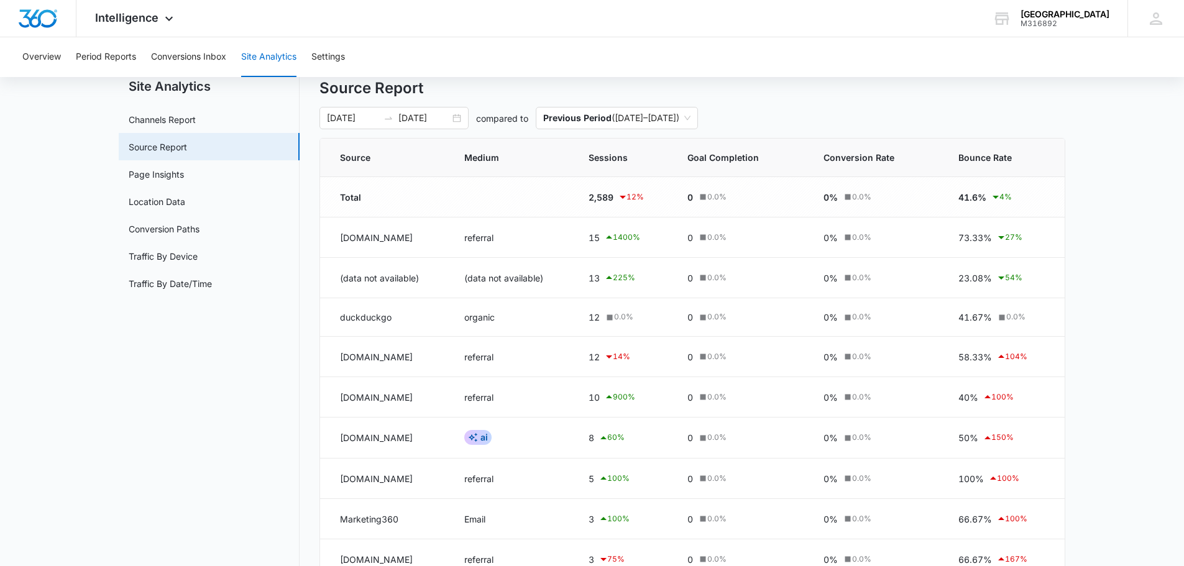
scroll to position [62, 0]
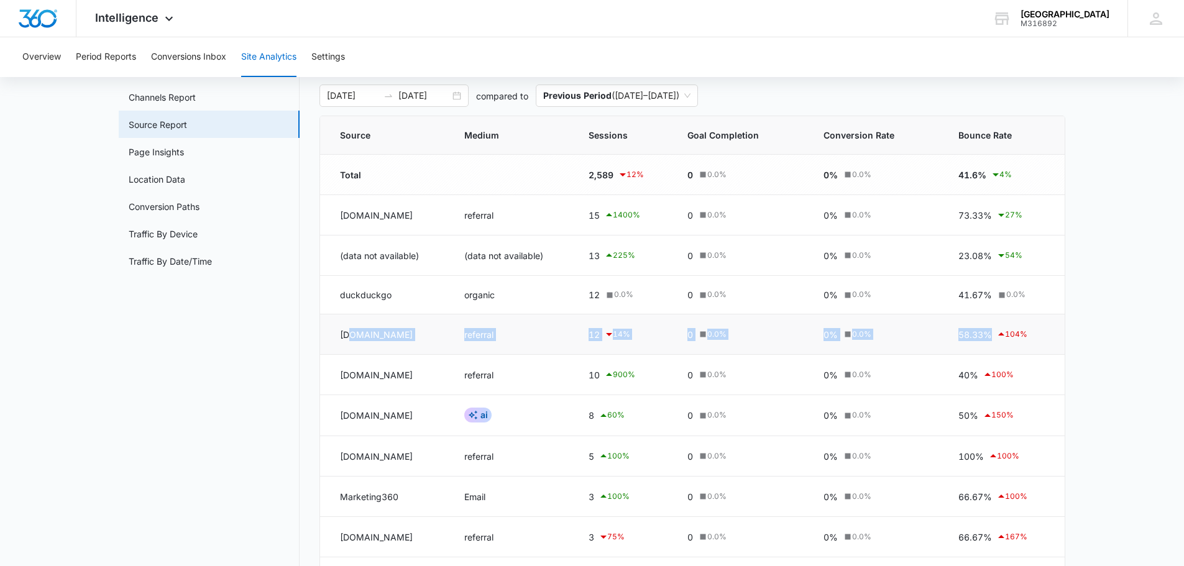
drag, startPoint x: 1048, startPoint y: 332, endPoint x: 349, endPoint y: 352, distance: 698.8
click at [349, 352] on tr "[DOMAIN_NAME] referral 12 14 % 0 0.0 % 0% 0.0 % 58.33% 104 %" at bounding box center [692, 334] width 744 height 40
click at [1151, 314] on main "Site Analytics Channels Report Source Report Page Insights Location Data Conver…" at bounding box center [592, 360] width 1184 height 611
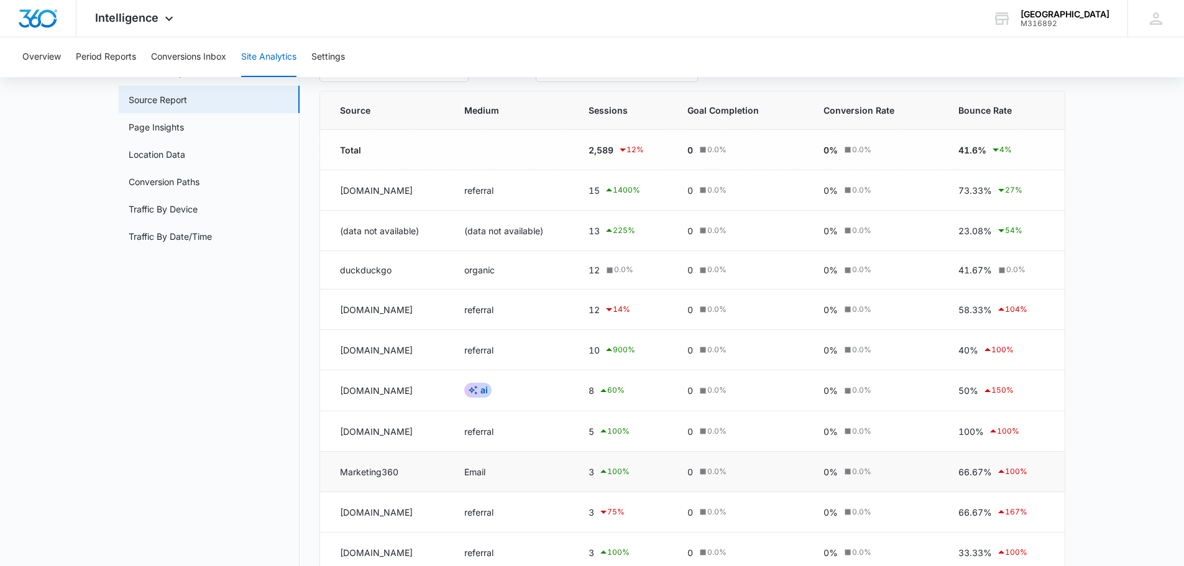
scroll to position [162, 0]
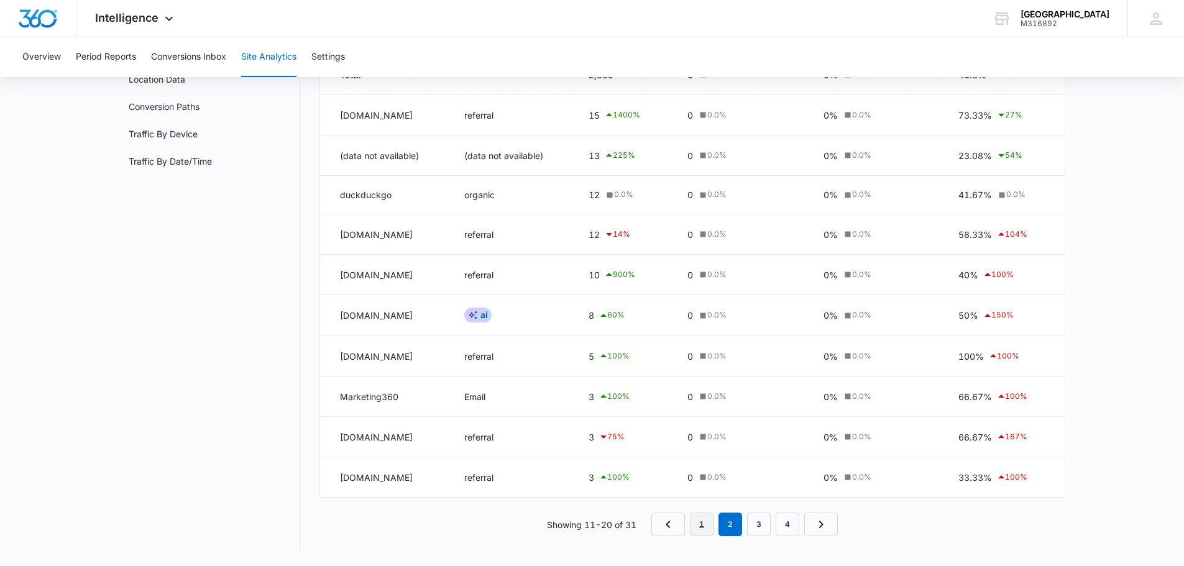
click at [695, 523] on link "1" at bounding box center [702, 525] width 24 height 24
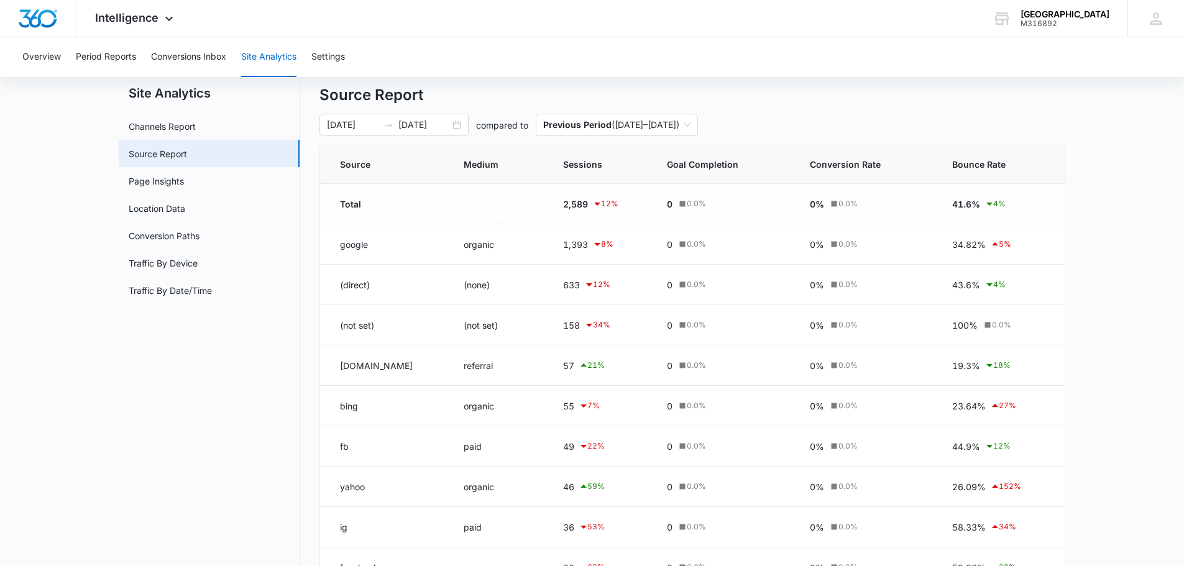
scroll to position [62, 0]
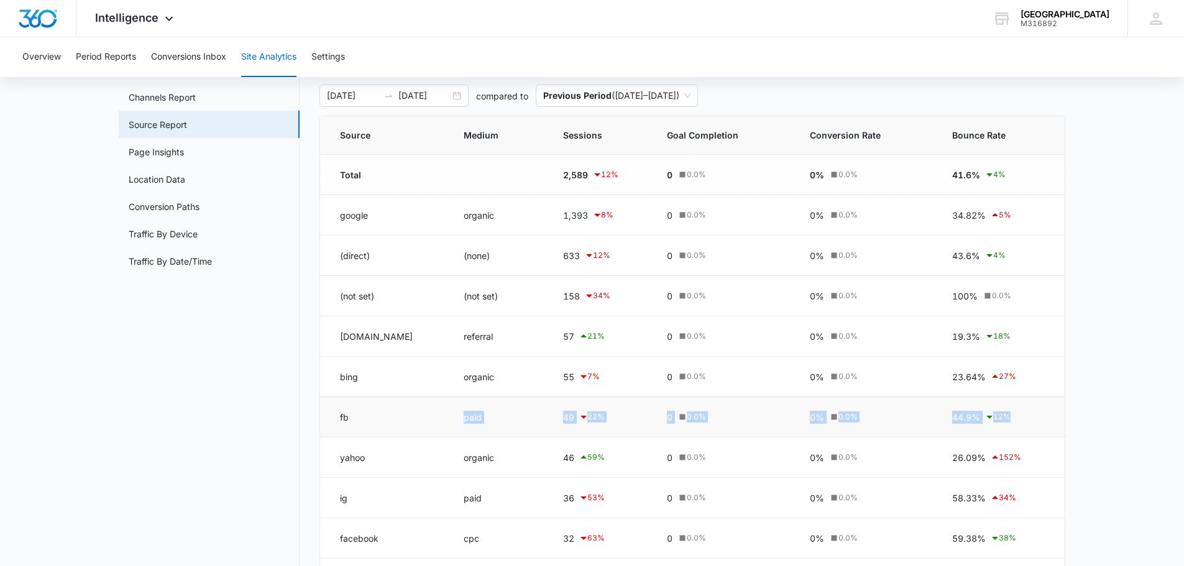
drag, startPoint x: 429, startPoint y: 414, endPoint x: 1036, endPoint y: 428, distance: 607.9
click at [1036, 428] on tr "fb paid 49 22 % 0 0.0 % 0% 0.0 % 44.9% 12 %" at bounding box center [692, 417] width 744 height 40
click at [1115, 410] on main "Site Analytics Channels Report Source Report Page Insights Location Data Conver…" at bounding box center [592, 361] width 1184 height 613
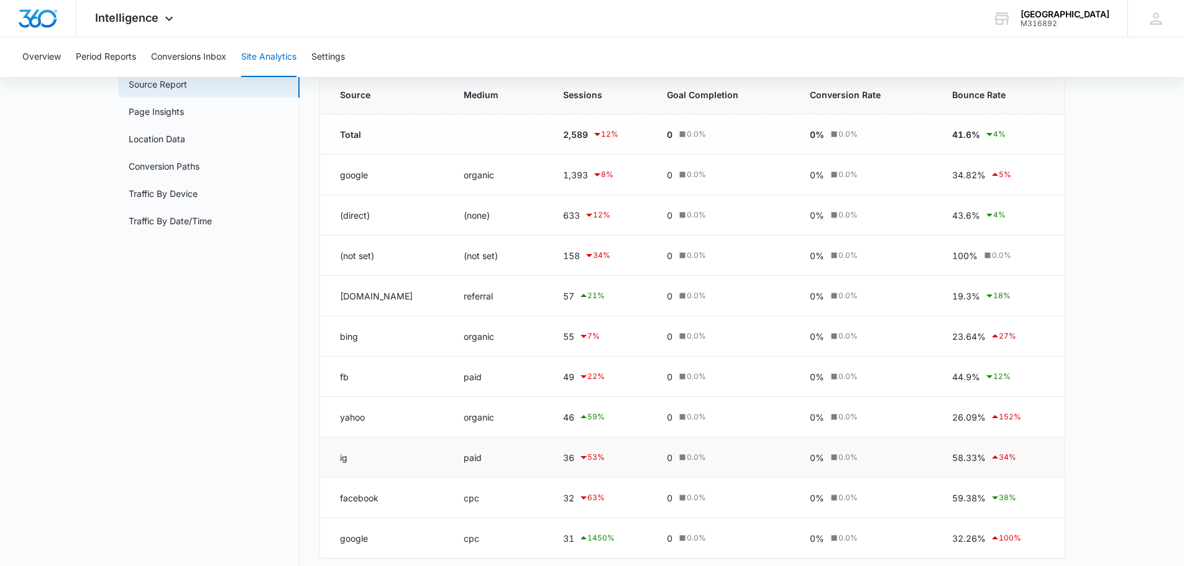
scroll to position [124, 0]
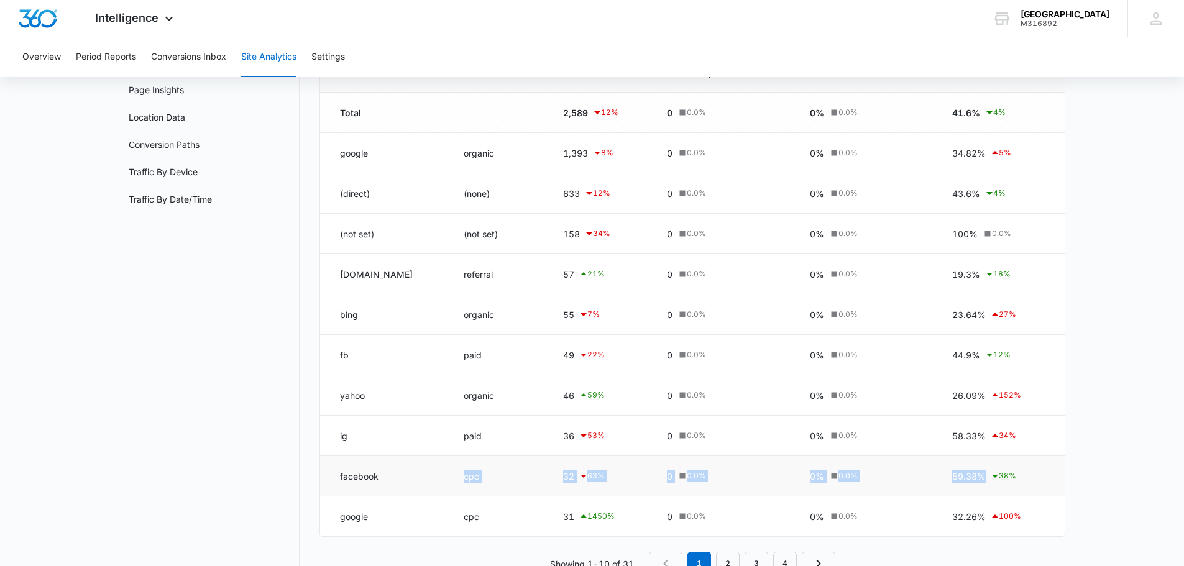
drag, startPoint x: 1027, startPoint y: 483, endPoint x: 411, endPoint y: 475, distance: 615.9
click at [411, 475] on tr "facebook cpc 32 63 % 0 0.0 % 0% 0.0 % 59.38% 38 %" at bounding box center [692, 476] width 744 height 40
click at [1152, 393] on main "Site Analytics Channels Report Source Report Page Insights Location Data Conver…" at bounding box center [592, 299] width 1184 height 613
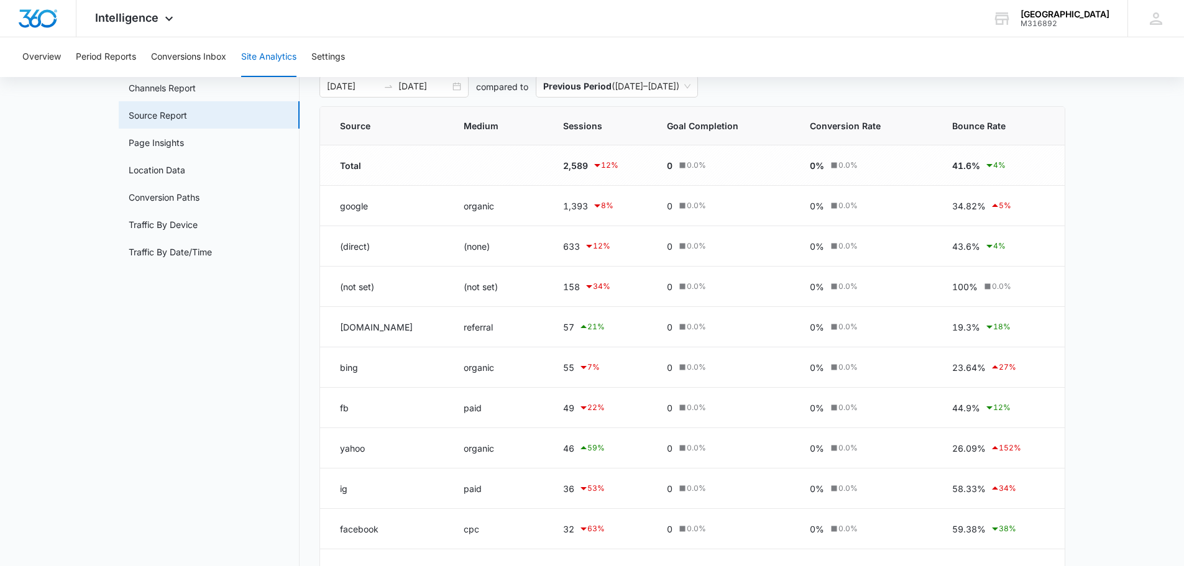
scroll to position [0, 0]
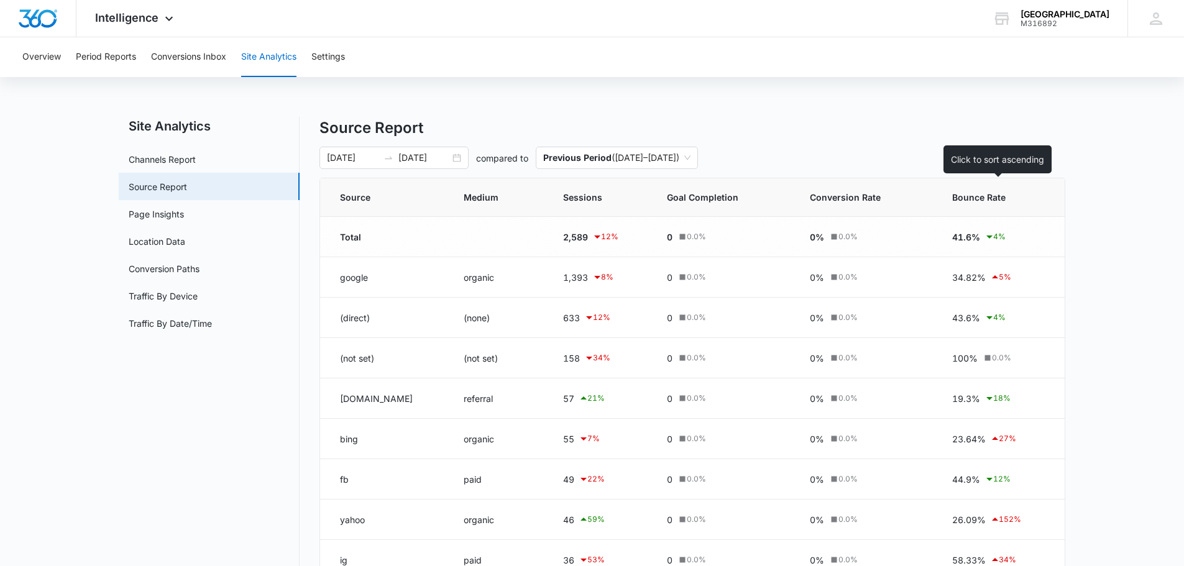
click at [980, 200] on span "Bounce Rate" at bounding box center [989, 197] width 75 height 13
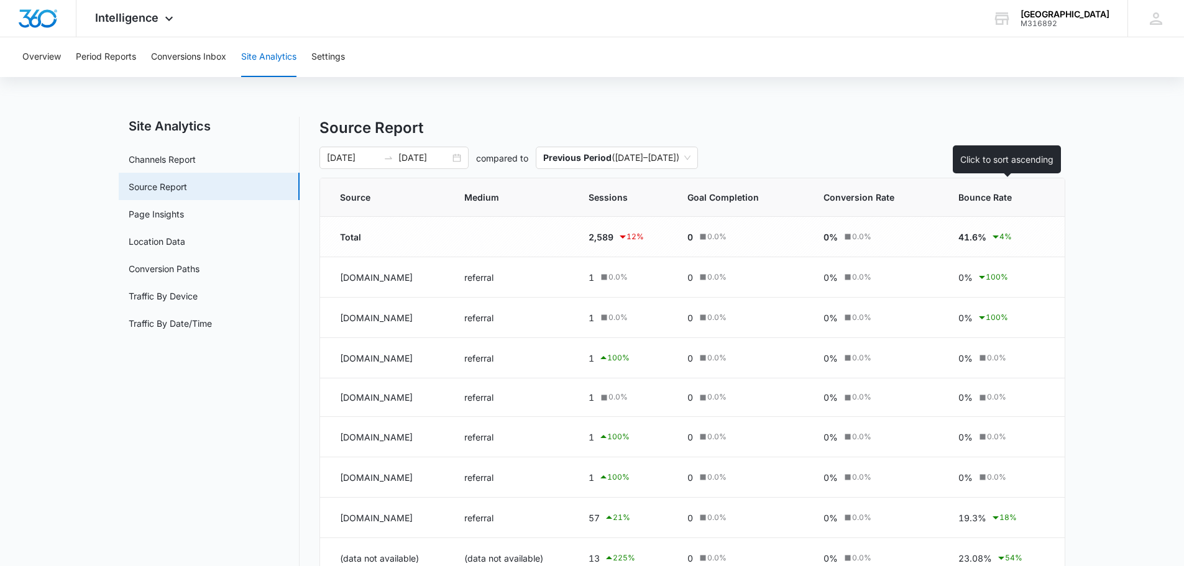
click at [980, 200] on span "Bounce Rate" at bounding box center [992, 197] width 68 height 13
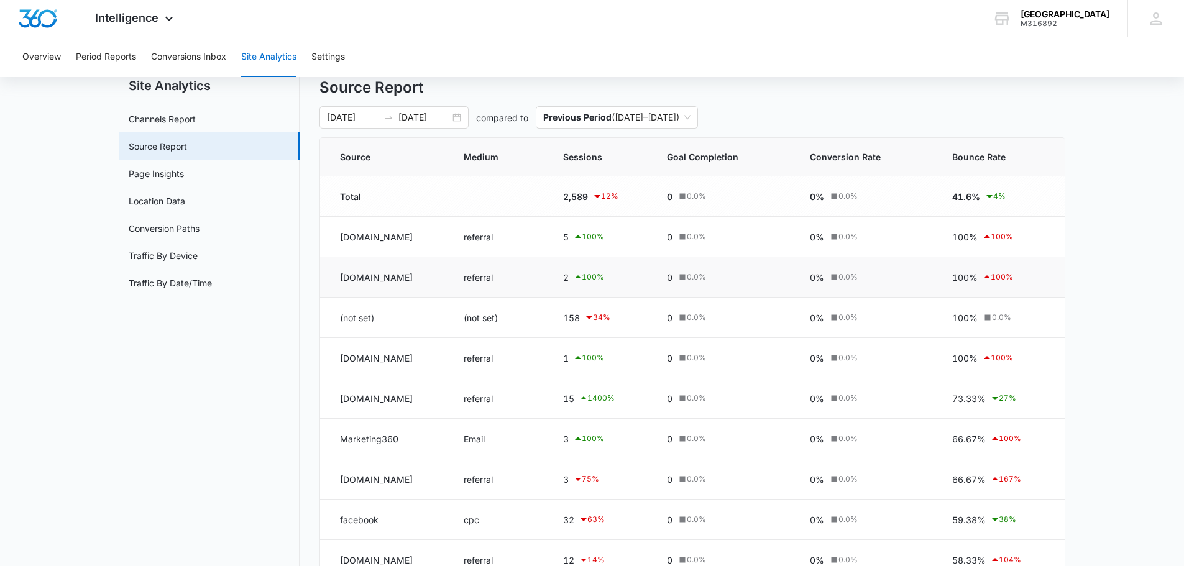
scroll to position [62, 0]
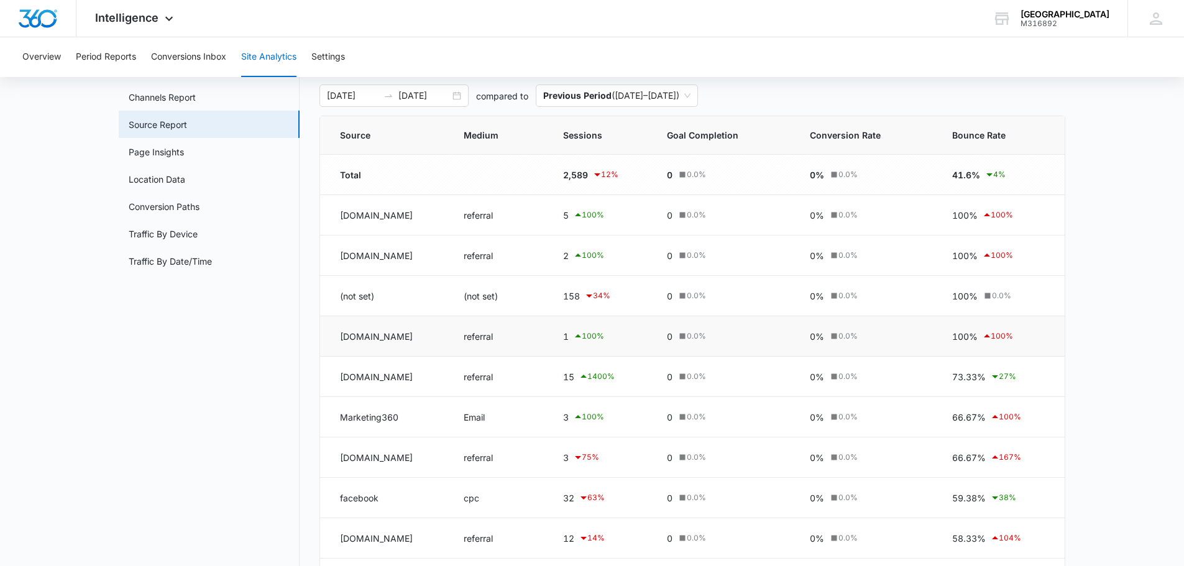
drag, startPoint x: 1013, startPoint y: 348, endPoint x: 1025, endPoint y: 346, distance: 12.0
drag, startPoint x: 1025, startPoint y: 346, endPoint x: 1110, endPoint y: 332, distance: 86.9
click at [1110, 332] on main "Site Analytics Channels Report Source Report Page Insights Location Data Conver…" at bounding box center [592, 361] width 1184 height 613
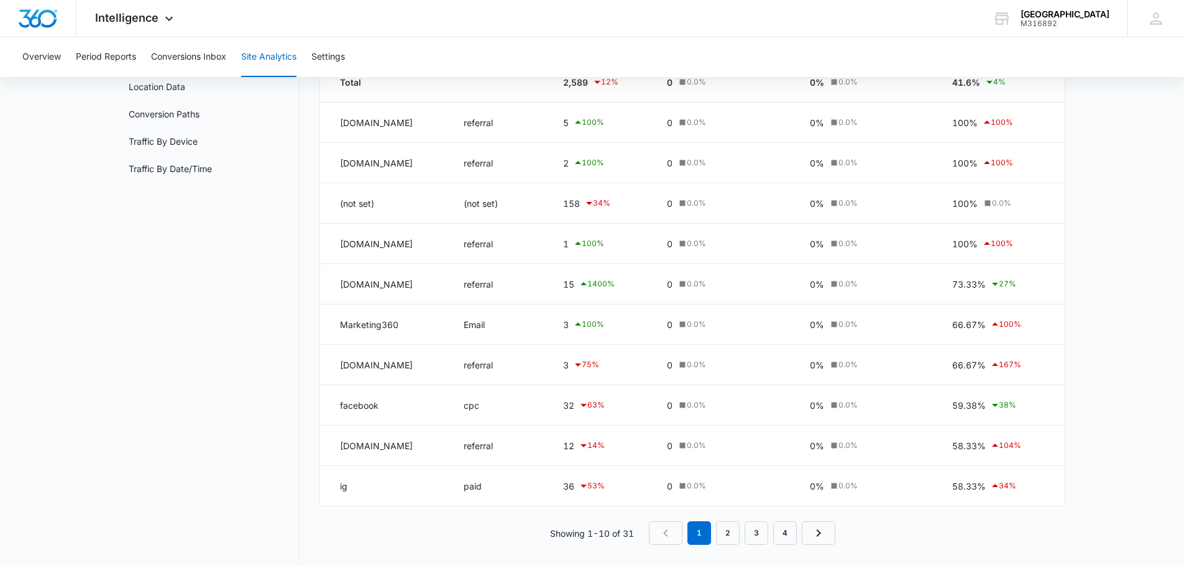
scroll to position [163, 0]
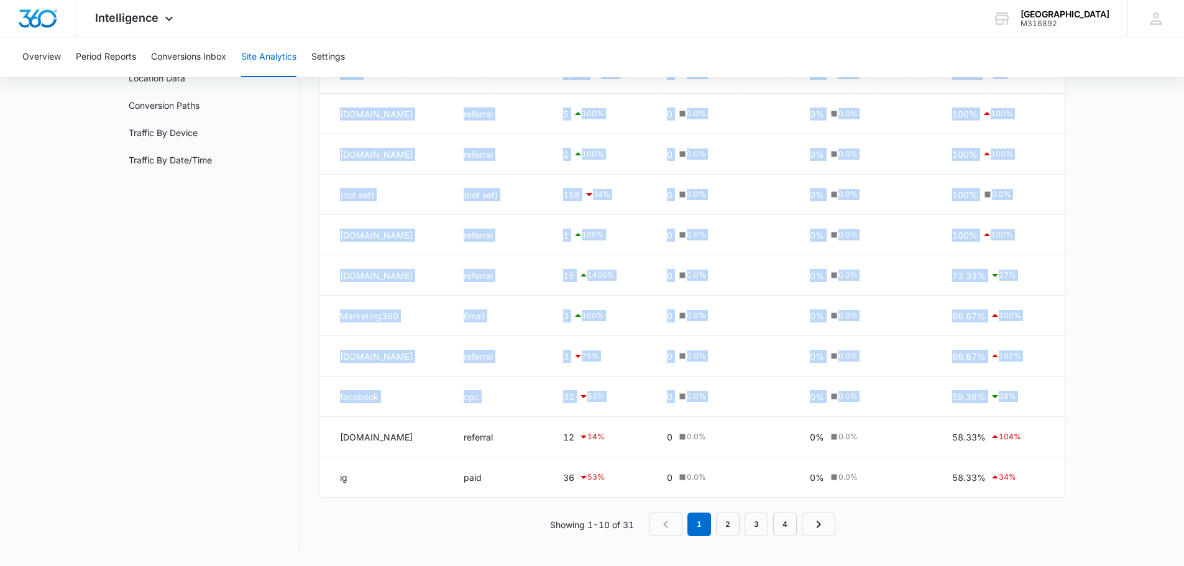
drag, startPoint x: 335, startPoint y: 440, endPoint x: 1074, endPoint y: 439, distance: 739.5
click at [1074, 439] on main "Site Analytics Channels Report Source Report Page Insights Location Data Conver…" at bounding box center [592, 259] width 1184 height 613
click at [1128, 435] on main "Site Analytics Channels Report Source Report Page Insights Location Data Conver…" at bounding box center [592, 259] width 1184 height 613
click at [1062, 471] on td "58.33% 34 %" at bounding box center [1000, 477] width 127 height 40
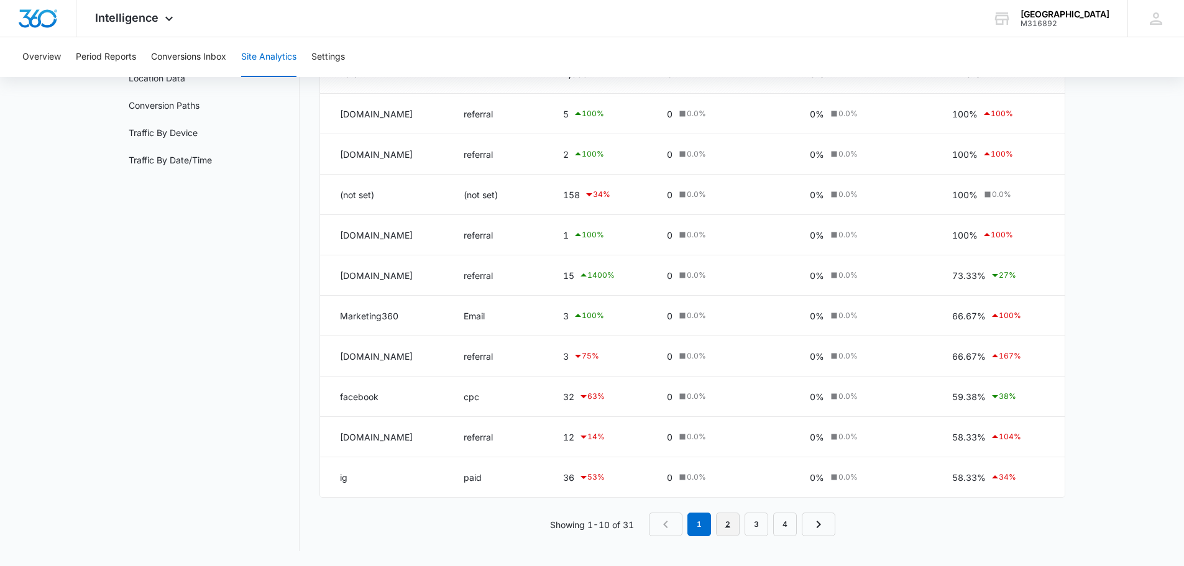
click at [731, 525] on link "2" at bounding box center [728, 525] width 24 height 24
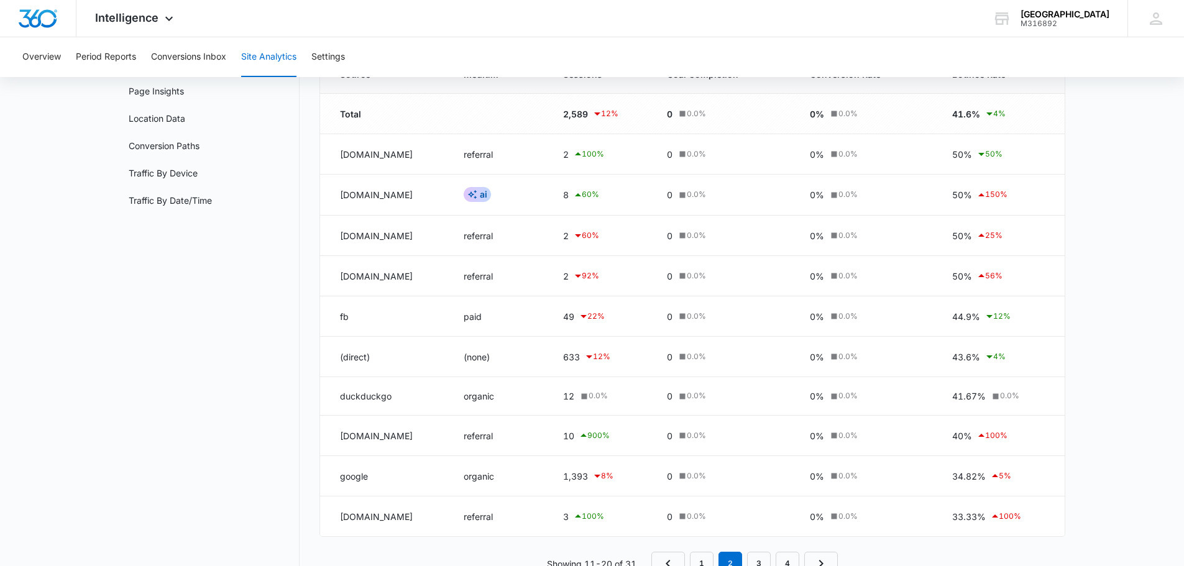
scroll to position [124, 0]
drag, startPoint x: 1169, startPoint y: 339, endPoint x: 1156, endPoint y: 375, distance: 37.7
click at [1156, 375] on main "Site Analytics Channels Report Source Report Page Insights Location Data Conver…" at bounding box center [592, 298] width 1184 height 611
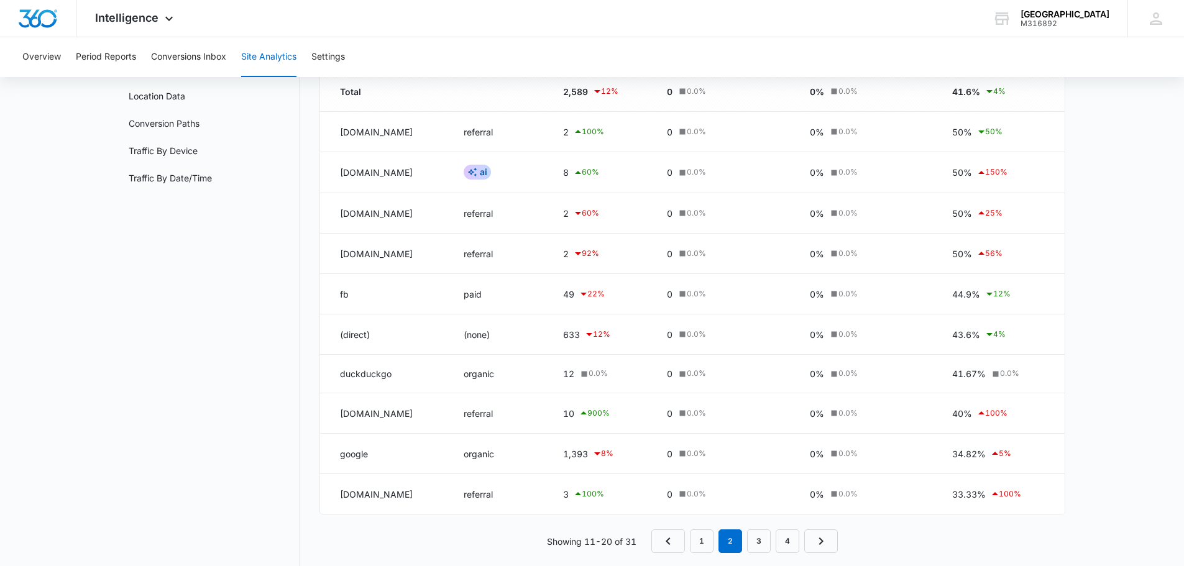
scroll to position [162, 0]
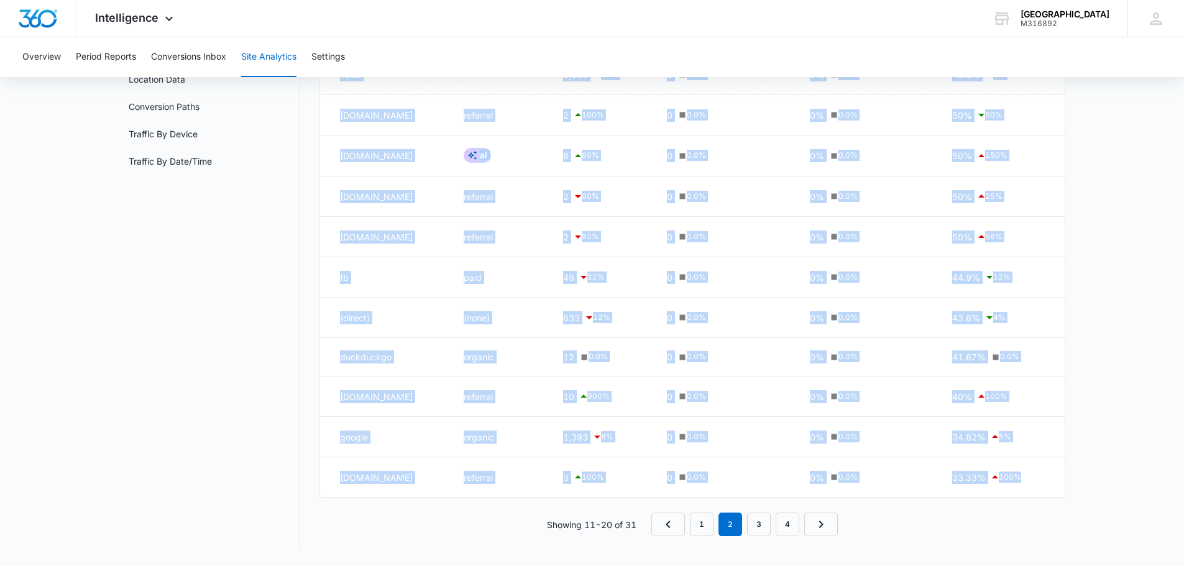
drag, startPoint x: 753, startPoint y: 527, endPoint x: 1065, endPoint y: 496, distance: 314.1
click at [1065, 496] on main "Site Analytics Channels Report Source Report Page Insights Location Data Conver…" at bounding box center [592, 260] width 1184 height 611
click at [756, 517] on link "3" at bounding box center [759, 525] width 24 height 24
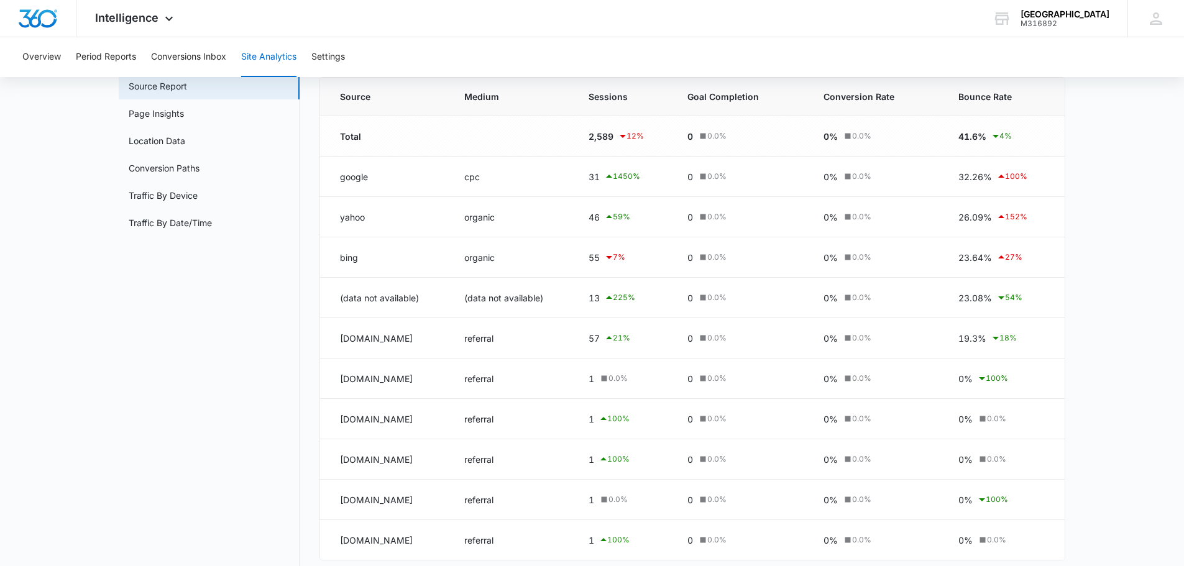
scroll to position [0, 0]
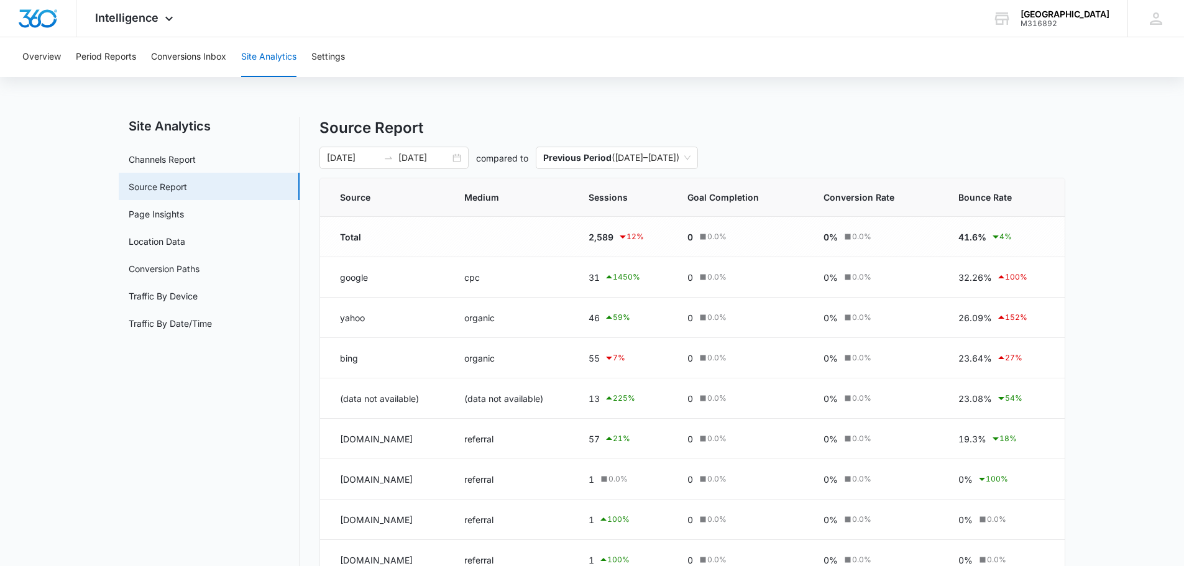
drag, startPoint x: 1015, startPoint y: 126, endPoint x: 1043, endPoint y: 119, distance: 29.5
click at [1043, 119] on h4 "Source Report" at bounding box center [692, 128] width 746 height 22
click at [698, 150] on div "Previous Period ( [DATE] – [DATE] )" at bounding box center [617, 158] width 162 height 22
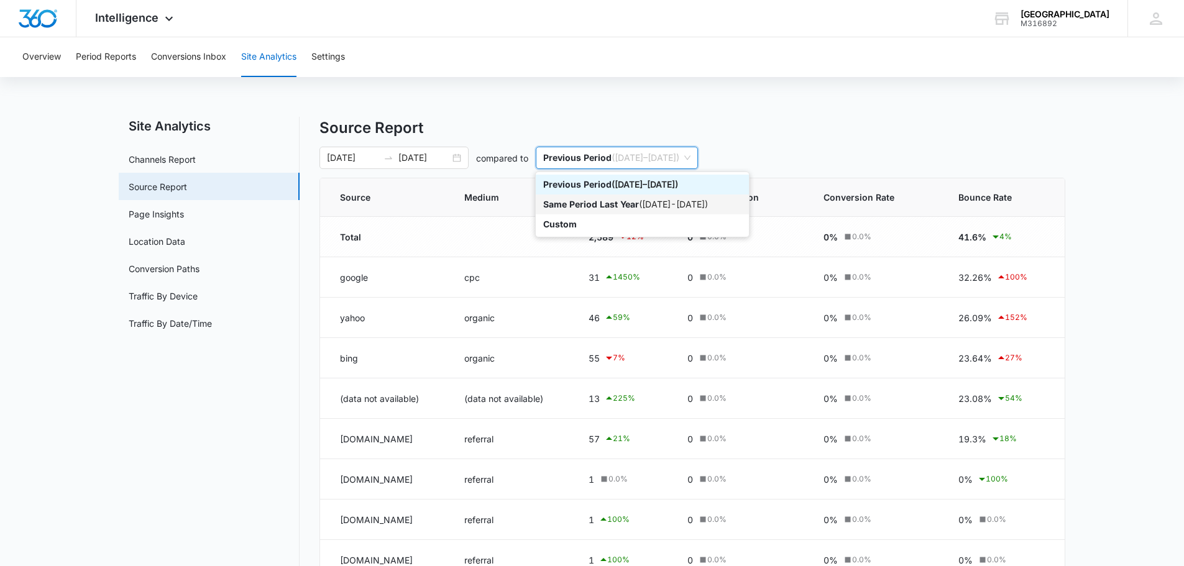
click at [741, 201] on div "Same Period Last Year ( [DATE] - [DATE] )" at bounding box center [642, 205] width 198 height 14
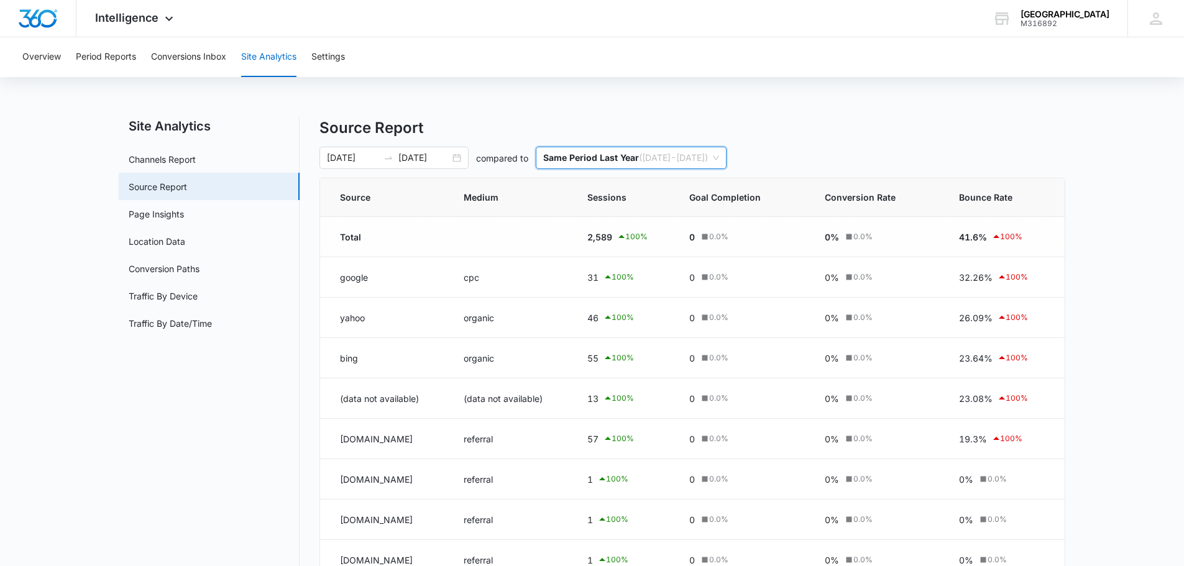
click at [719, 167] on span "Same Period Last Year ( [DATE] - [DATE] )" at bounding box center [631, 157] width 176 height 21
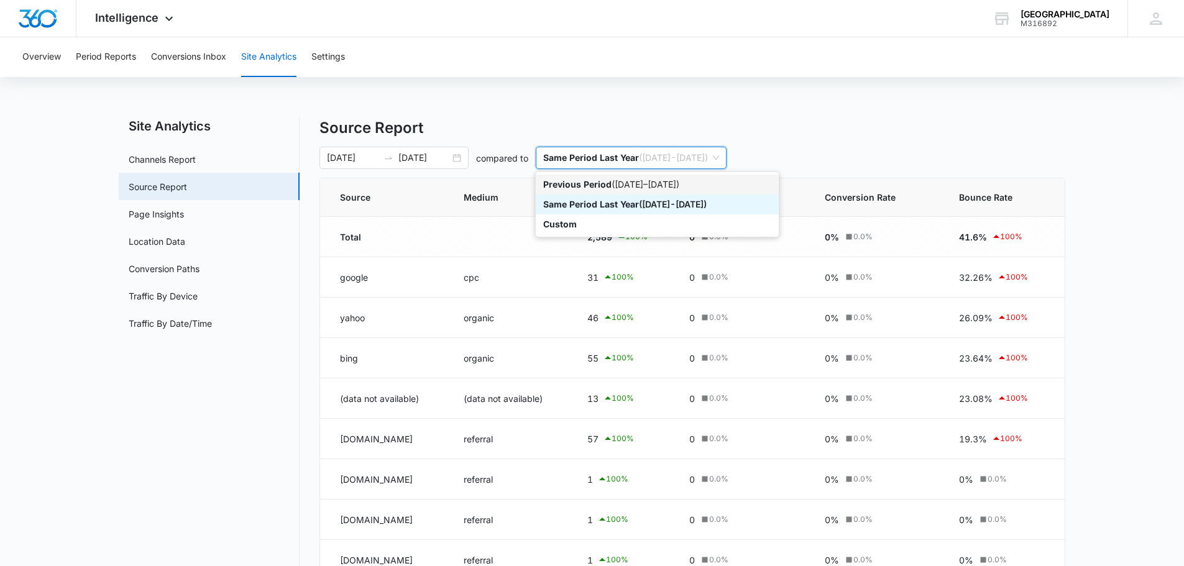
click at [725, 187] on div "Previous Period ( [DATE] – [DATE] )" at bounding box center [657, 185] width 228 height 14
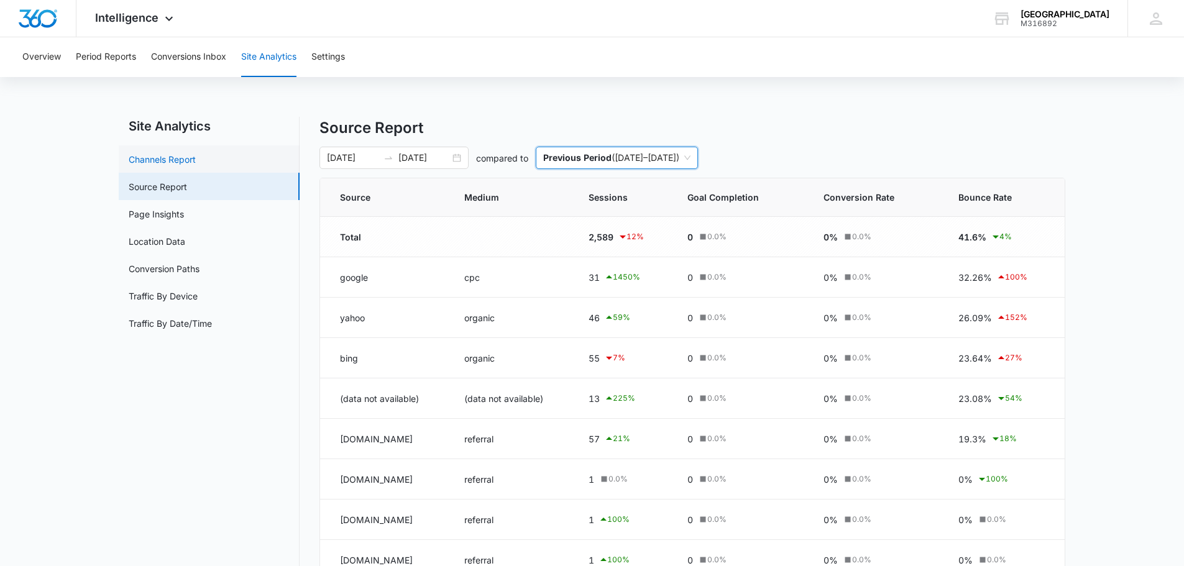
click at [196, 160] on link "Channels Report" at bounding box center [162, 159] width 67 height 13
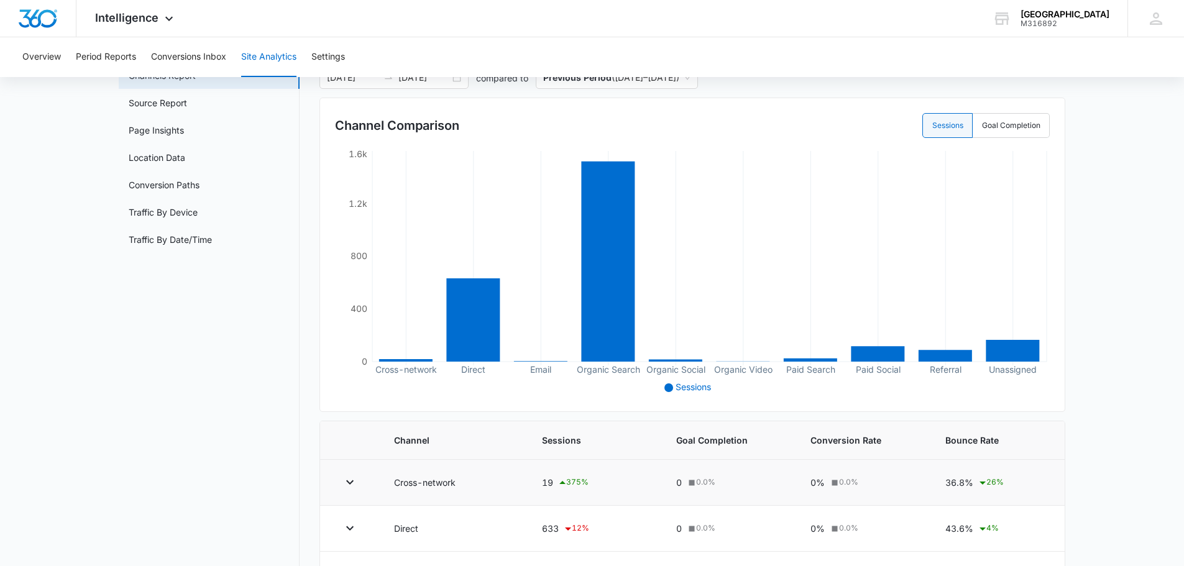
scroll to position [62, 0]
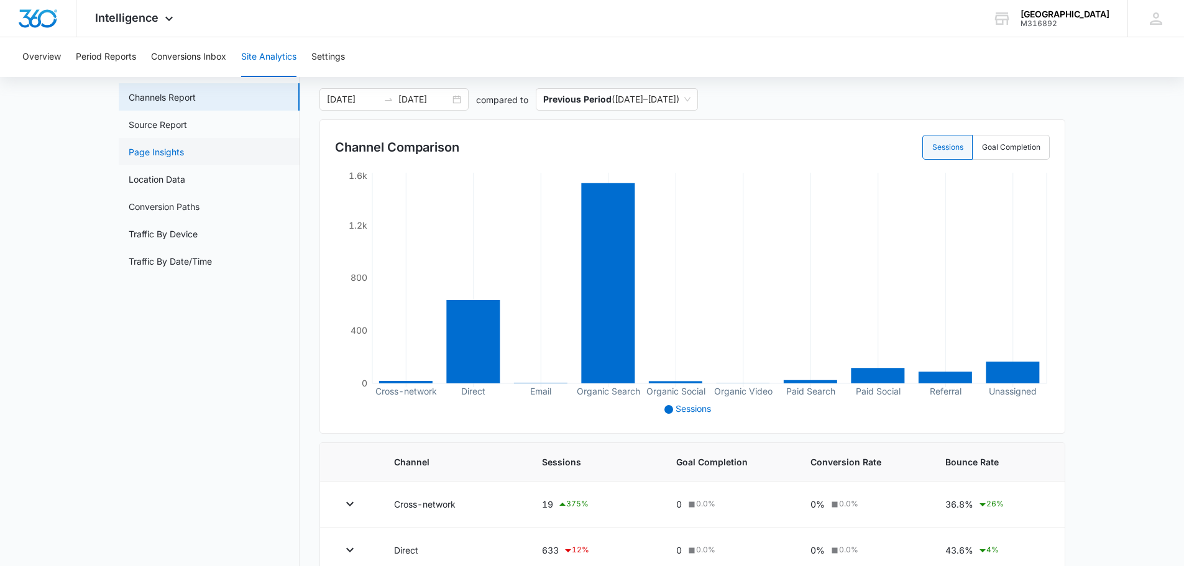
click at [178, 158] on link "Page Insights" at bounding box center [156, 151] width 55 height 13
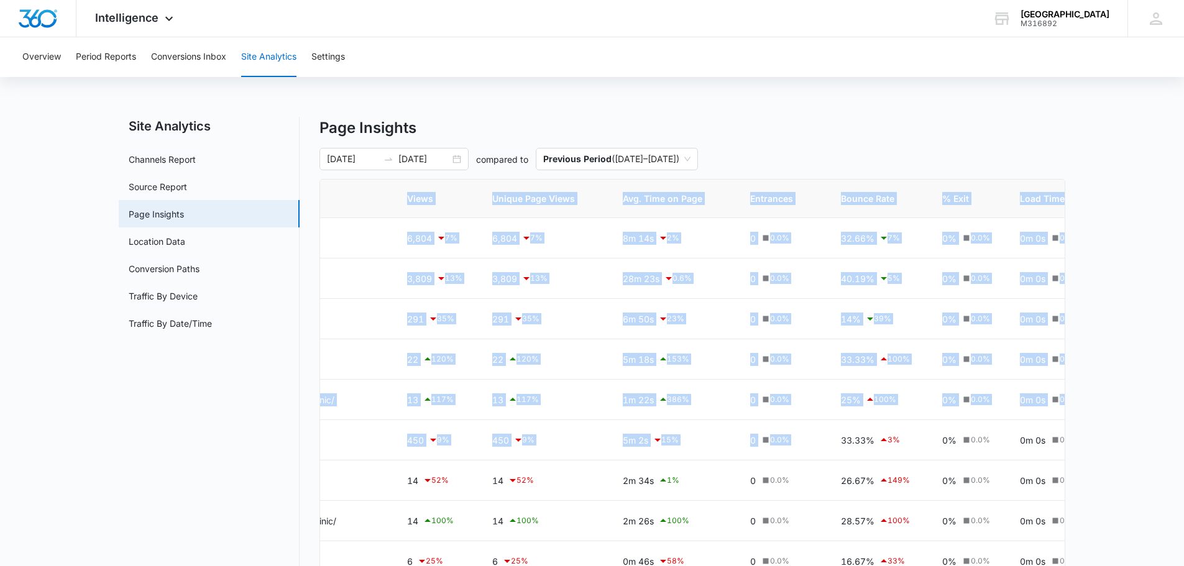
scroll to position [0, 209]
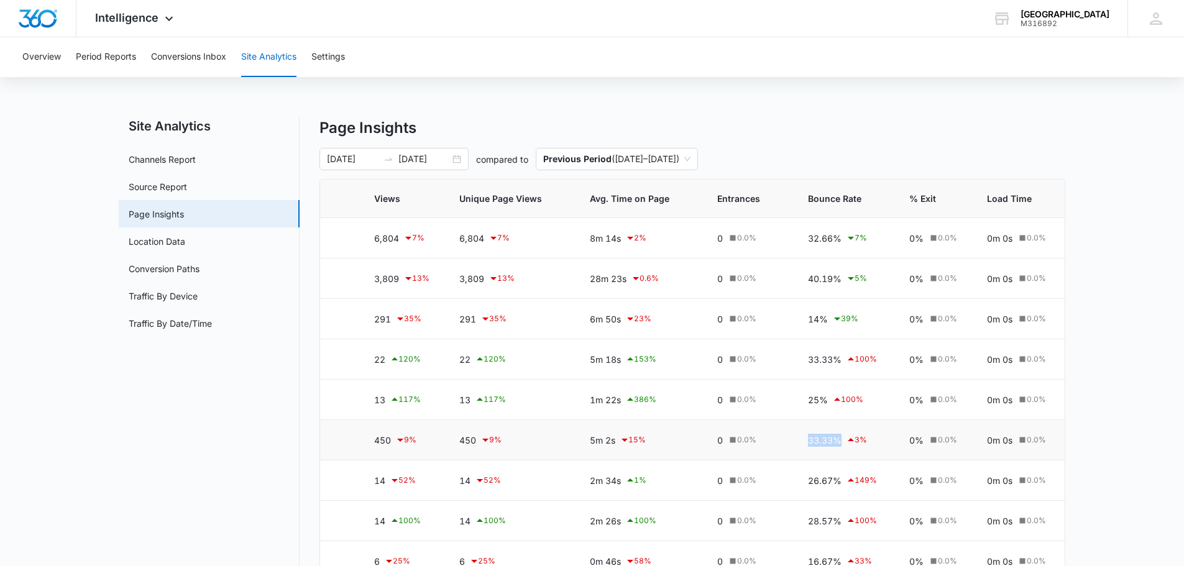
drag, startPoint x: 1010, startPoint y: 441, endPoint x: 884, endPoint y: 439, distance: 126.2
click at [884, 439] on td "33.33% 3 %" at bounding box center [843, 440] width 101 height 40
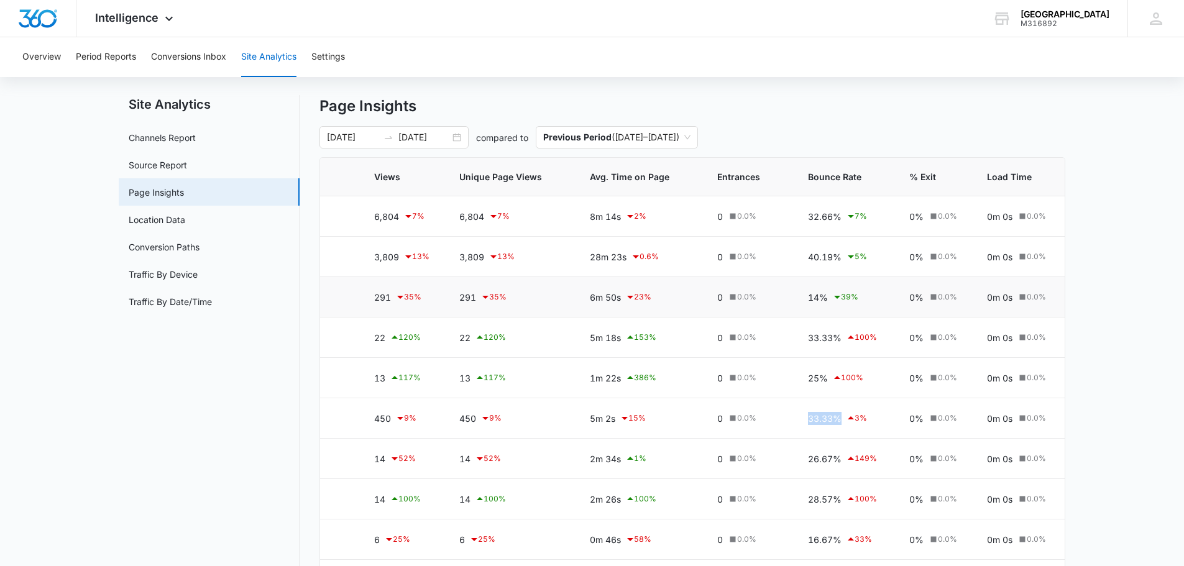
scroll to position [0, 0]
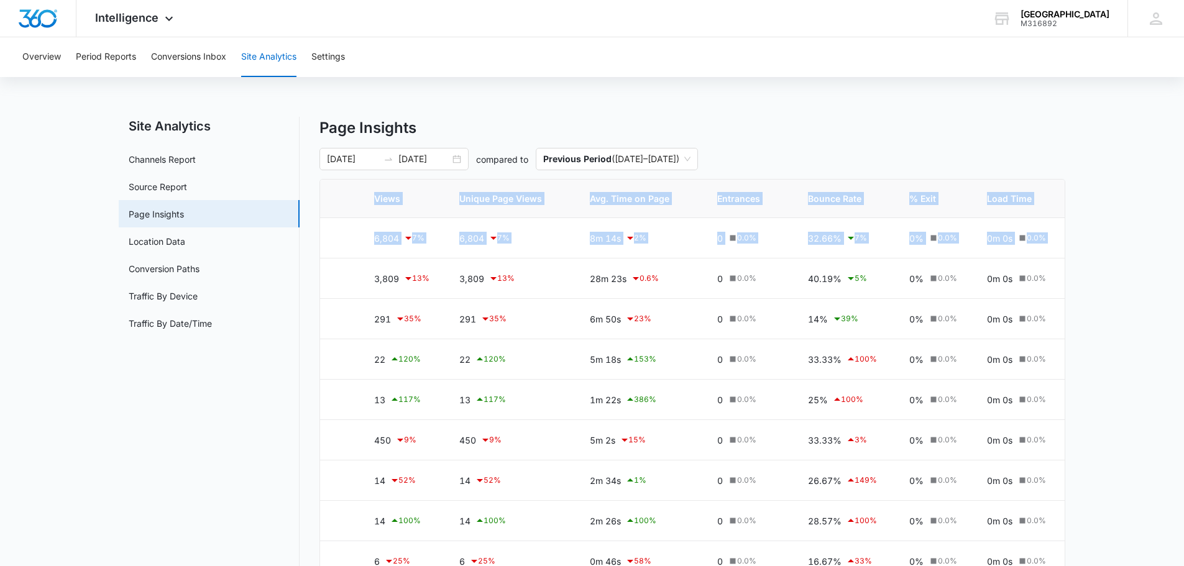
drag, startPoint x: 764, startPoint y: 149, endPoint x: 318, endPoint y: 286, distance: 467.6
click at [318, 286] on div "Site Analytics Channels Report Source Report Page Insights Location Data Conver…" at bounding box center [592, 416] width 946 height 599
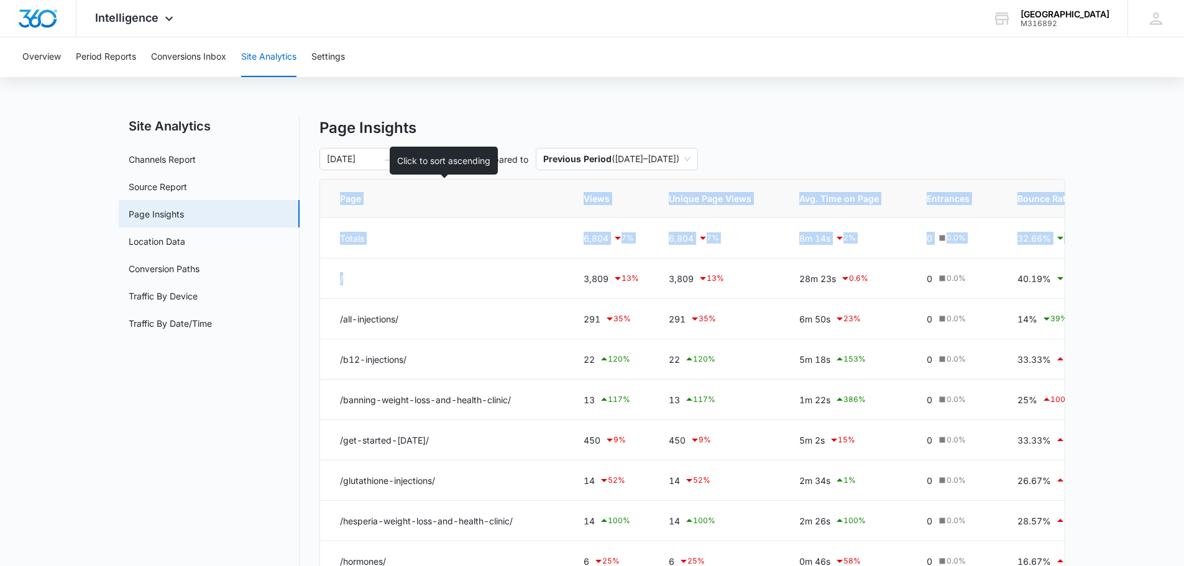
click at [431, 199] on span "Page" at bounding box center [438, 198] width 196 height 13
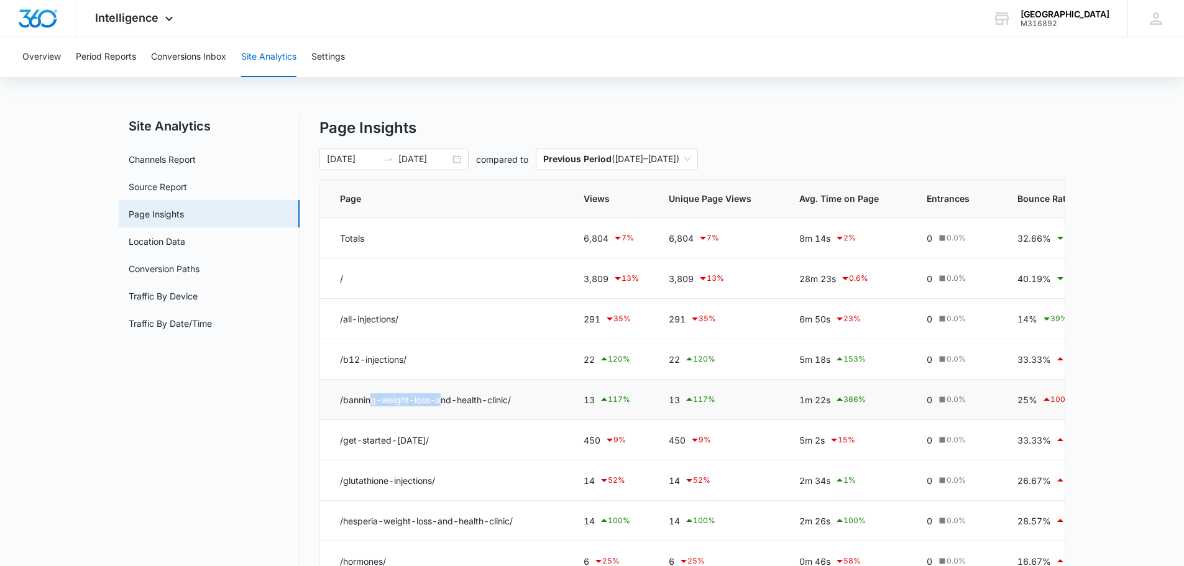
drag, startPoint x: 444, startPoint y: 411, endPoint x: 373, endPoint y: 402, distance: 70.8
click at [373, 402] on td "/banning-weight-loss-and-health-clinic/" at bounding box center [444, 400] width 249 height 40
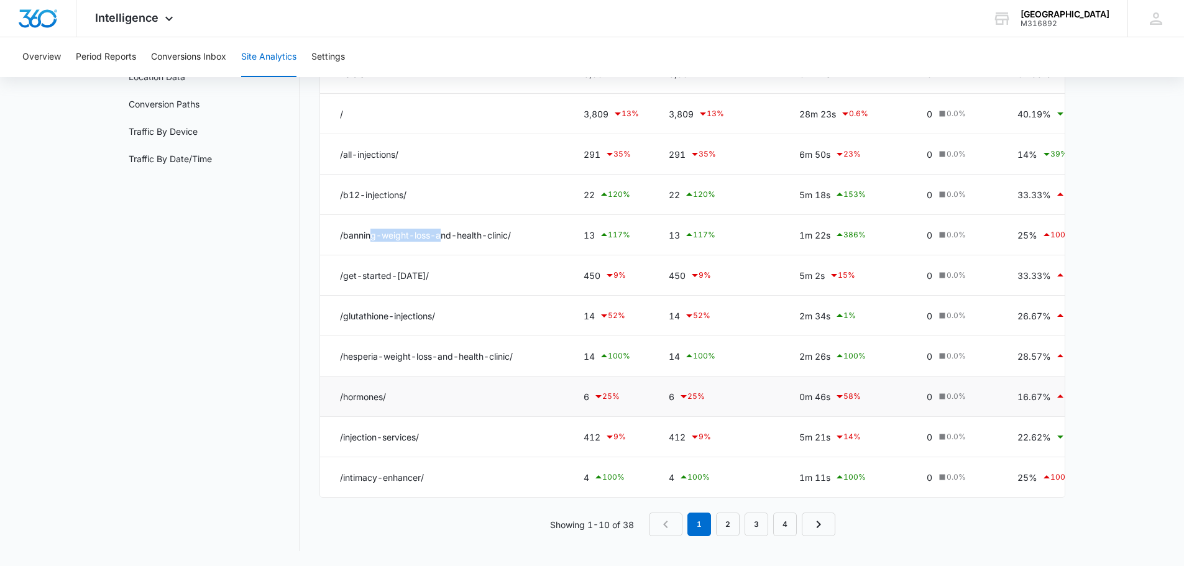
scroll to position [174, 0]
click at [728, 538] on div "Page Insights [DATE] [DATE] compared to Previous Period ( [DATE] – [DATE] ) Pag…" at bounding box center [692, 251] width 746 height 599
click at [728, 534] on link "2" at bounding box center [728, 525] width 24 height 24
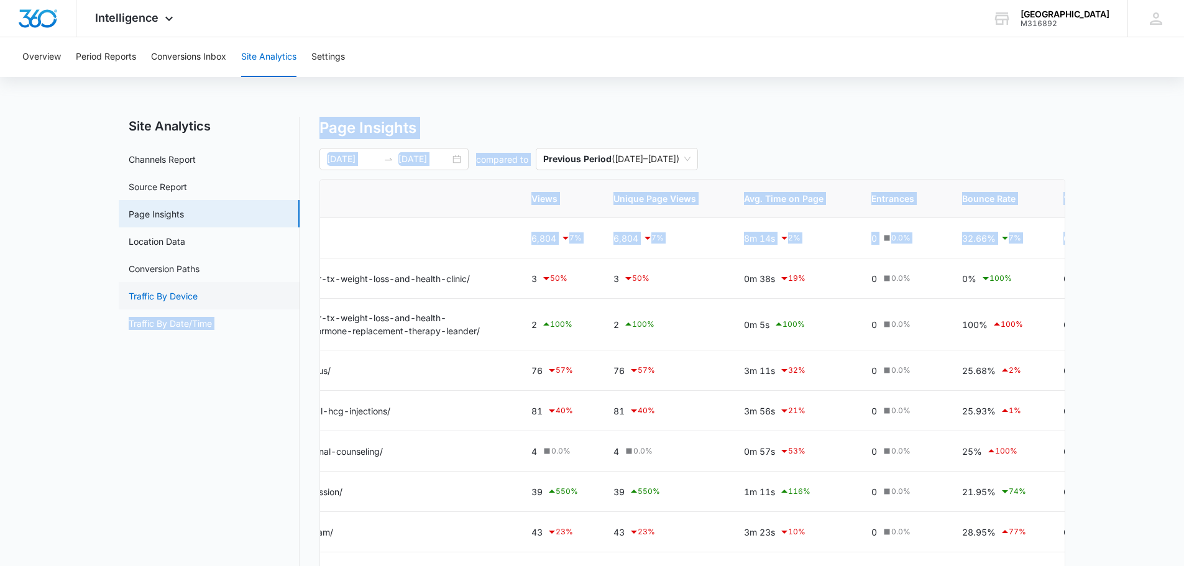
scroll to position [0, 0]
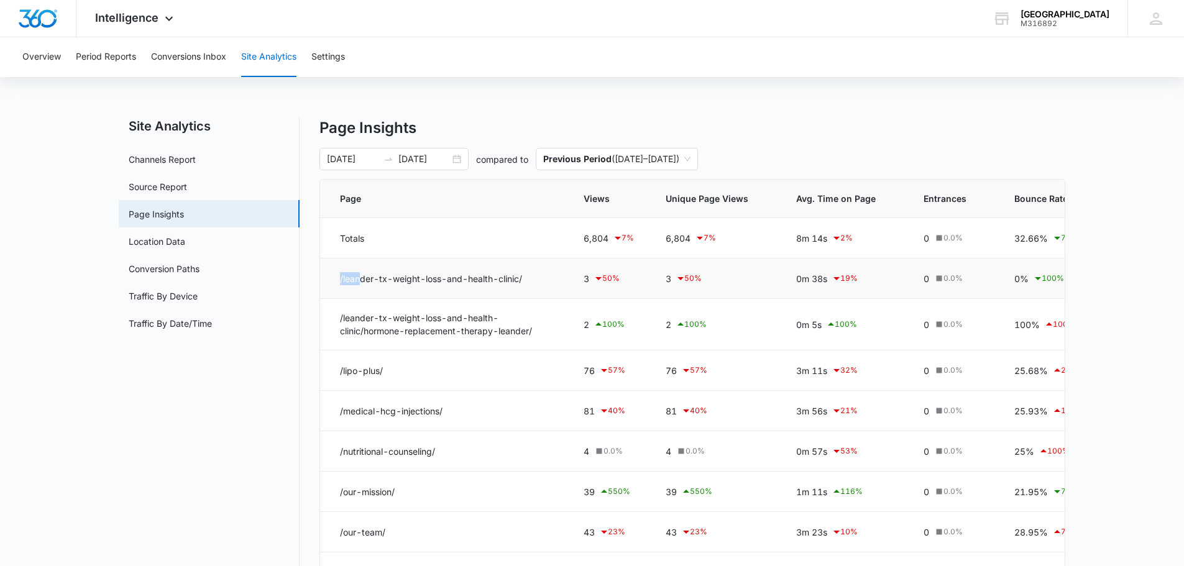
drag, startPoint x: 341, startPoint y: 278, endPoint x: 359, endPoint y: 283, distance: 18.7
click at [359, 283] on td "/leander-tx-weight-loss-and-health-clinic/" at bounding box center [444, 279] width 249 height 40
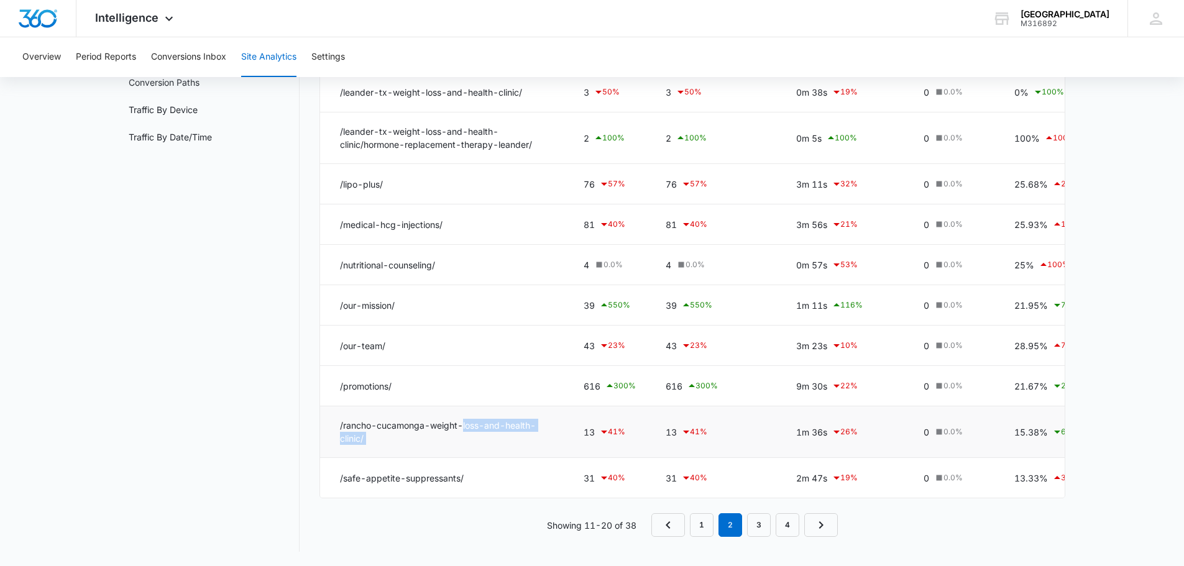
drag, startPoint x: 586, startPoint y: 434, endPoint x: 464, endPoint y: 423, distance: 122.9
click at [464, 423] on tr "/rancho-cucamonga-weight-loss-and-health-clinic/ 13 41 % 13 41 % 1m 36s 26 % 0 …" at bounding box center [798, 432] width 956 height 52
click at [709, 526] on link "1" at bounding box center [702, 525] width 24 height 24
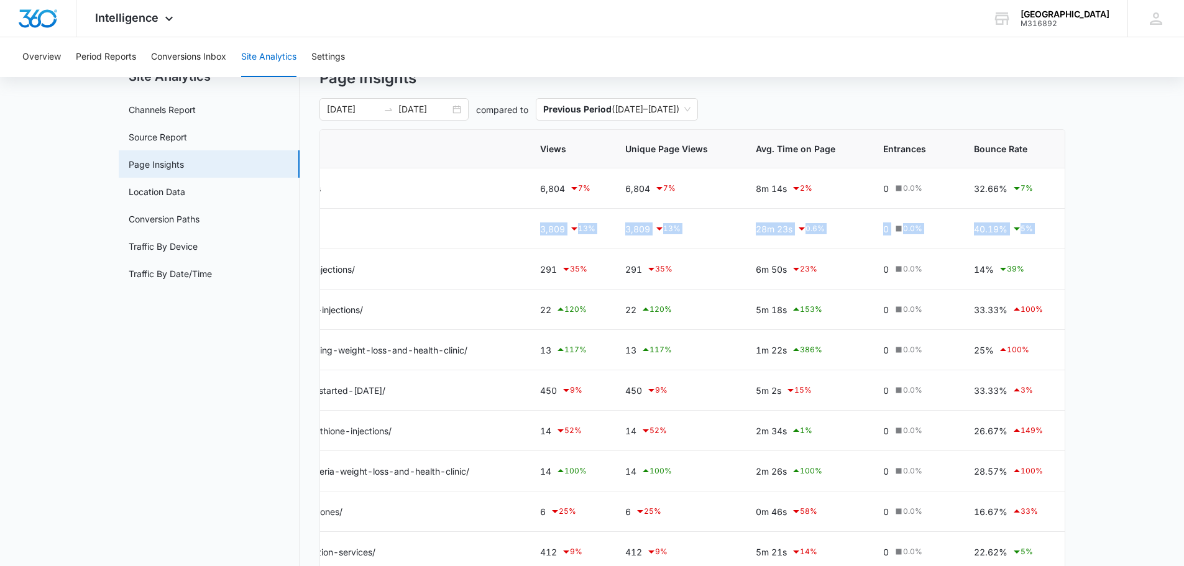
scroll to position [0, 209]
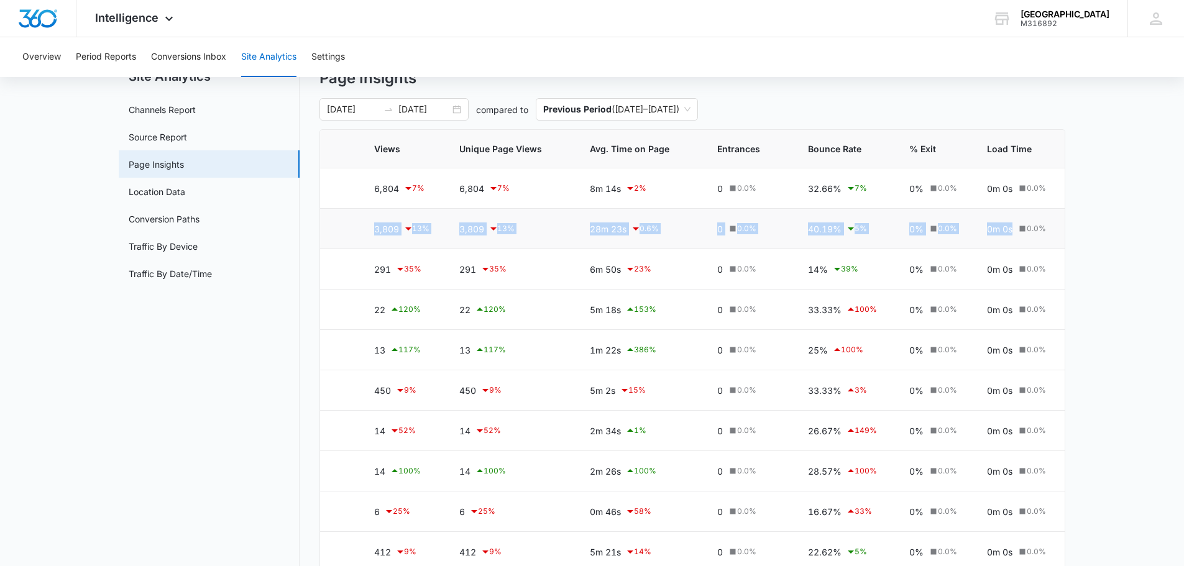
drag, startPoint x: 577, startPoint y: 229, endPoint x: 1061, endPoint y: 224, distance: 483.5
click at [1061, 224] on tr "/ 3,809 13 % 3,809 13 % 28m 23s 0.6 % 0 0.0 % 40.19% 5 % 0% 0.0 % 0m 0s 0.0 %" at bounding box center [590, 229] width 959 height 40
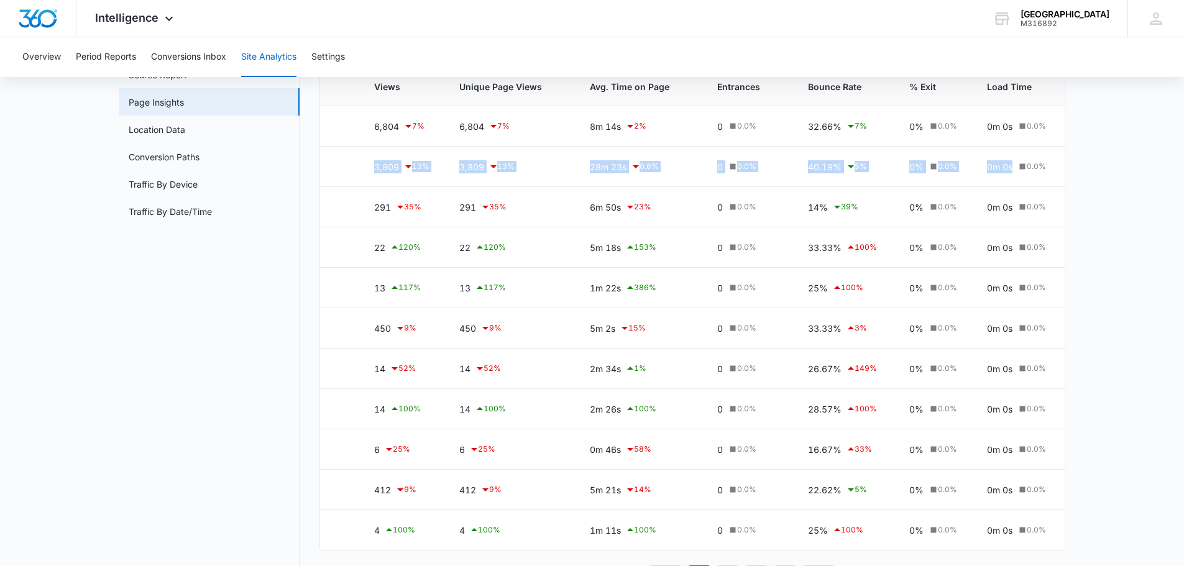
scroll to position [0, 0]
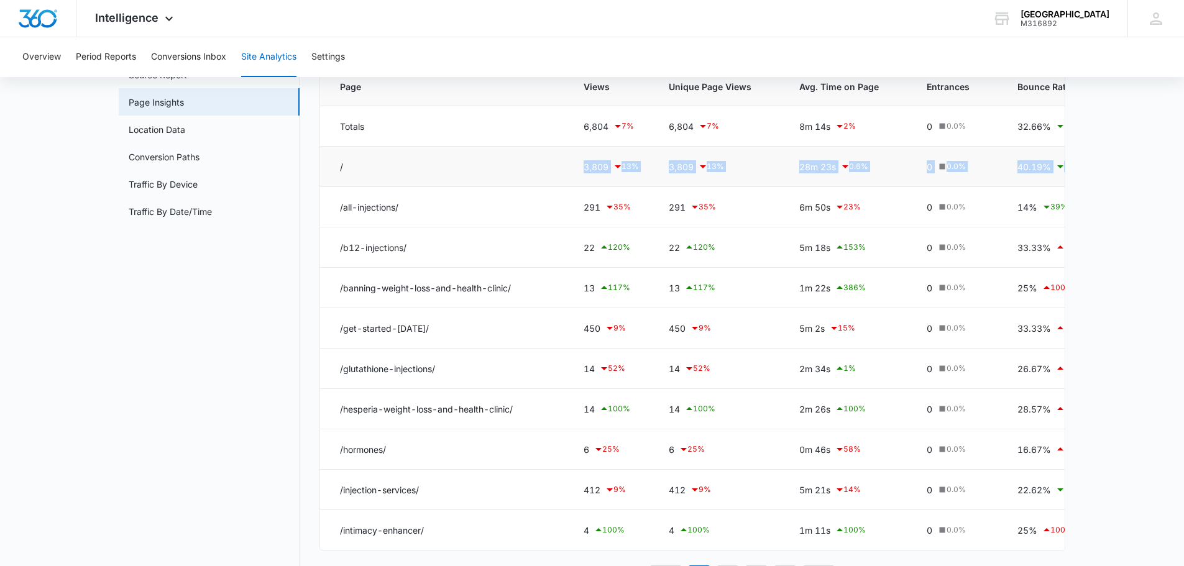
click at [833, 172] on div "28m 23s 0.6 %" at bounding box center [848, 166] width 98 height 15
drag, startPoint x: 539, startPoint y: 170, endPoint x: 833, endPoint y: 176, distance: 294.6
click at [833, 176] on tr "/ 3,809 13 % 3,809 13 % 28m 23s 0.6 % 0 0.0 % 40.19% 5 % 0% 0.0 % 0m 0s 0.0 %" at bounding box center [799, 167] width 959 height 40
click at [835, 172] on div "28m 23s 0.6 %" at bounding box center [848, 166] width 98 height 15
click at [185, 136] on link "Location Data" at bounding box center [157, 129] width 57 height 13
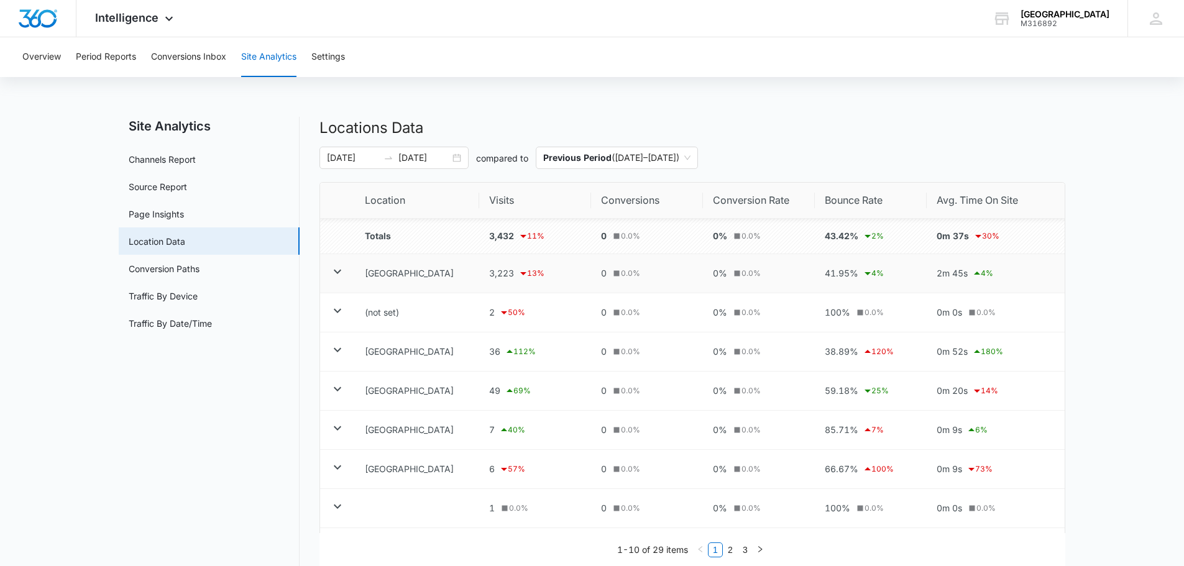
click at [344, 280] on td at bounding box center [337, 273] width 35 height 39
click at [339, 276] on icon at bounding box center [337, 271] width 15 height 15
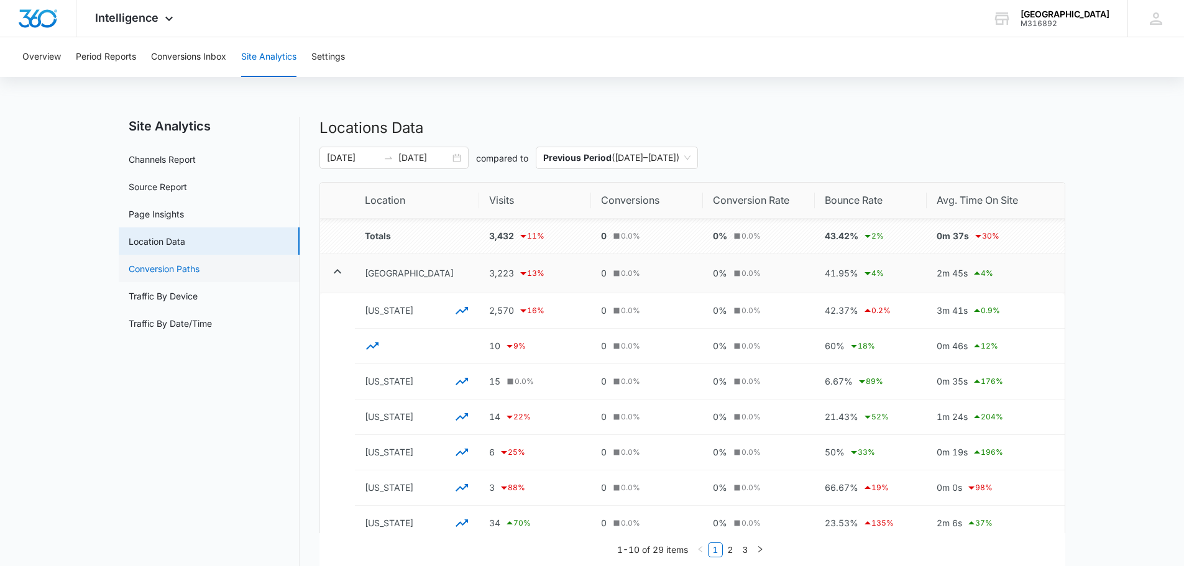
click at [171, 275] on link "Conversion Paths" at bounding box center [164, 268] width 71 height 13
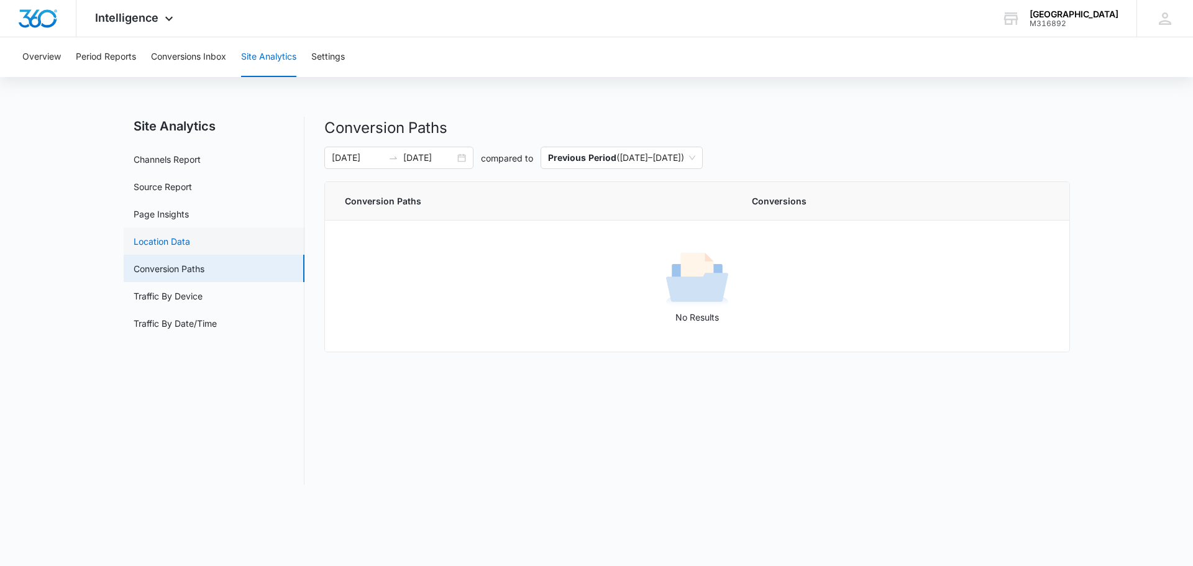
click at [190, 248] on link "Location Data" at bounding box center [162, 241] width 57 height 13
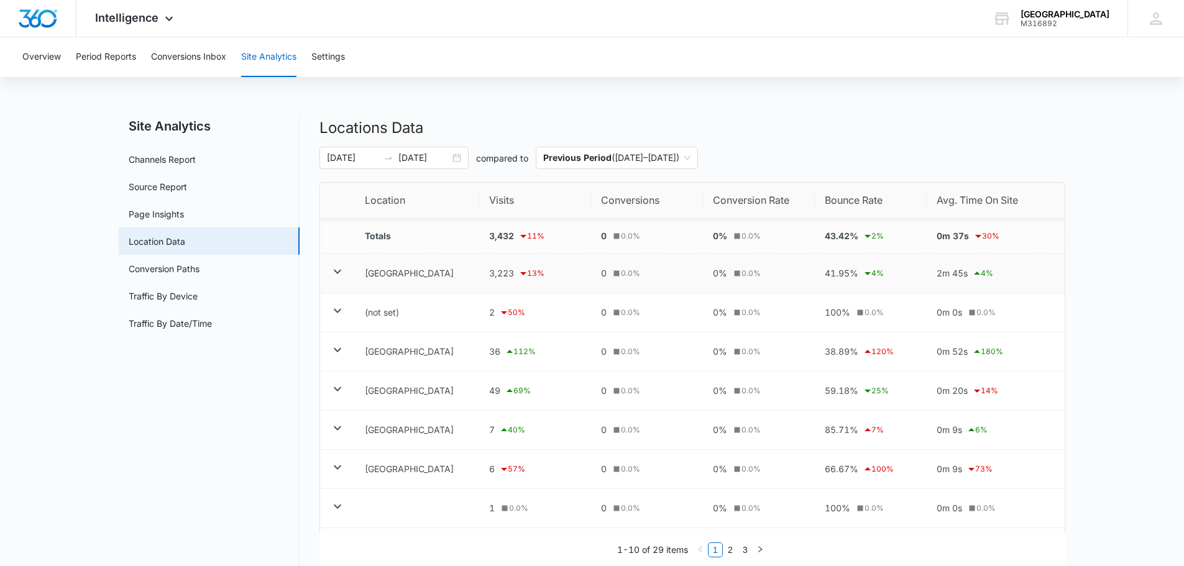
click at [350, 278] on td at bounding box center [337, 273] width 35 height 39
click at [339, 270] on icon at bounding box center [337, 271] width 15 height 15
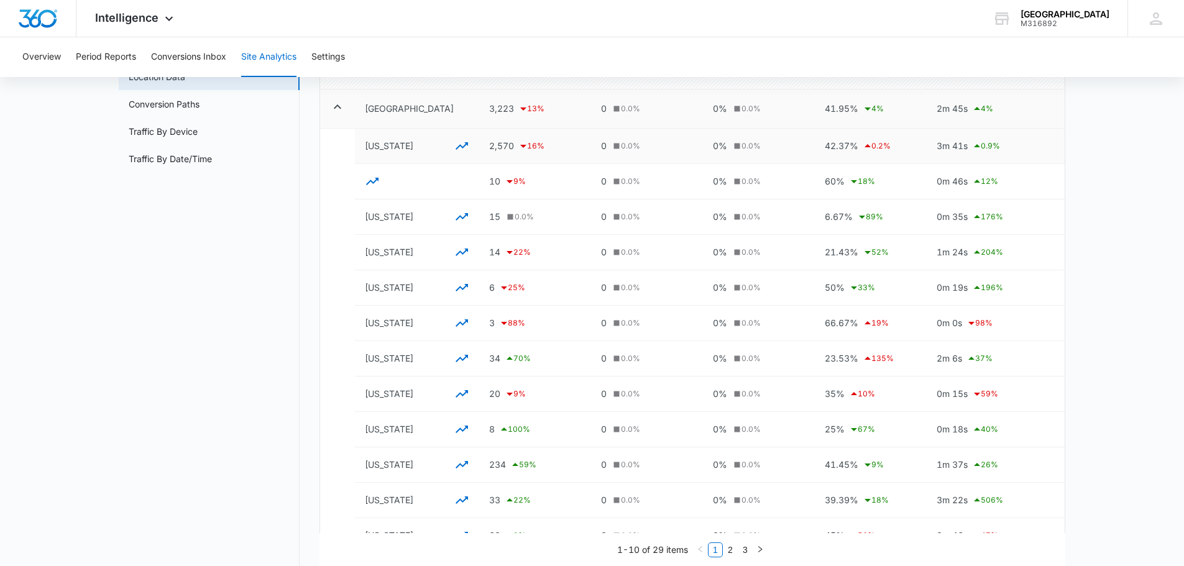
scroll to position [186, 0]
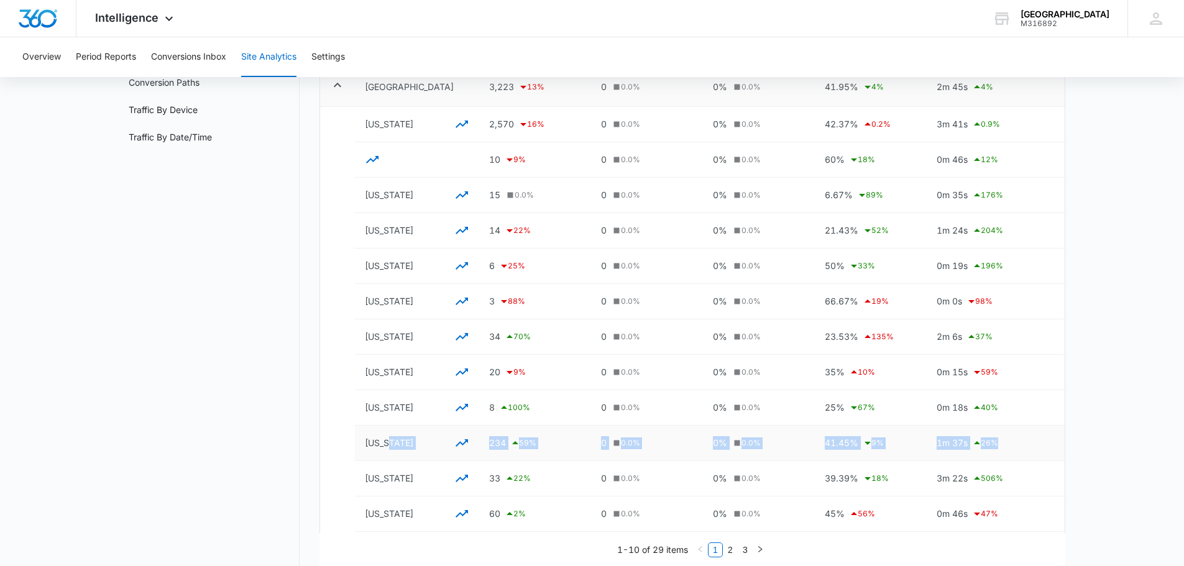
drag, startPoint x: 475, startPoint y: 449, endPoint x: 1014, endPoint y: 455, distance: 538.2
click at [1014, 455] on tr "[US_STATE] 234 59 % 0 0.0 % 0% 0.0 % 41.45% 9 % 1m 37s 26 %" at bounding box center [710, 443] width 710 height 35
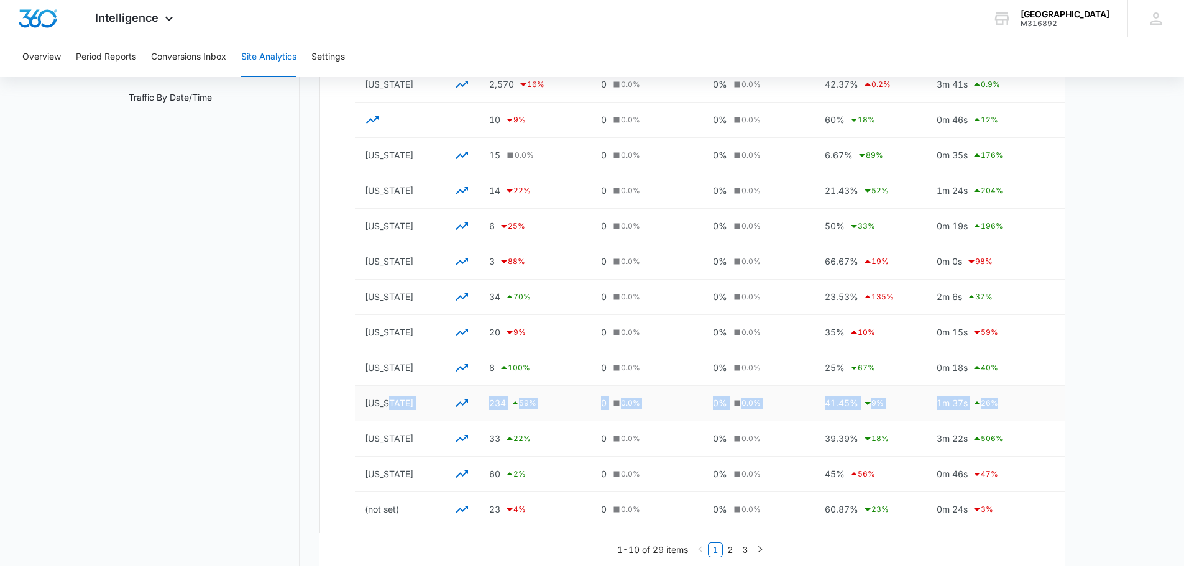
scroll to position [249, 0]
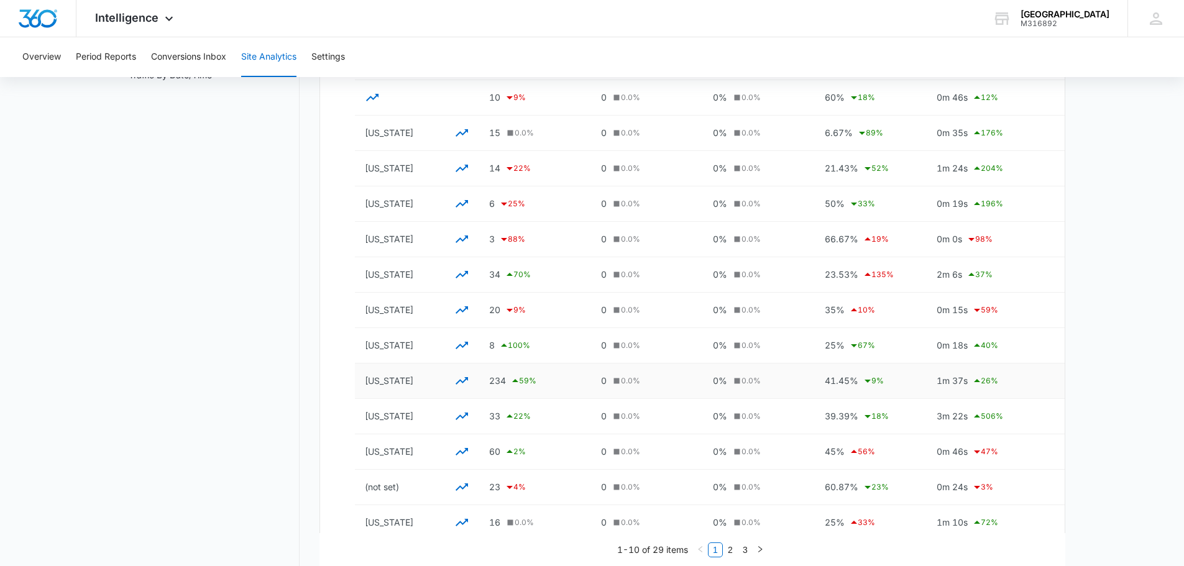
click at [370, 379] on p "[US_STATE]" at bounding box center [417, 380] width 104 height 15
click at [455, 380] on icon "button" at bounding box center [461, 380] width 15 height 15
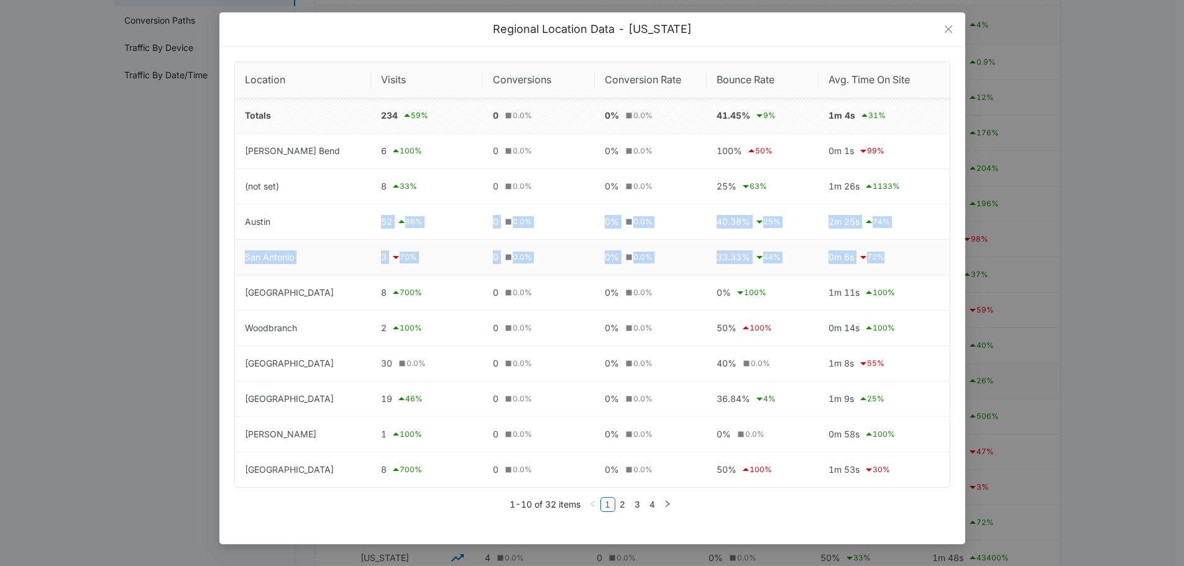
drag, startPoint x: 343, startPoint y: 226, endPoint x: 885, endPoint y: 272, distance: 544.4
click at [885, 272] on tbody "Totals 234 59 % 0 0.0 % 0% 0.0 % 41.45% 9 % 1m 4s 31 % [PERSON_NAME] Bend 6 100…" at bounding box center [592, 292] width 715 height 389
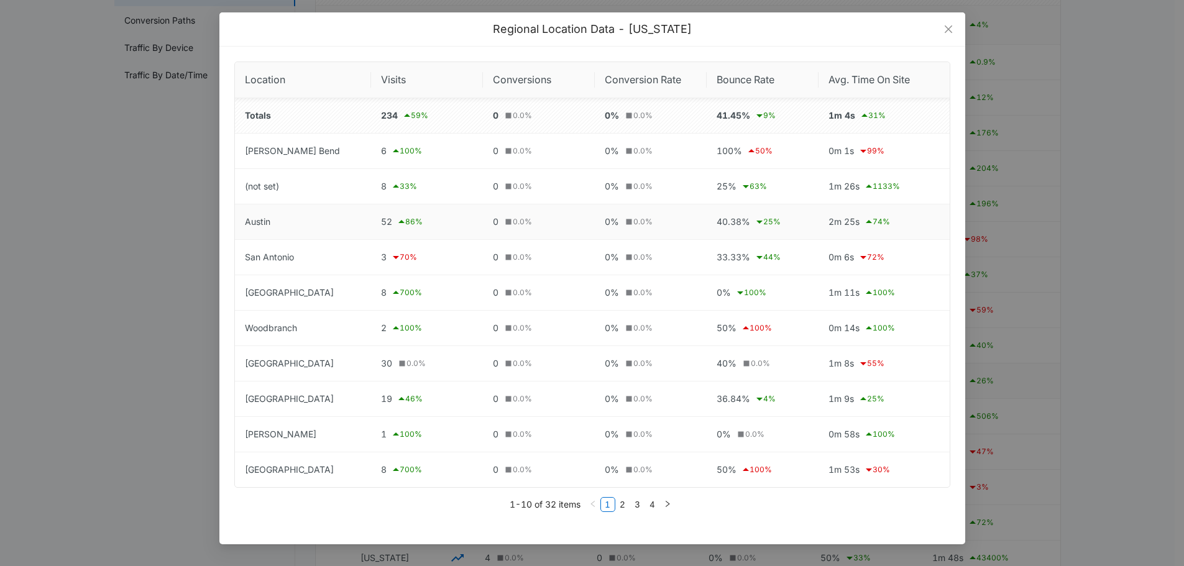
click at [332, 235] on td "Austin" at bounding box center [303, 221] width 136 height 35
drag, startPoint x: 687, startPoint y: 227, endPoint x: 777, endPoint y: 229, distance: 89.5
click at [777, 229] on div "40.38% 25 %" at bounding box center [762, 221] width 92 height 15
click at [947, 35] on span "Close" at bounding box center [948, 29] width 34 height 34
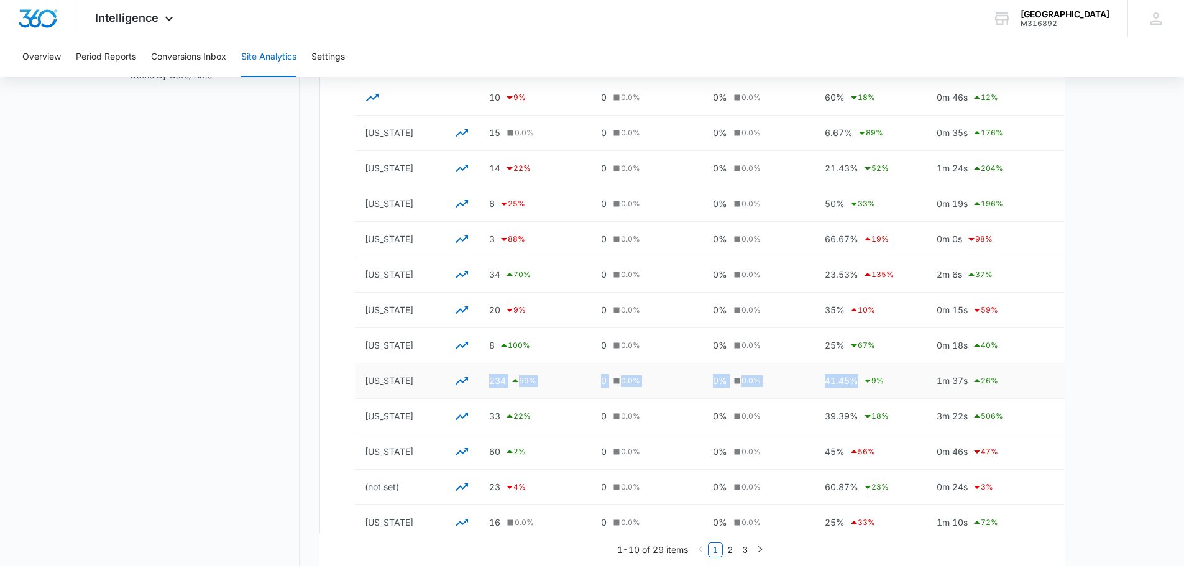
drag, startPoint x: 489, startPoint y: 378, endPoint x: 920, endPoint y: 383, distance: 431.3
click at [920, 383] on tr "[US_STATE] 234 59 % 0 0.0 % 0% 0.0 % 41.45% 9 % 1m 37s 26 %" at bounding box center [710, 381] width 710 height 35
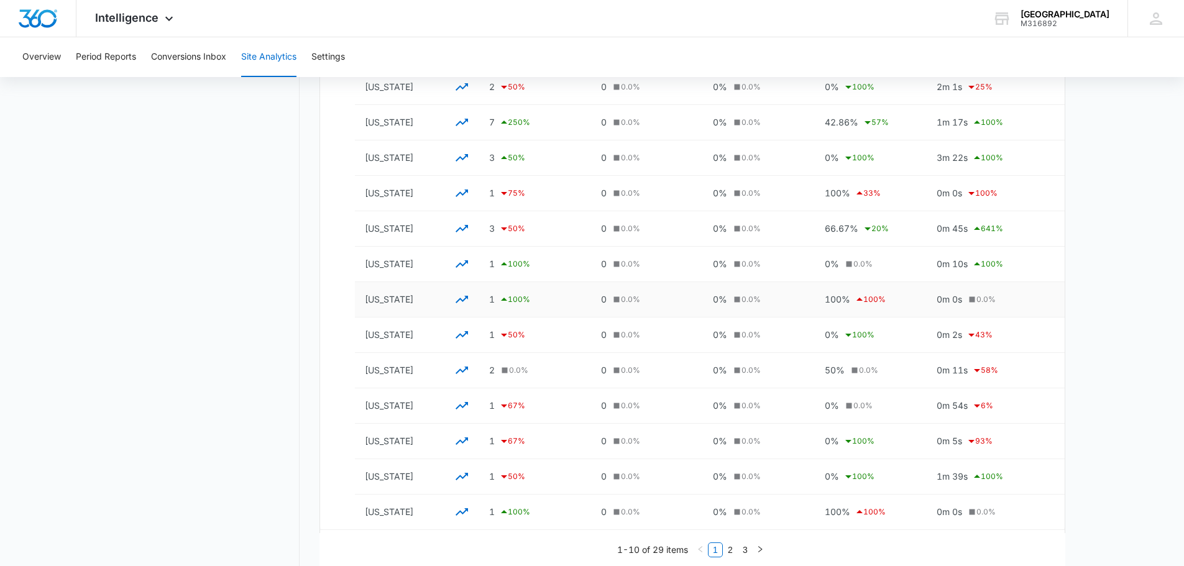
scroll to position [1695, 0]
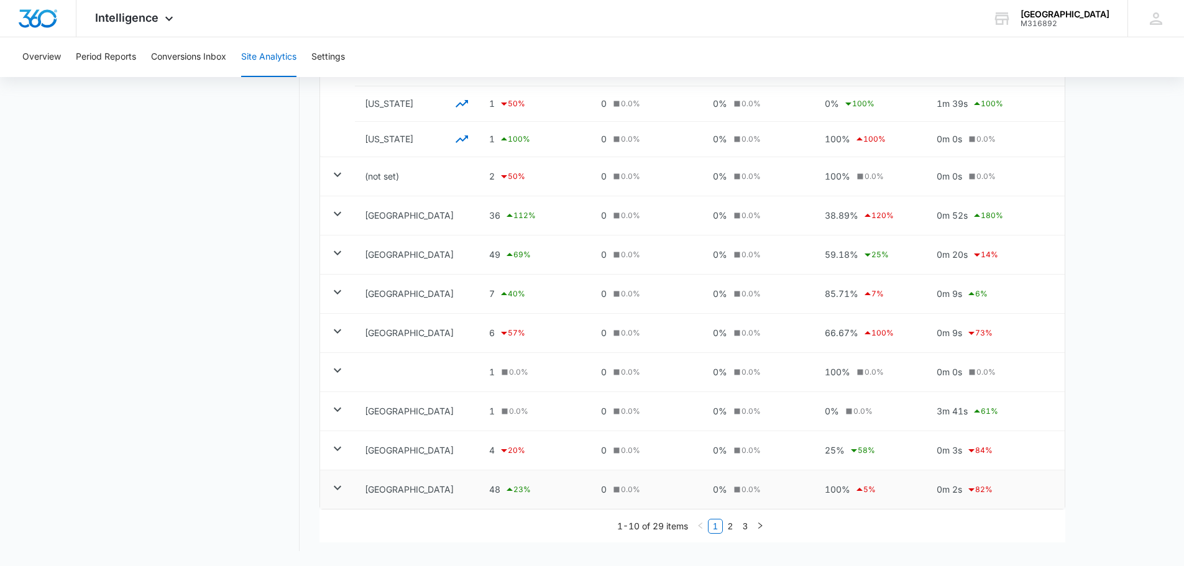
click at [334, 496] on td at bounding box center [337, 489] width 35 height 39
click at [335, 488] on icon at bounding box center [337, 488] width 7 height 4
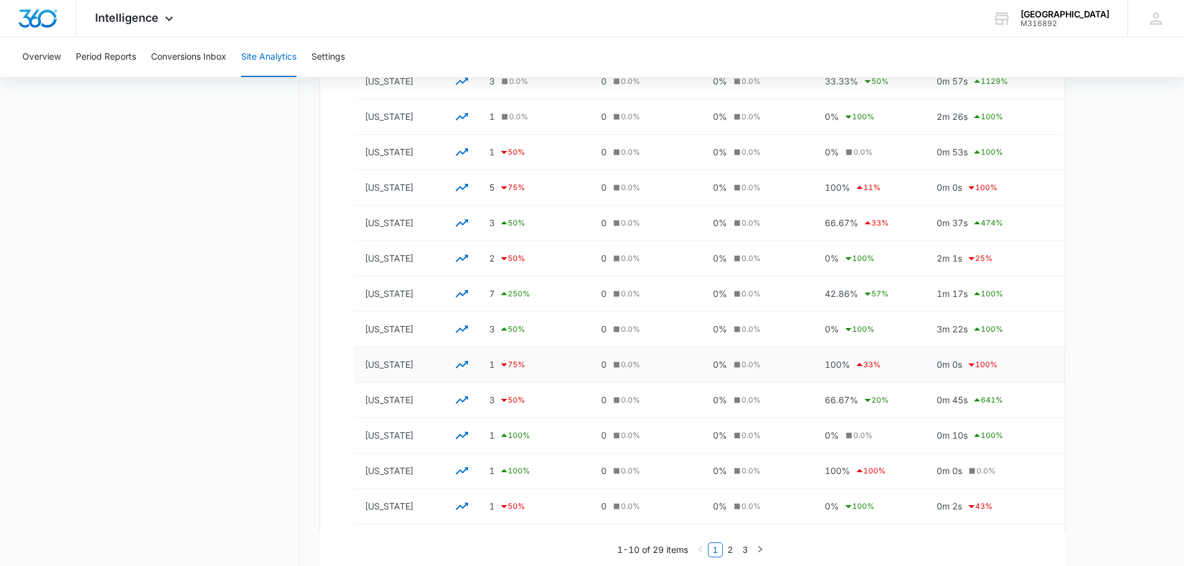
scroll to position [931, 0]
